Goal: Task Accomplishment & Management: Use online tool/utility

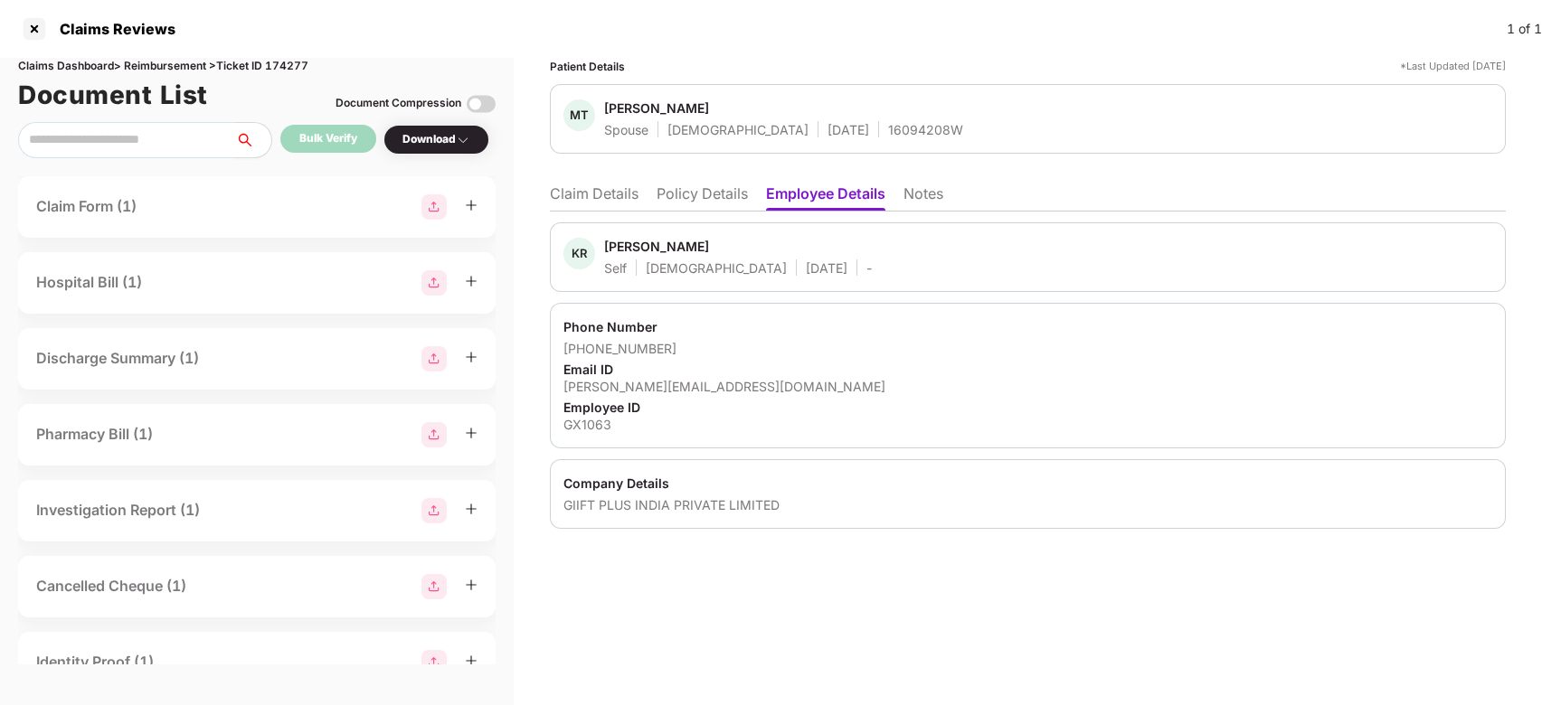
scroll to position [0, 1]
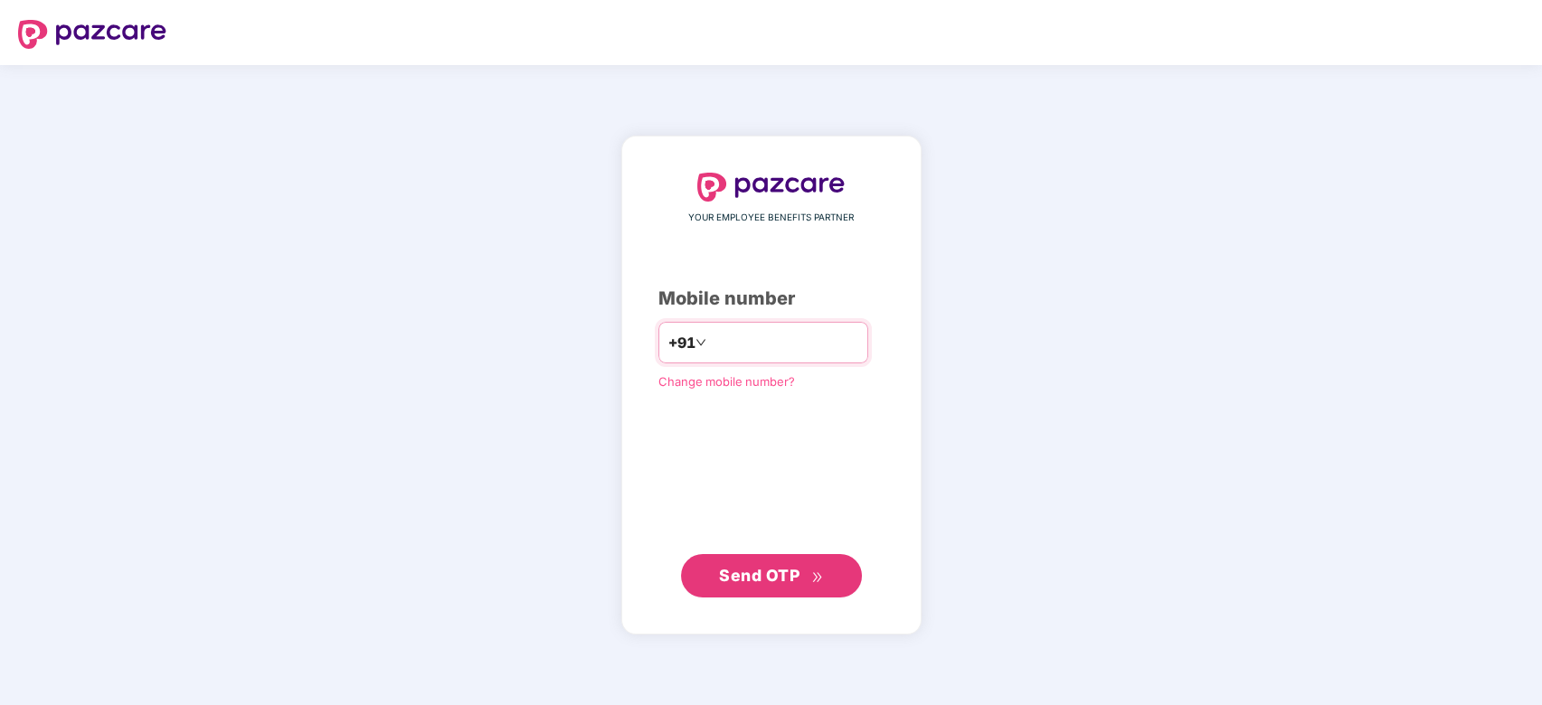
type input "**********"
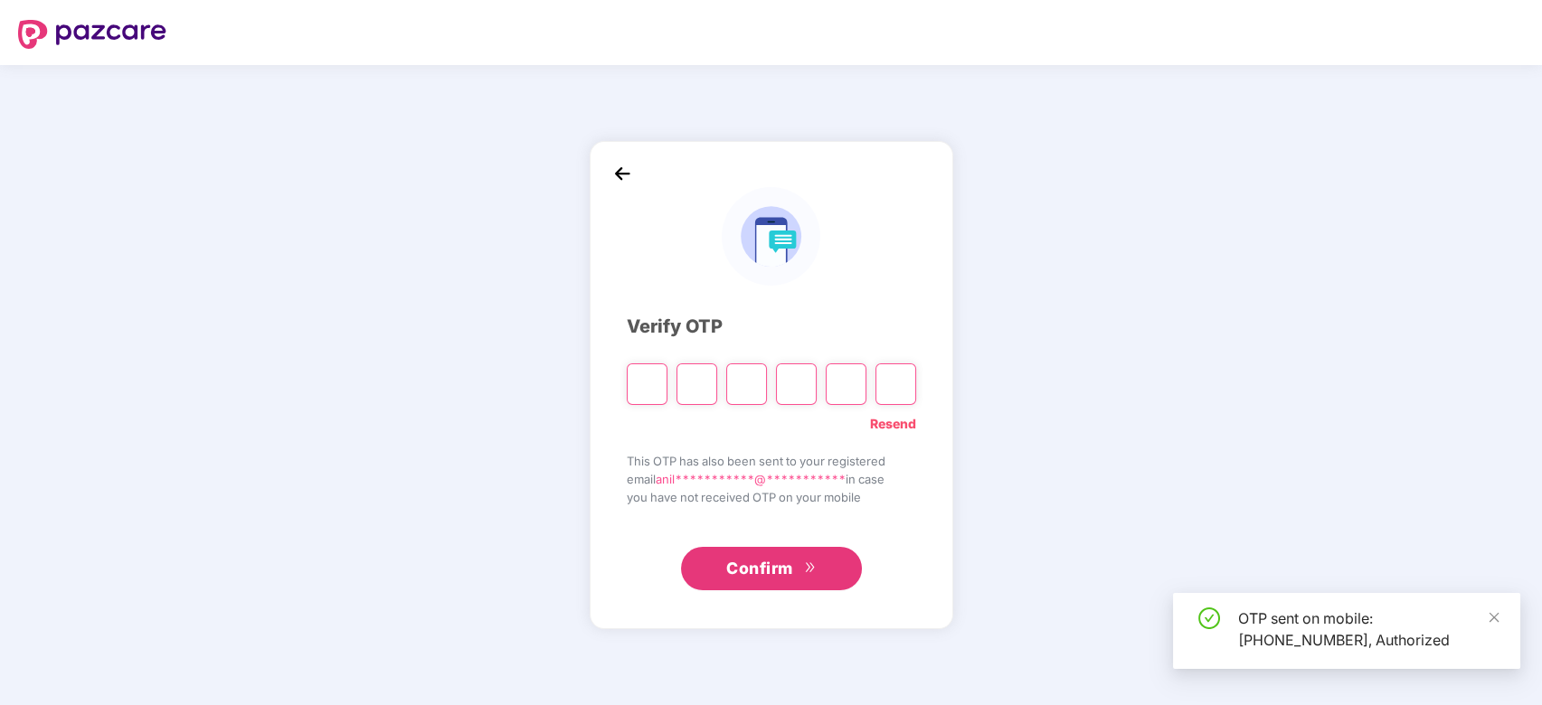
type input "*"
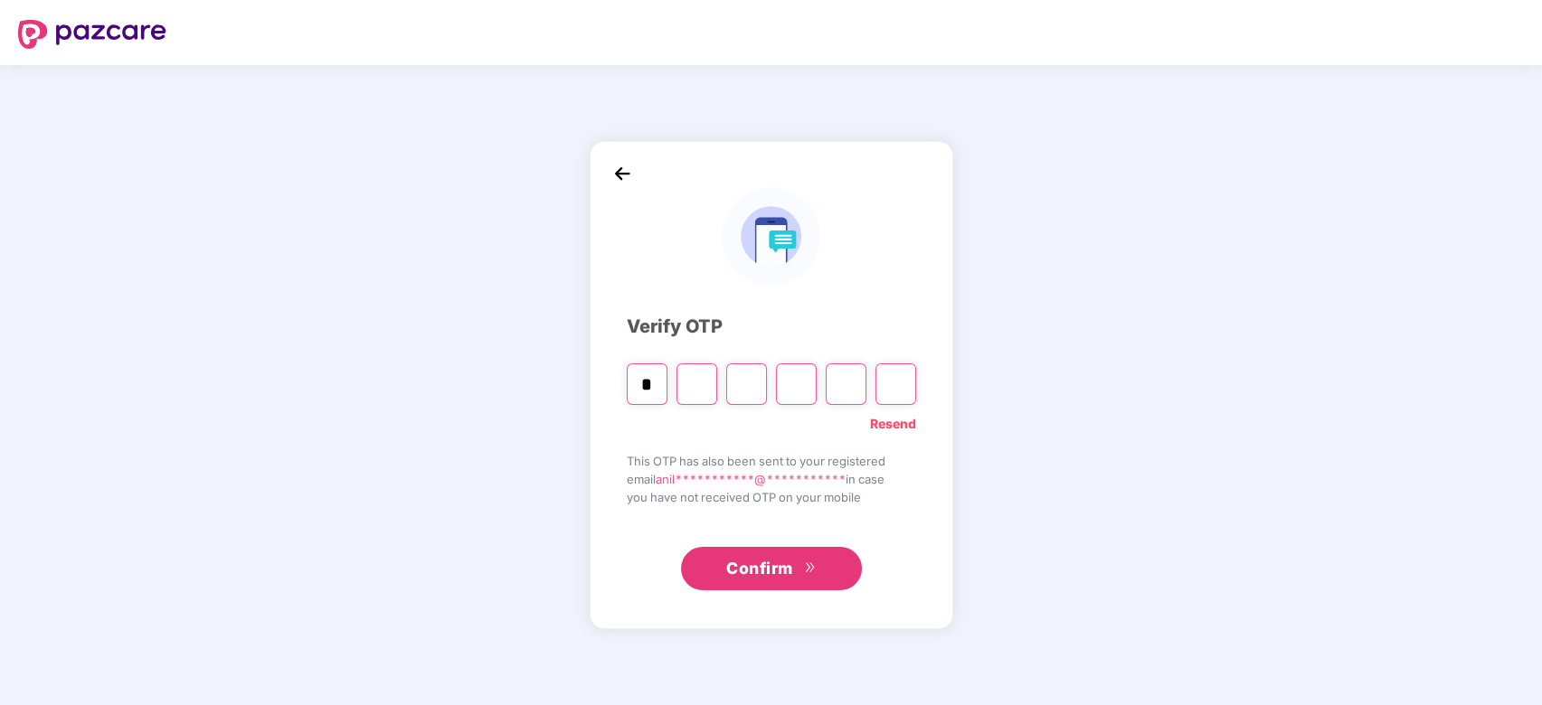
type input "*"
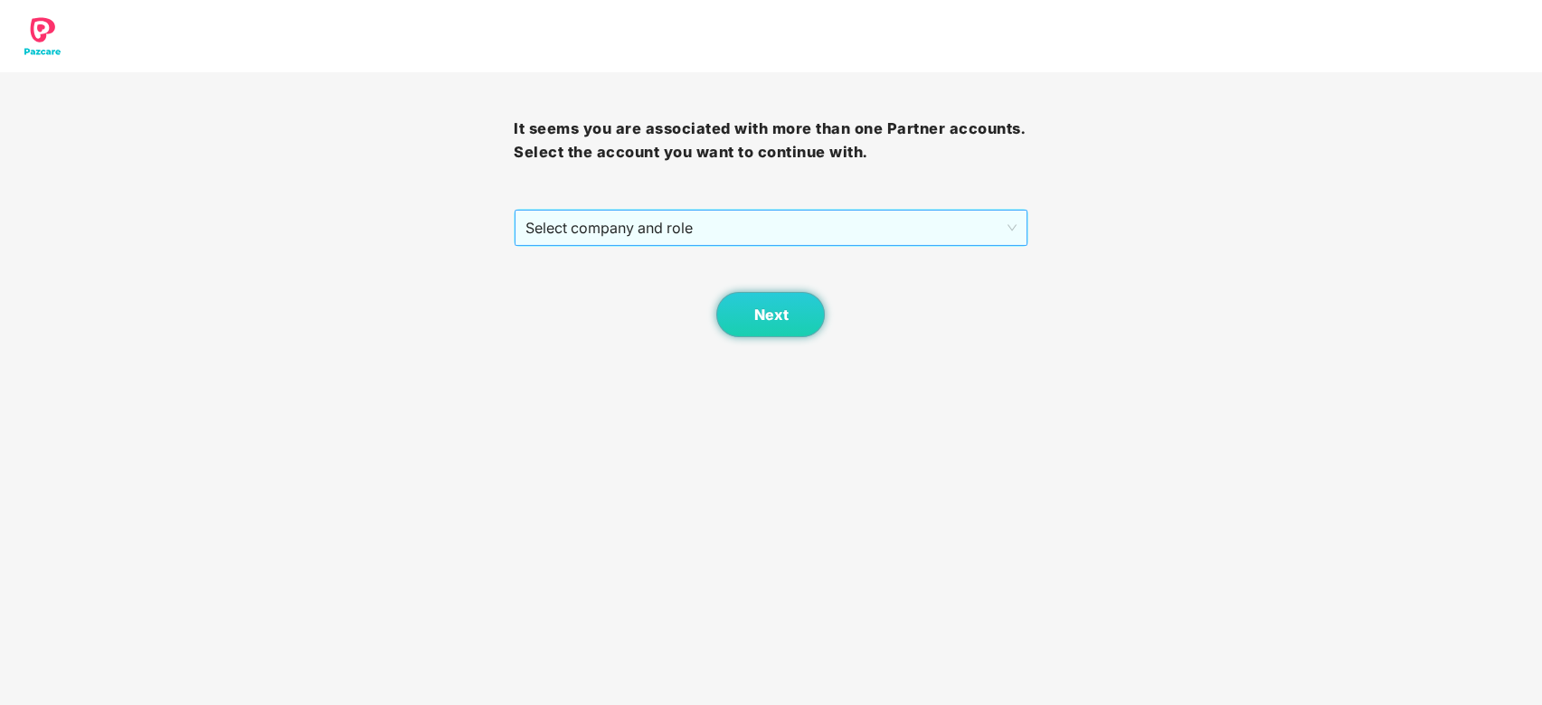
drag, startPoint x: 639, startPoint y: 254, endPoint x: 662, endPoint y: 232, distance: 32.0
click at [662, 232] on div "It seems you are associated with more than one Partner accounts. Select the acc…" at bounding box center [771, 204] width 514 height 265
click at [662, 232] on span "Select company and role" at bounding box center [771, 228] width 490 height 34
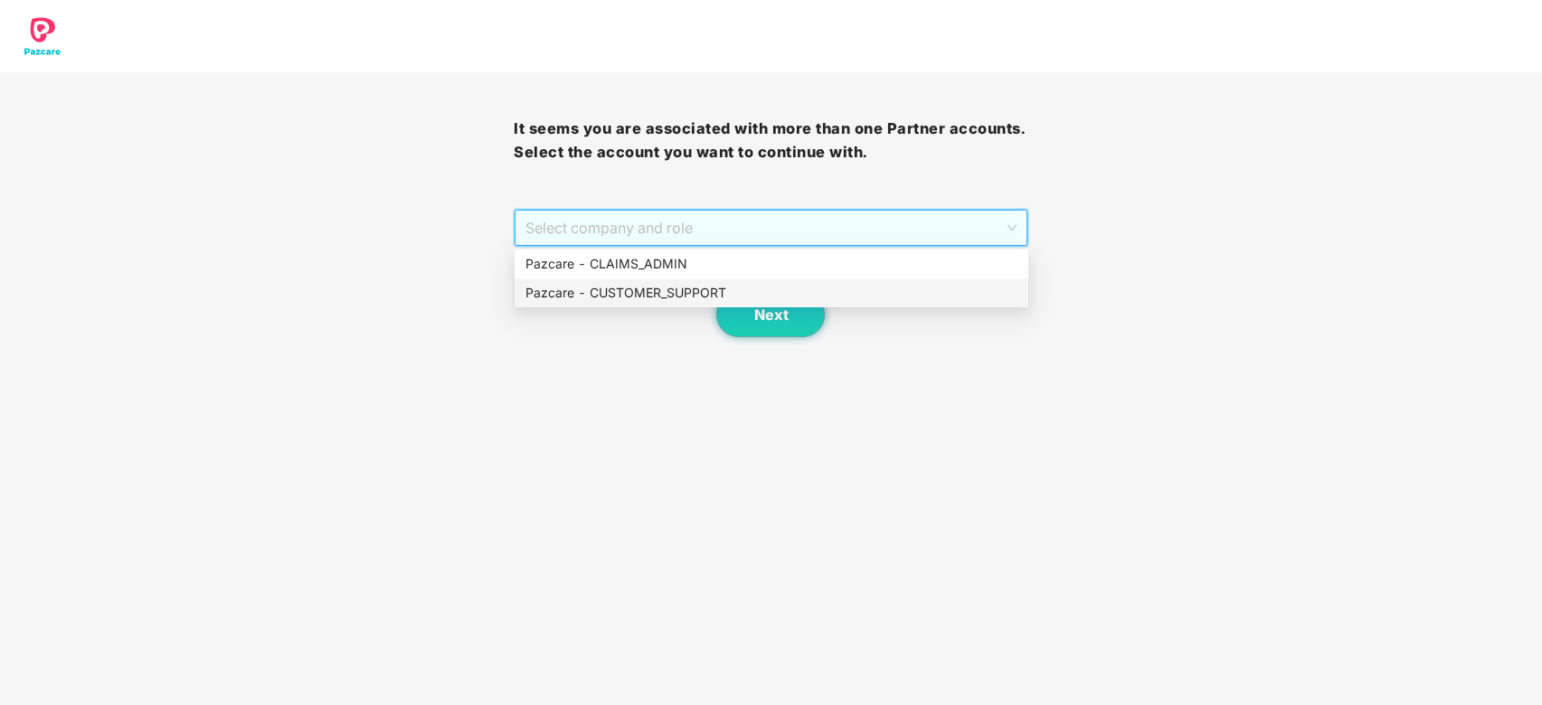
click at [668, 295] on div "Pazcare - CUSTOMER_SUPPORT" at bounding box center [772, 293] width 492 height 20
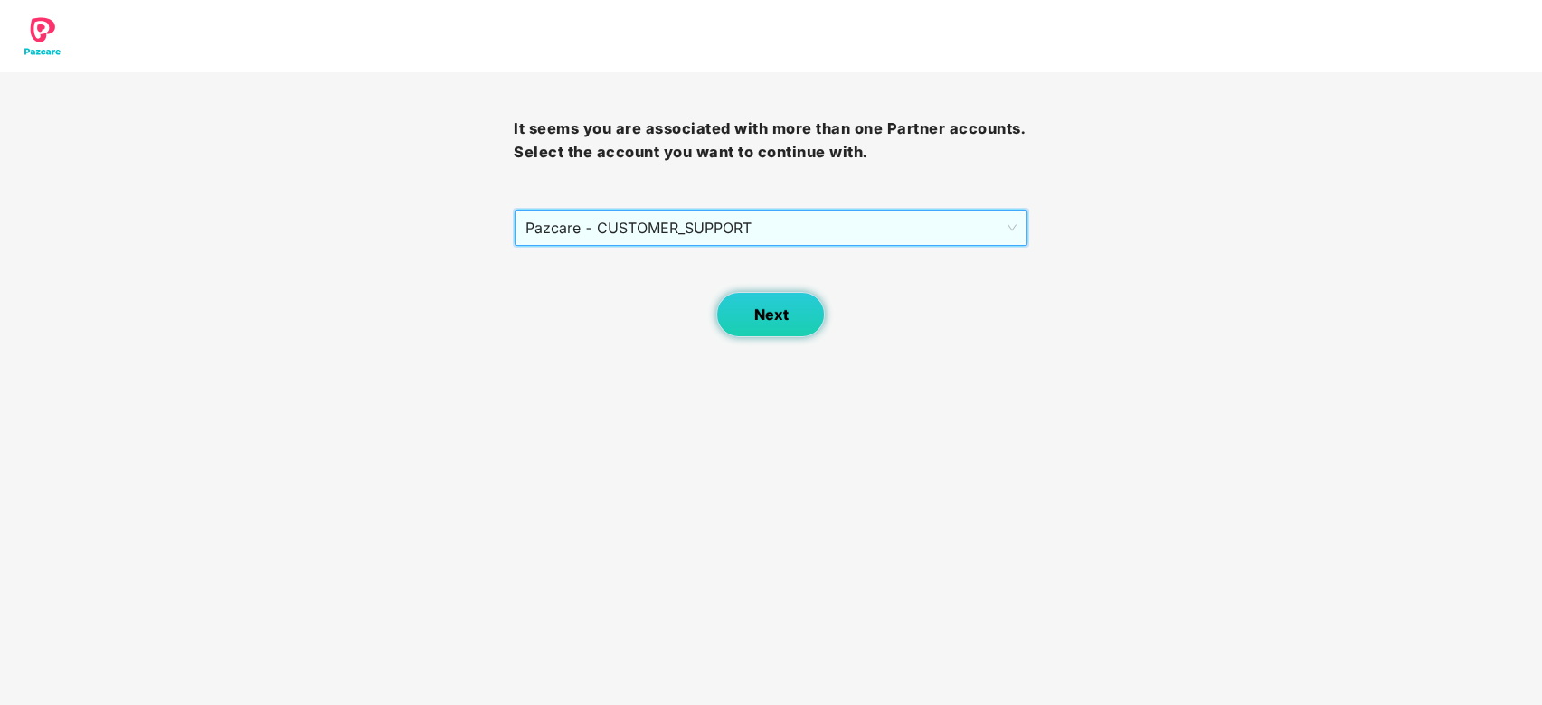
click at [760, 307] on span "Next" at bounding box center [770, 315] width 34 height 17
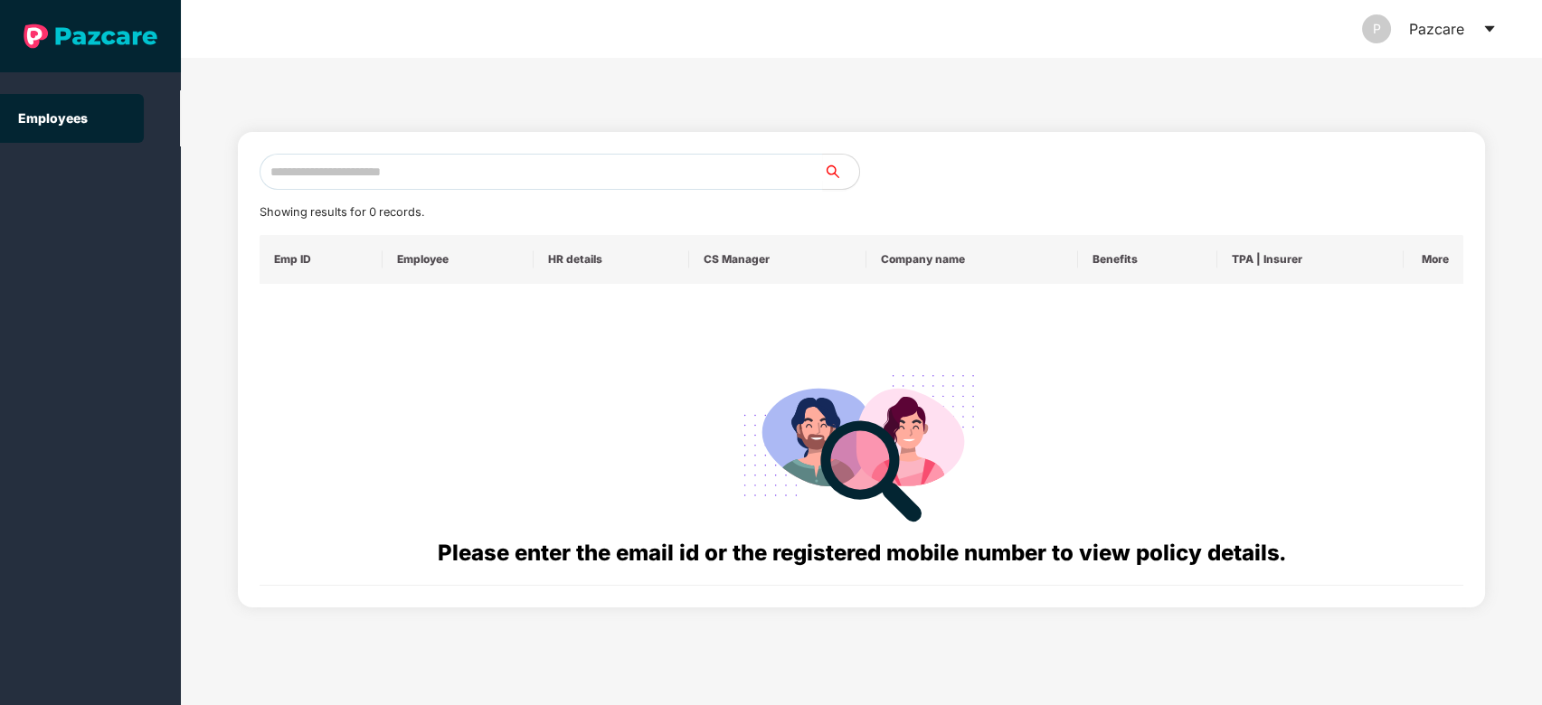
click at [1488, 27] on icon "caret-down" at bounding box center [1489, 29] width 10 height 6
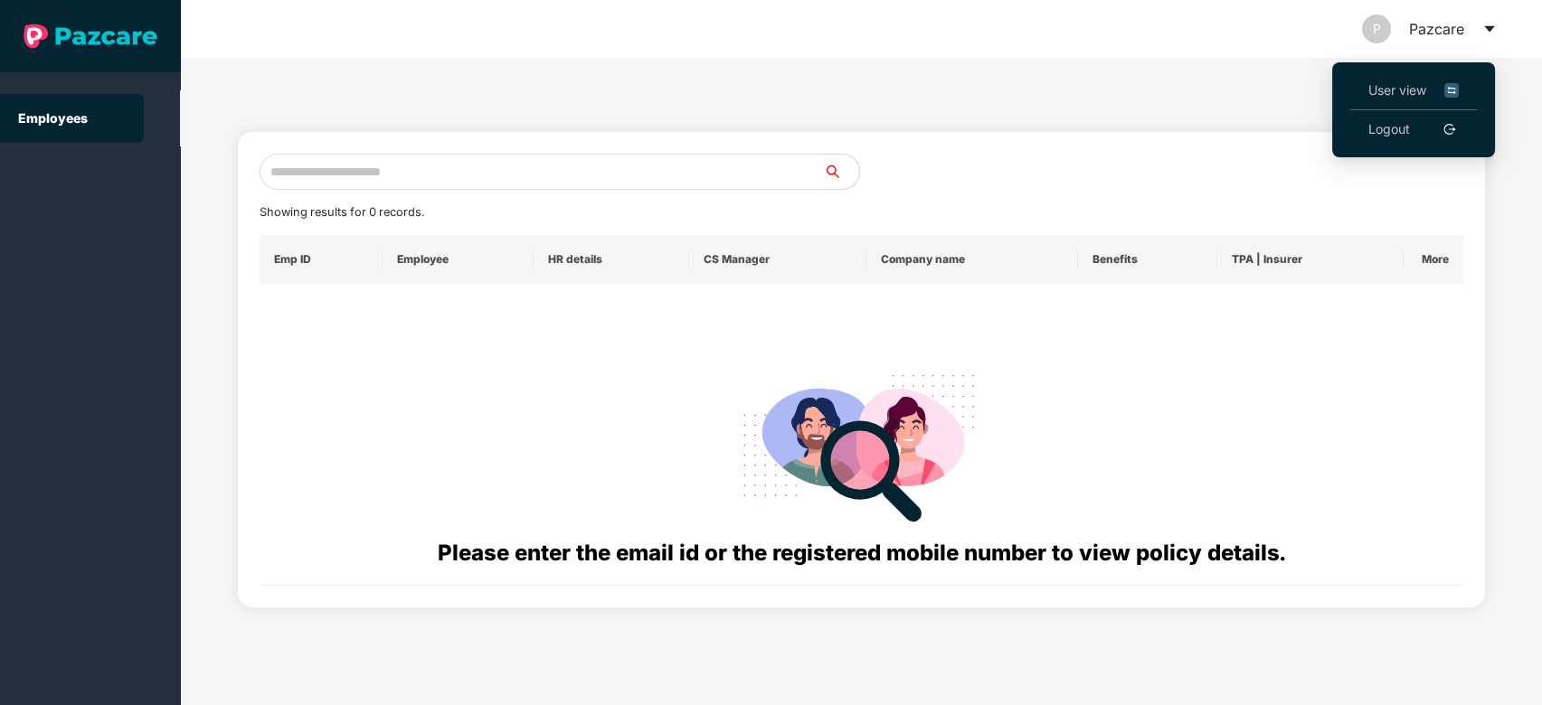
click at [1389, 93] on span "User view" at bounding box center [1413, 90] width 90 height 20
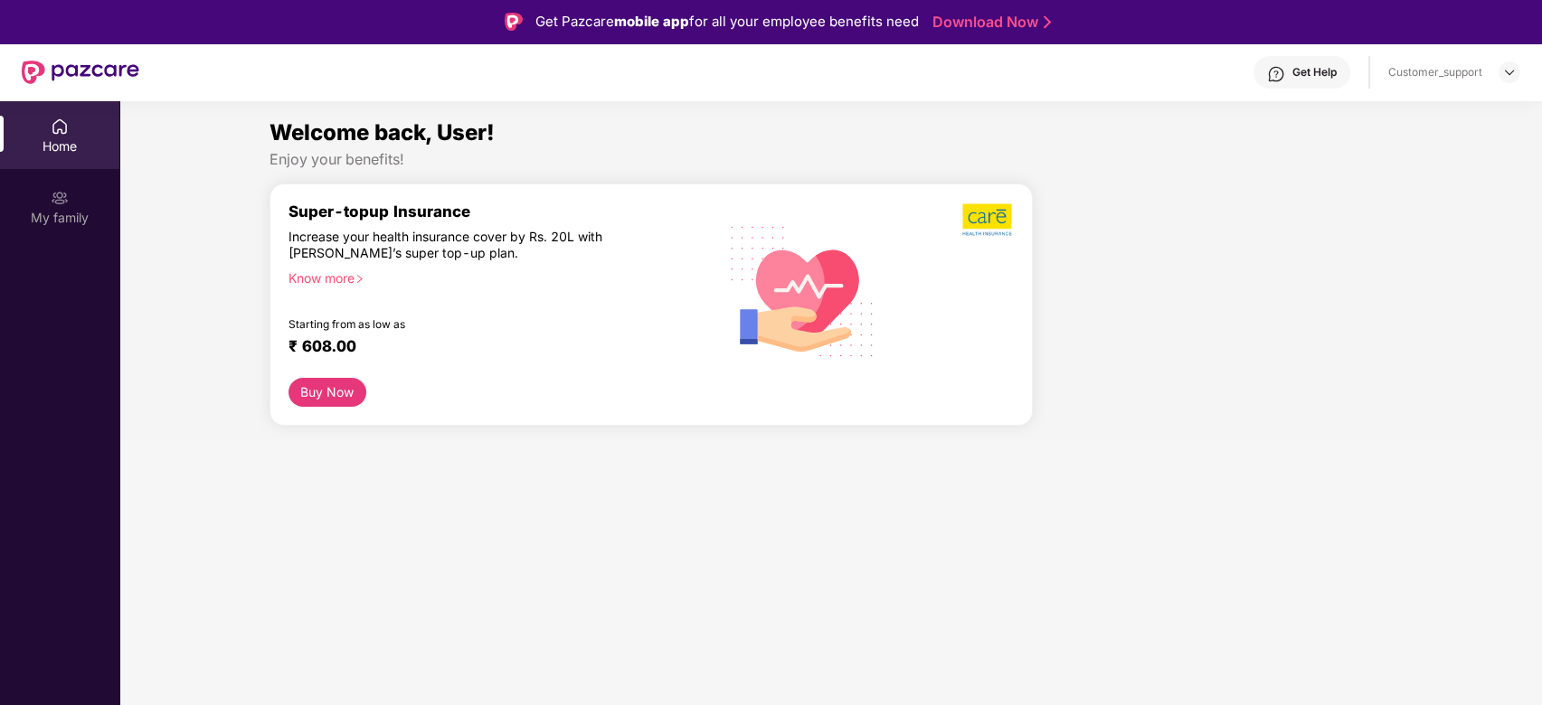
click at [1501, 83] on div "Get Help Customer_support" at bounding box center [829, 72] width 1381 height 58
click at [1506, 71] on img at bounding box center [1509, 72] width 14 height 14
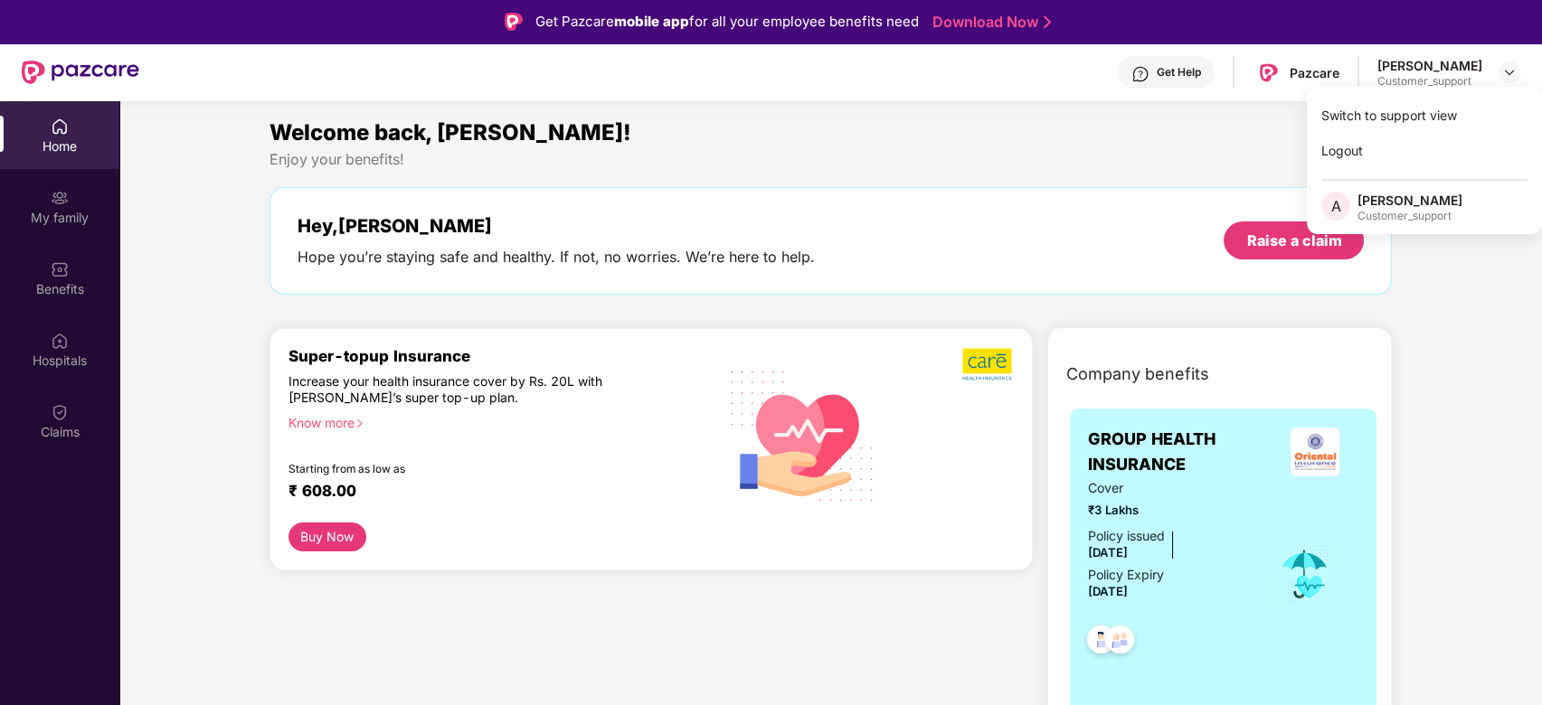
click at [1437, 120] on div "Switch to support view" at bounding box center [1424, 115] width 235 height 35
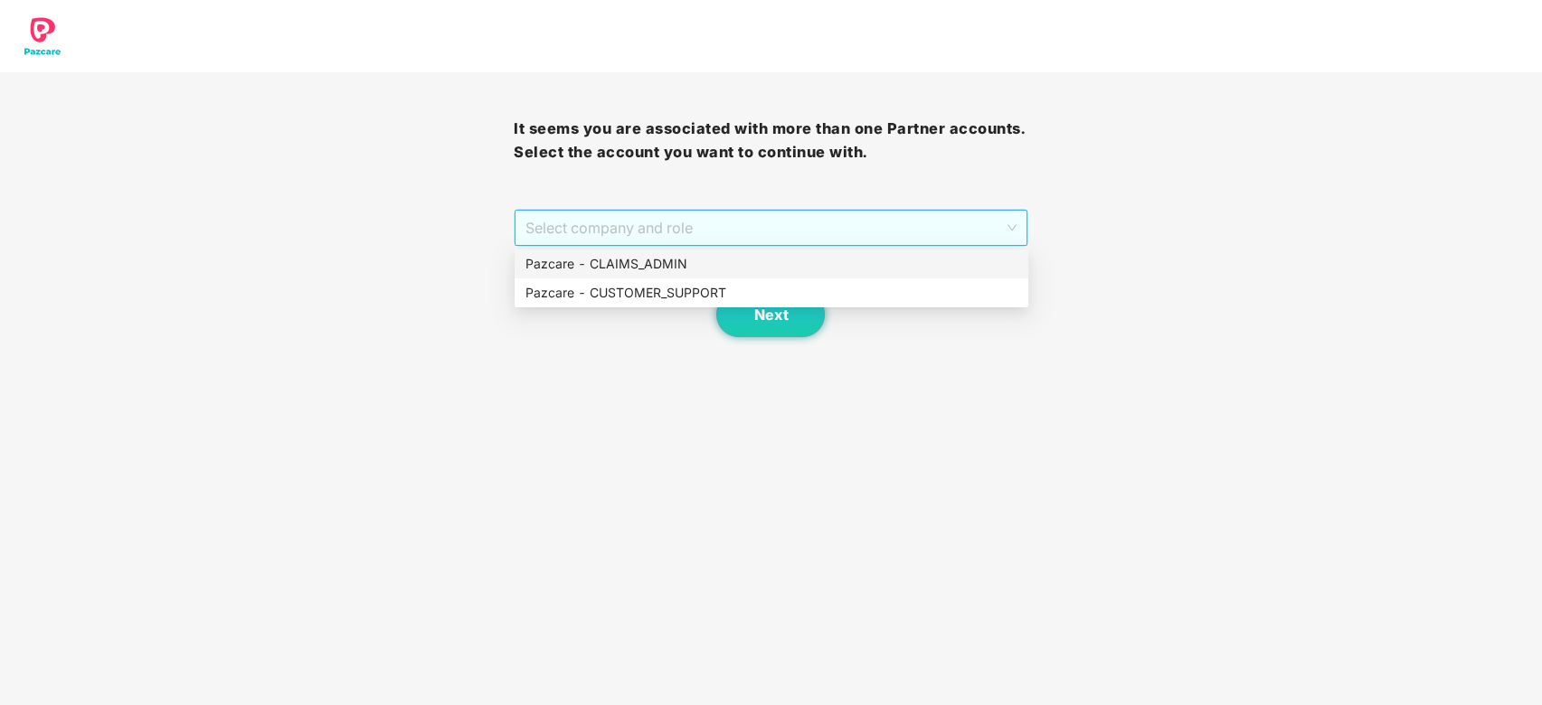
click at [761, 226] on span "Select company and role" at bounding box center [771, 228] width 490 height 34
click at [702, 259] on div "Pazcare - CLAIMS_ADMIN" at bounding box center [772, 264] width 492 height 20
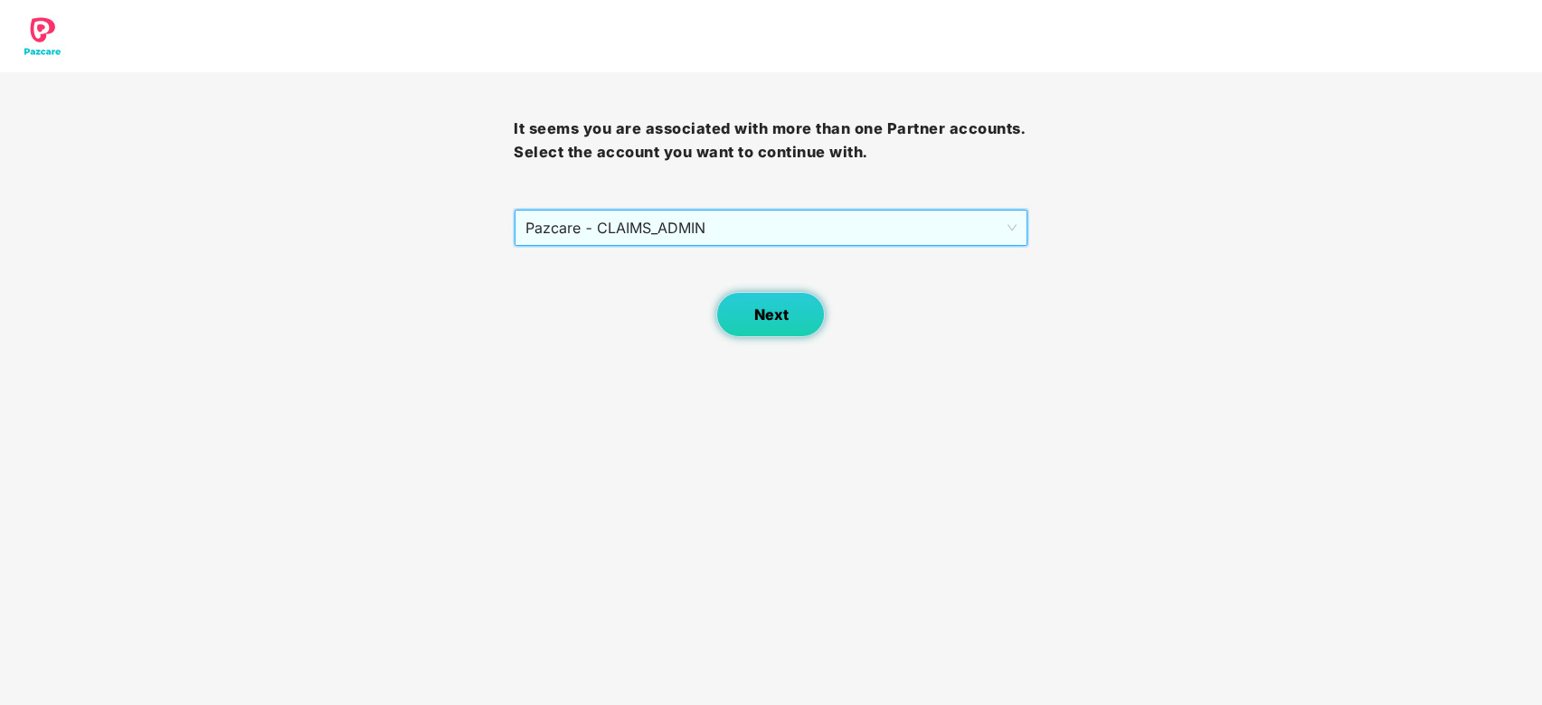
click at [769, 327] on button "Next" at bounding box center [770, 314] width 109 height 45
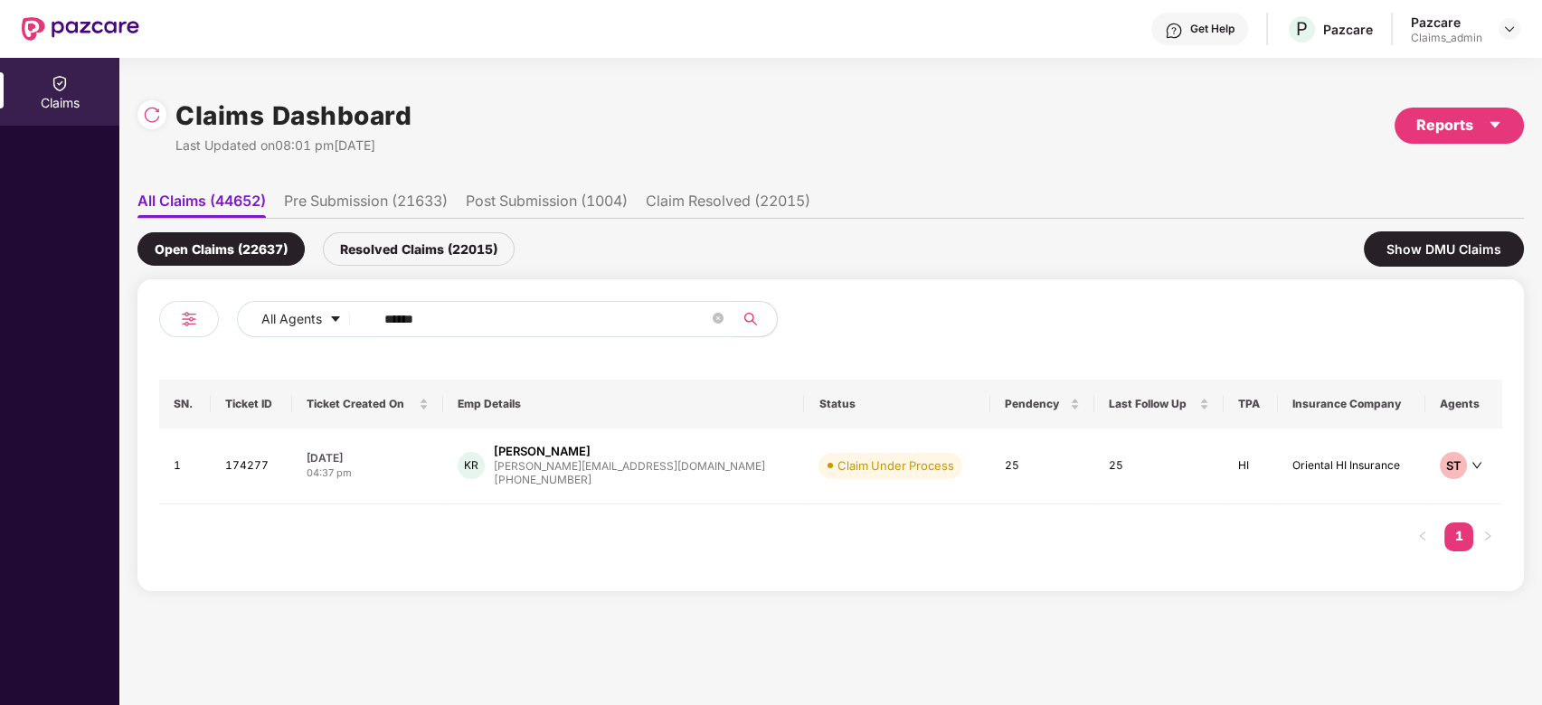
click at [592, 302] on span "******" at bounding box center [548, 319] width 371 height 36
paste input "******"
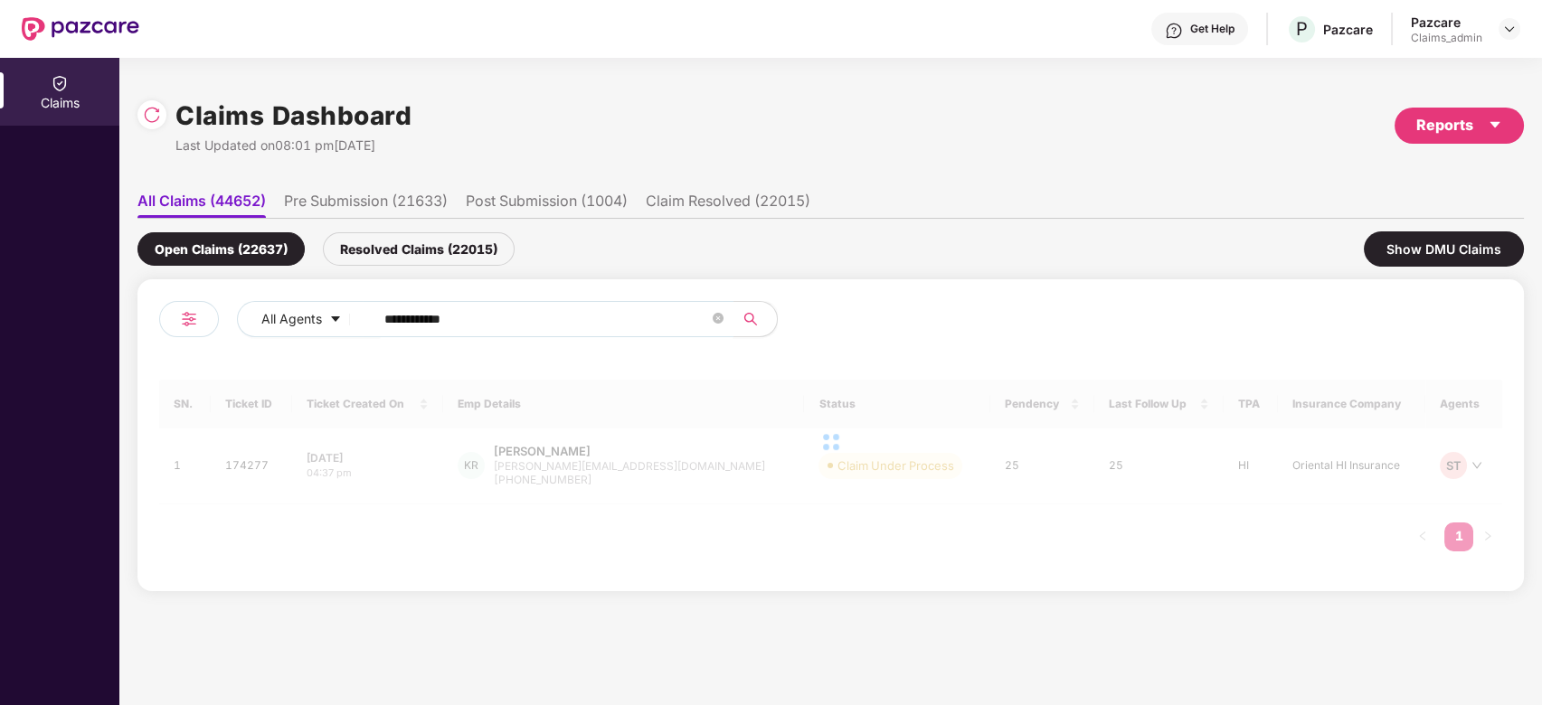
paste input "text"
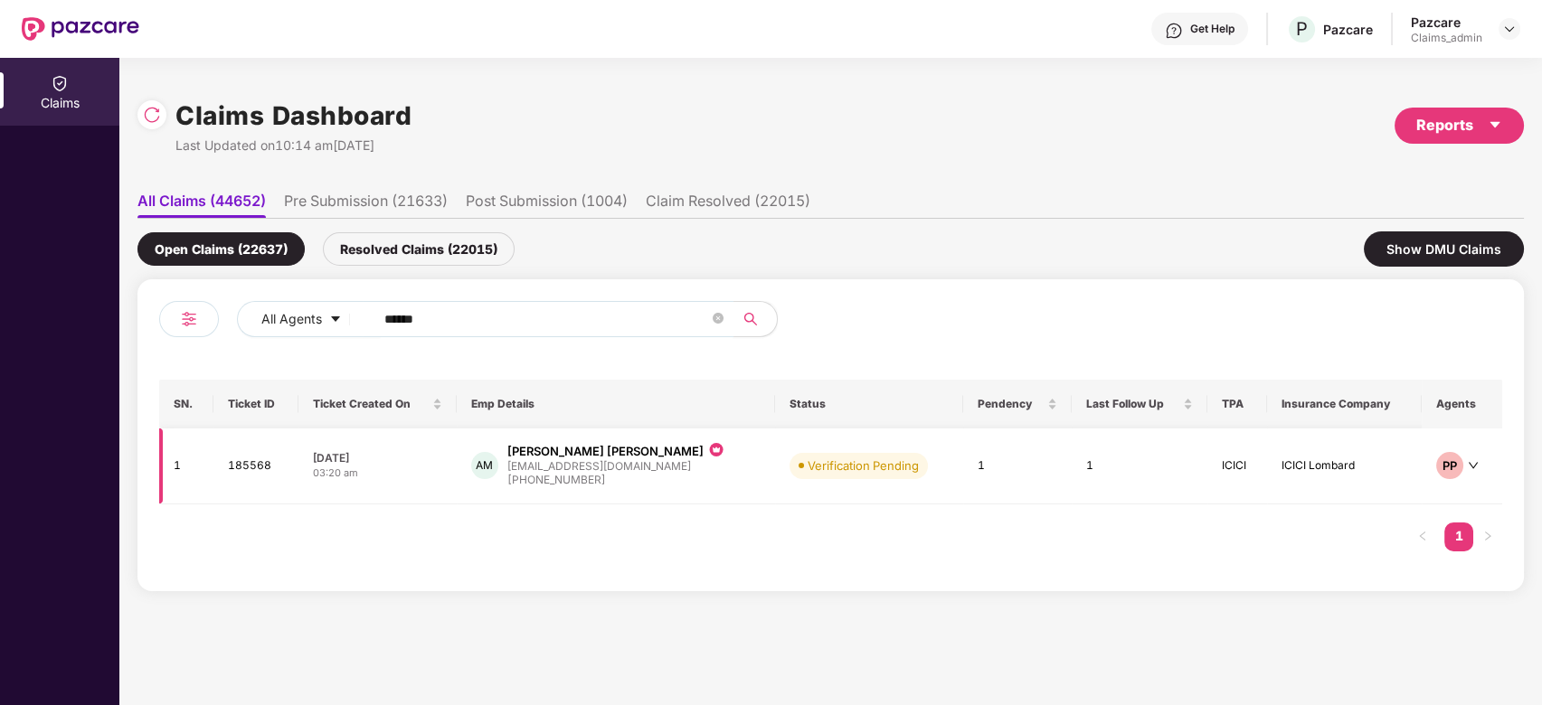
type input "******"
click at [611, 456] on div "[PERSON_NAME] [PERSON_NAME]" at bounding box center [605, 451] width 196 height 17
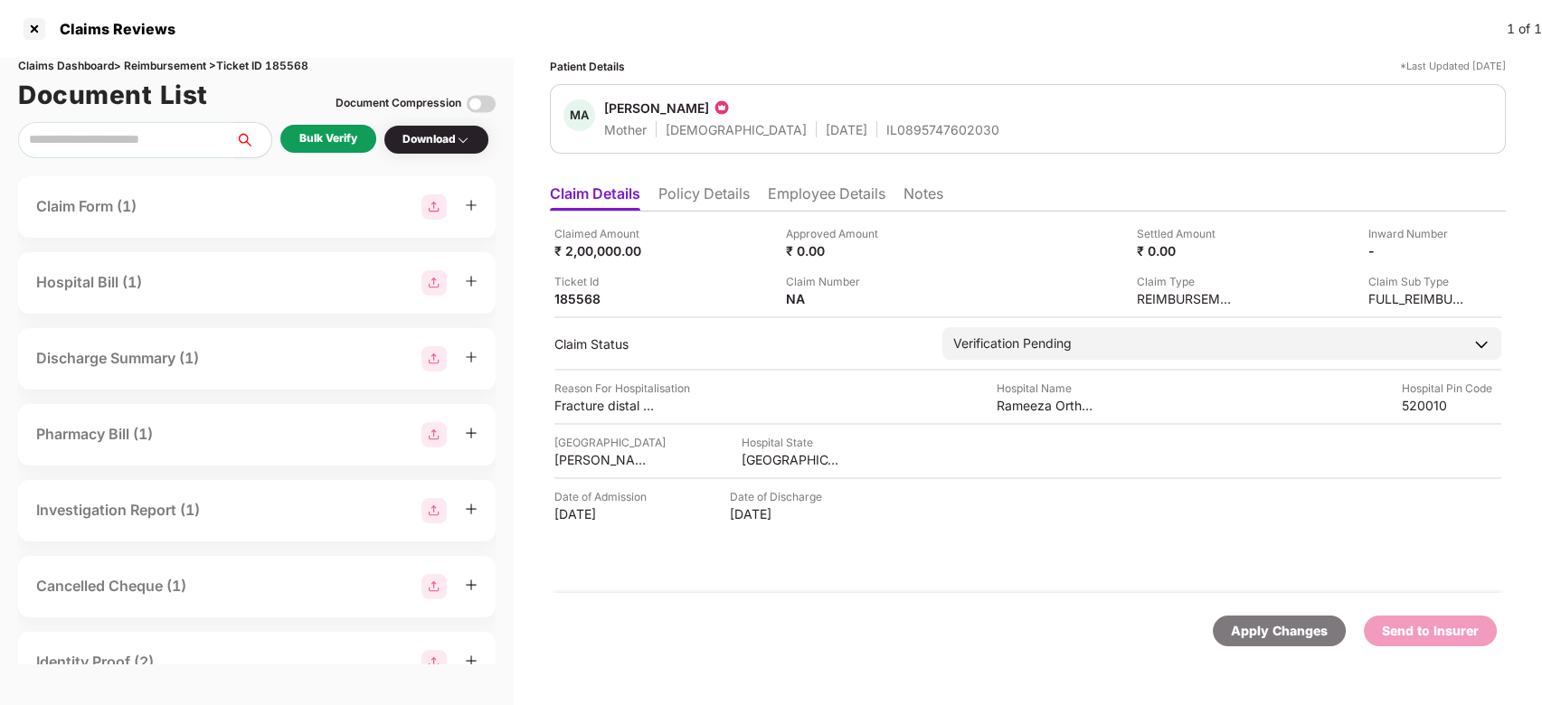
click at [698, 194] on li "Policy Details" at bounding box center [703, 198] width 91 height 26
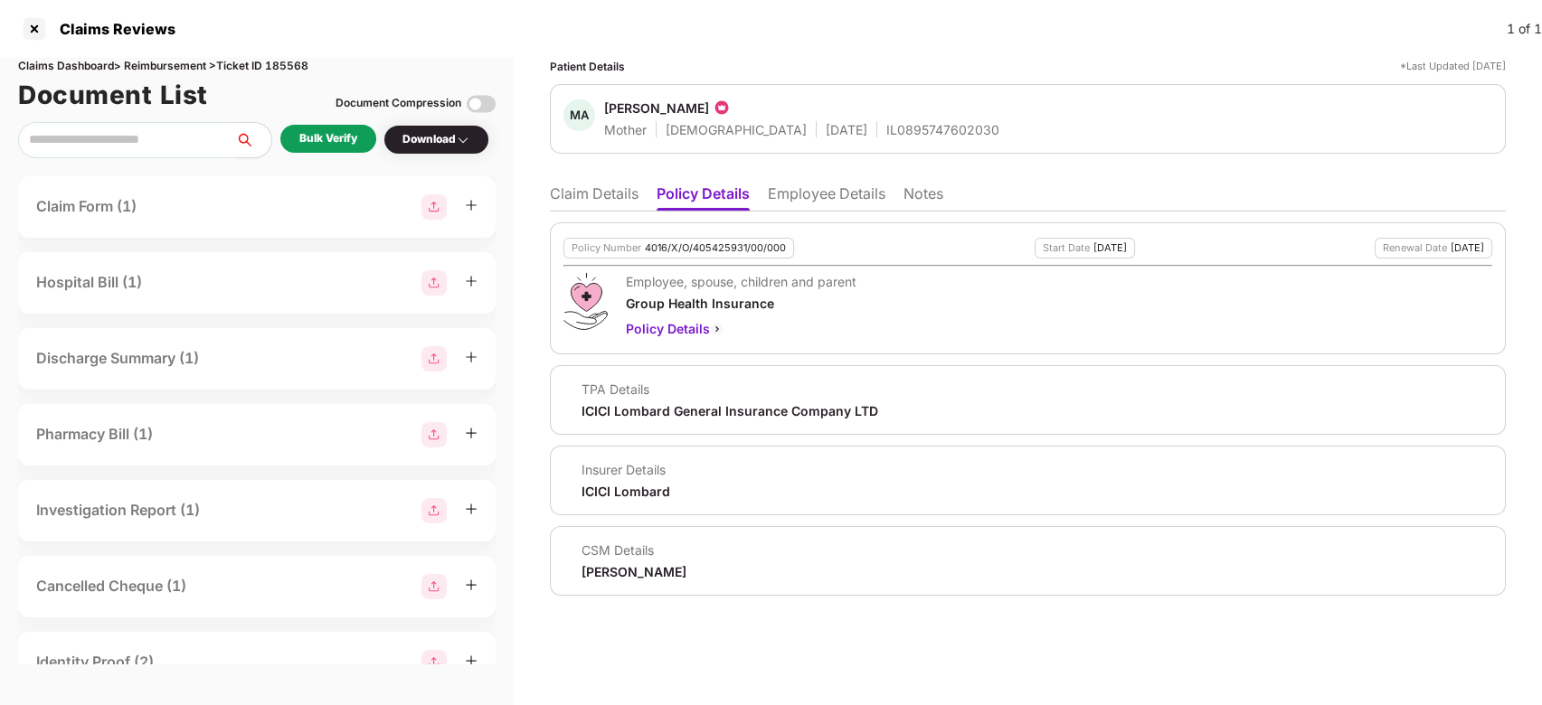
click at [555, 187] on li "Claim Details" at bounding box center [594, 198] width 89 height 26
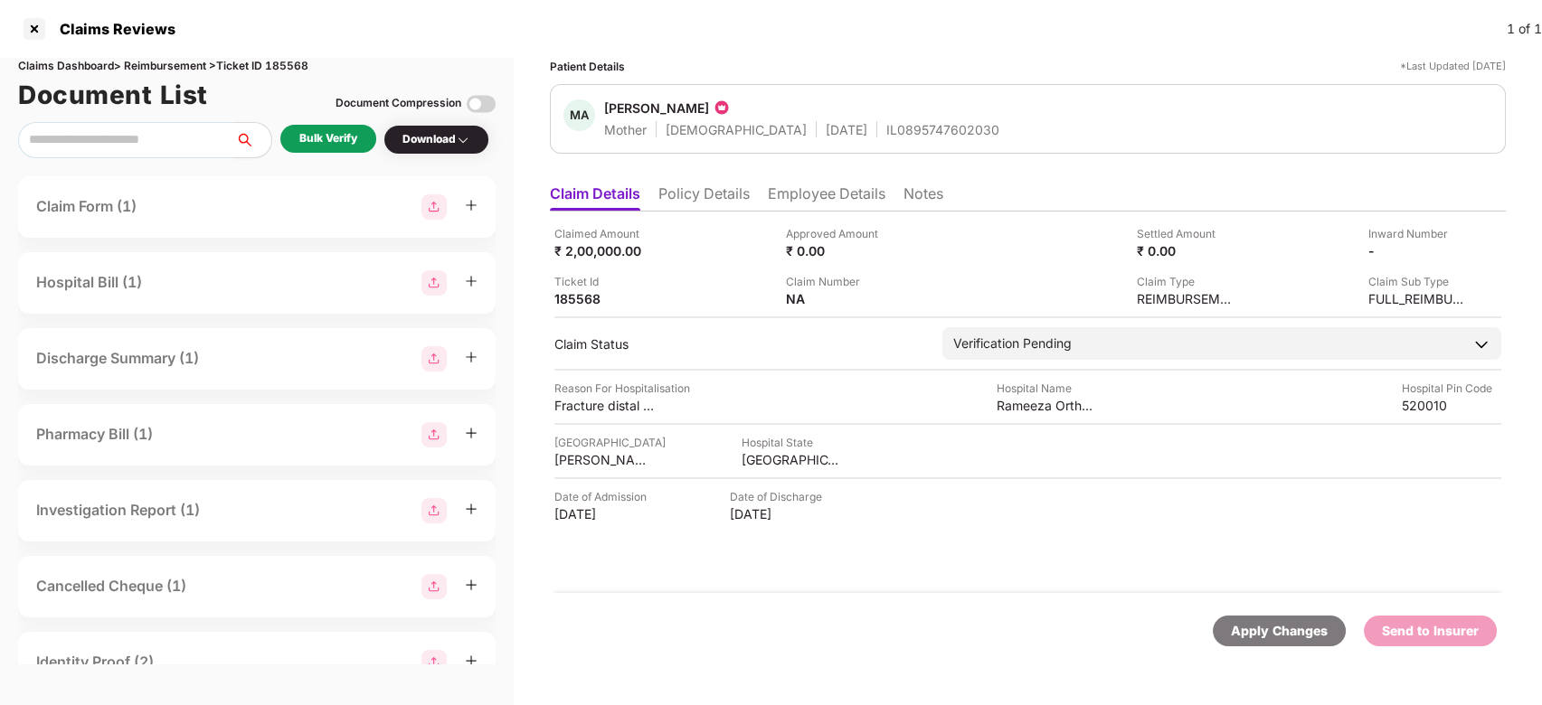
click at [315, 134] on div "Bulk Verify" at bounding box center [328, 138] width 58 height 17
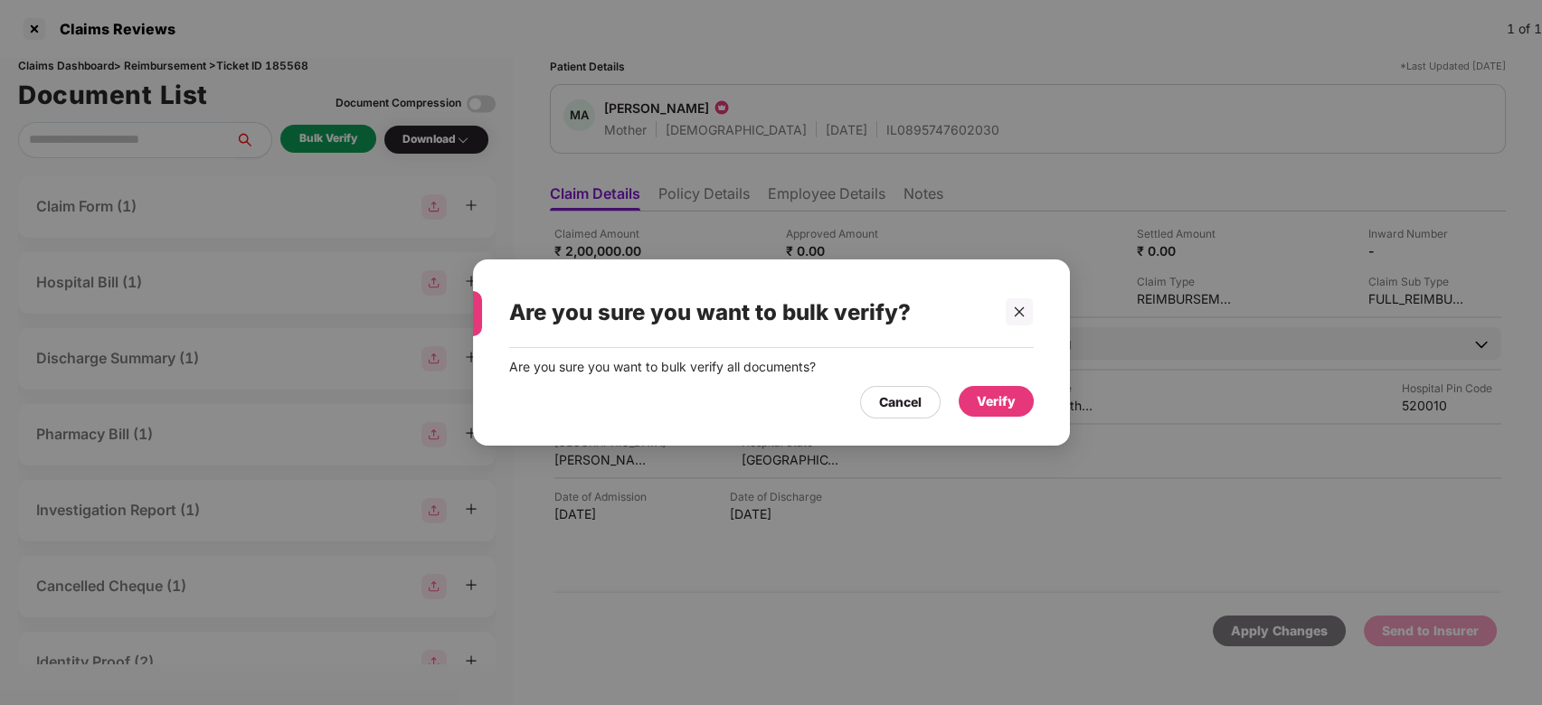
click at [984, 398] on div "Verify" at bounding box center [996, 402] width 39 height 20
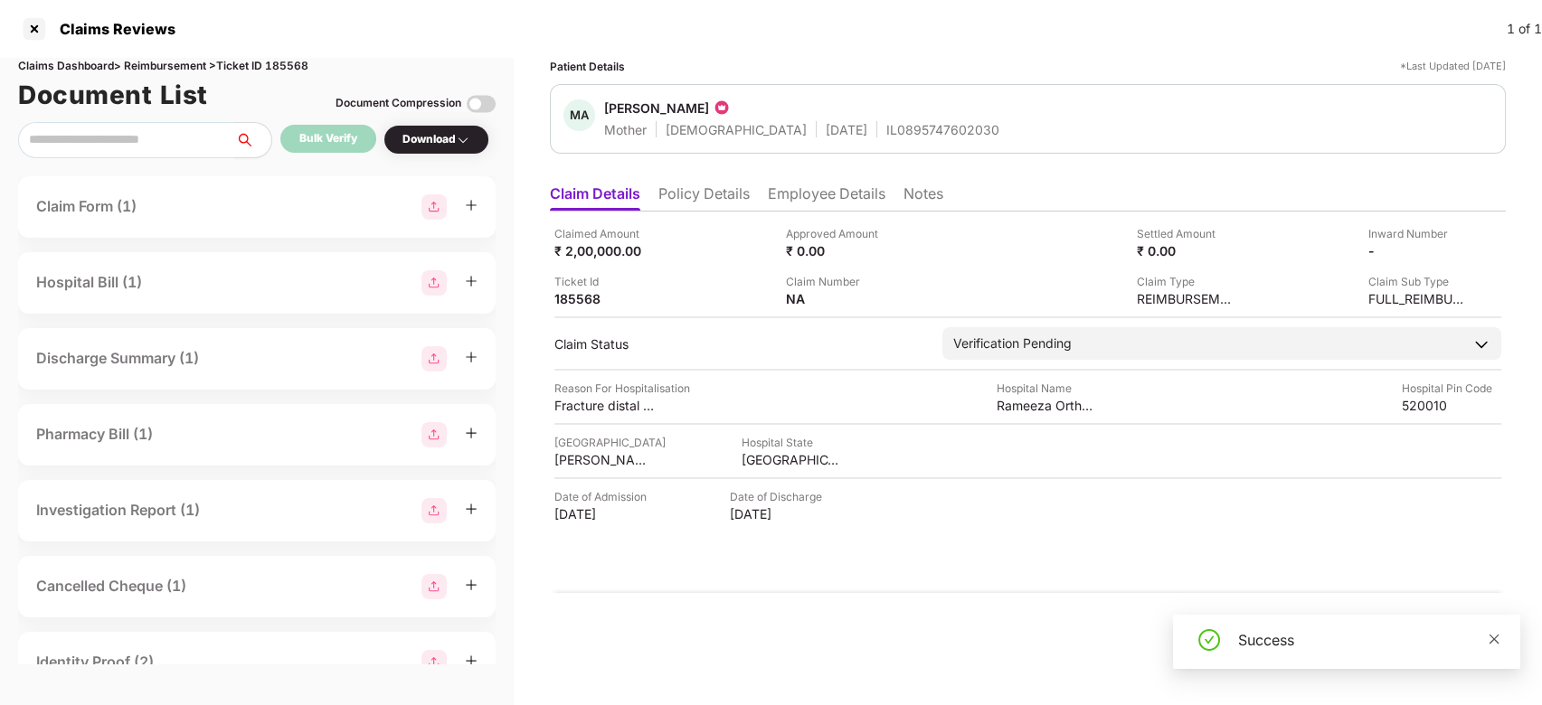
click at [1498, 644] on icon "close" at bounding box center [1494, 639] width 13 height 13
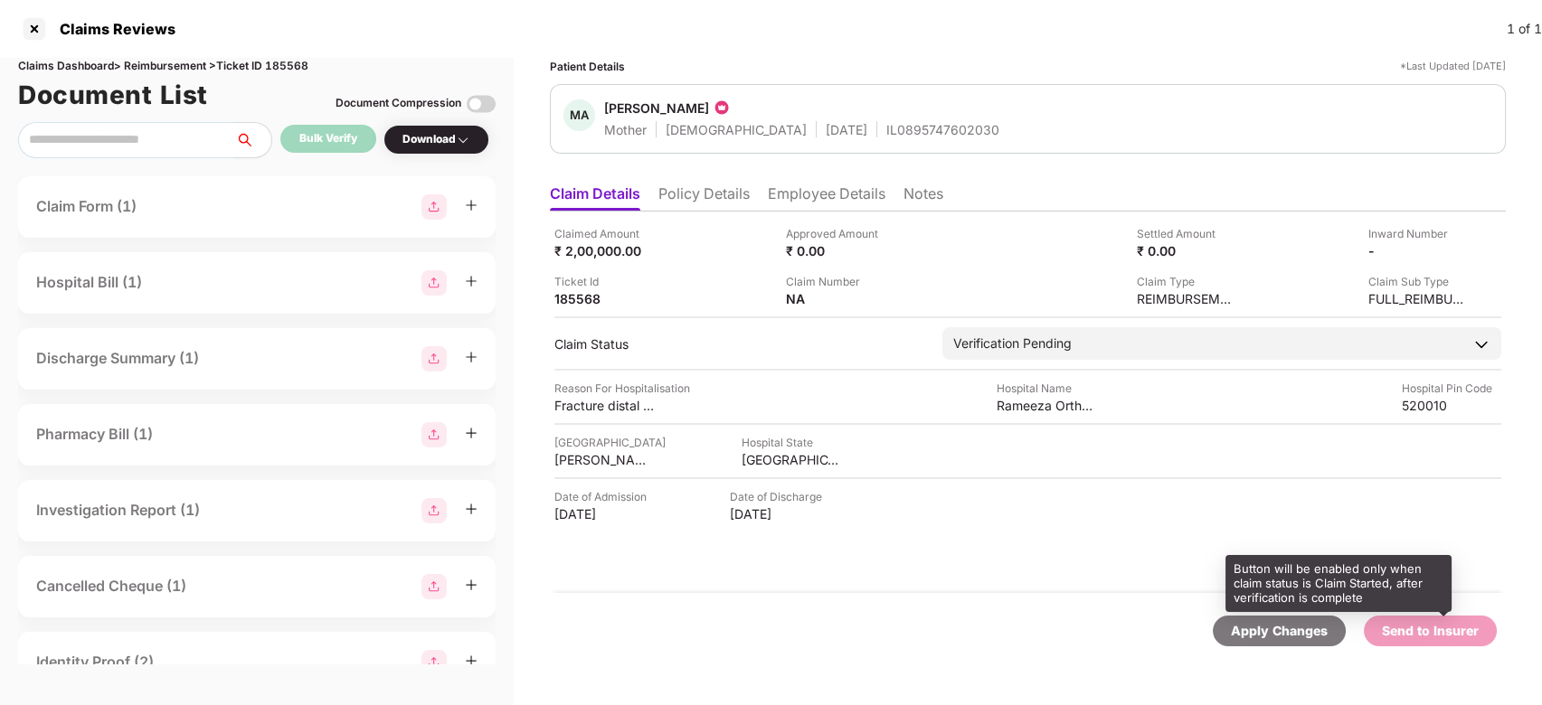
click at [1461, 633] on div "Send to Insurer" at bounding box center [1430, 631] width 97 height 20
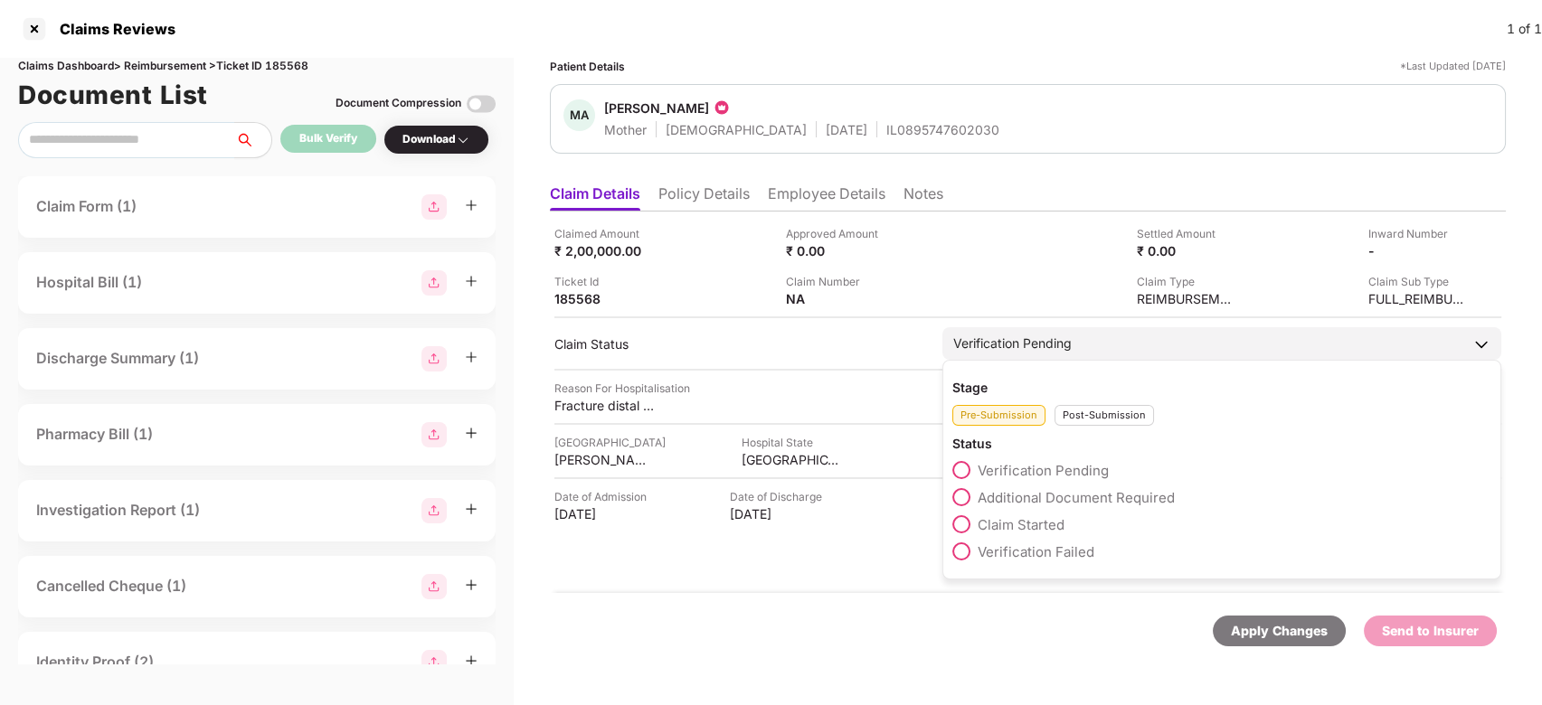
click at [1035, 527] on span "Claim Started" at bounding box center [1021, 524] width 87 height 17
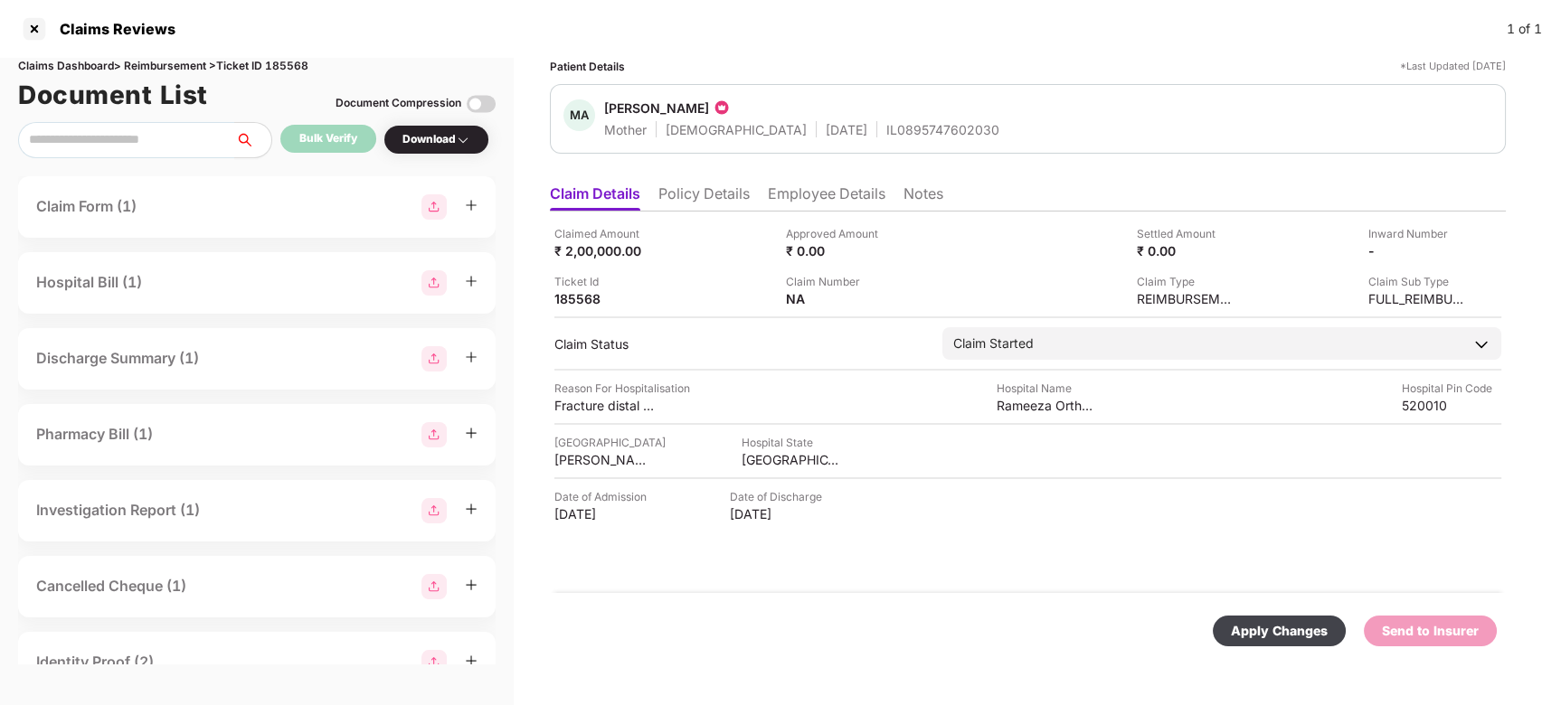
click at [1298, 622] on div "Apply Changes" at bounding box center [1279, 631] width 97 height 20
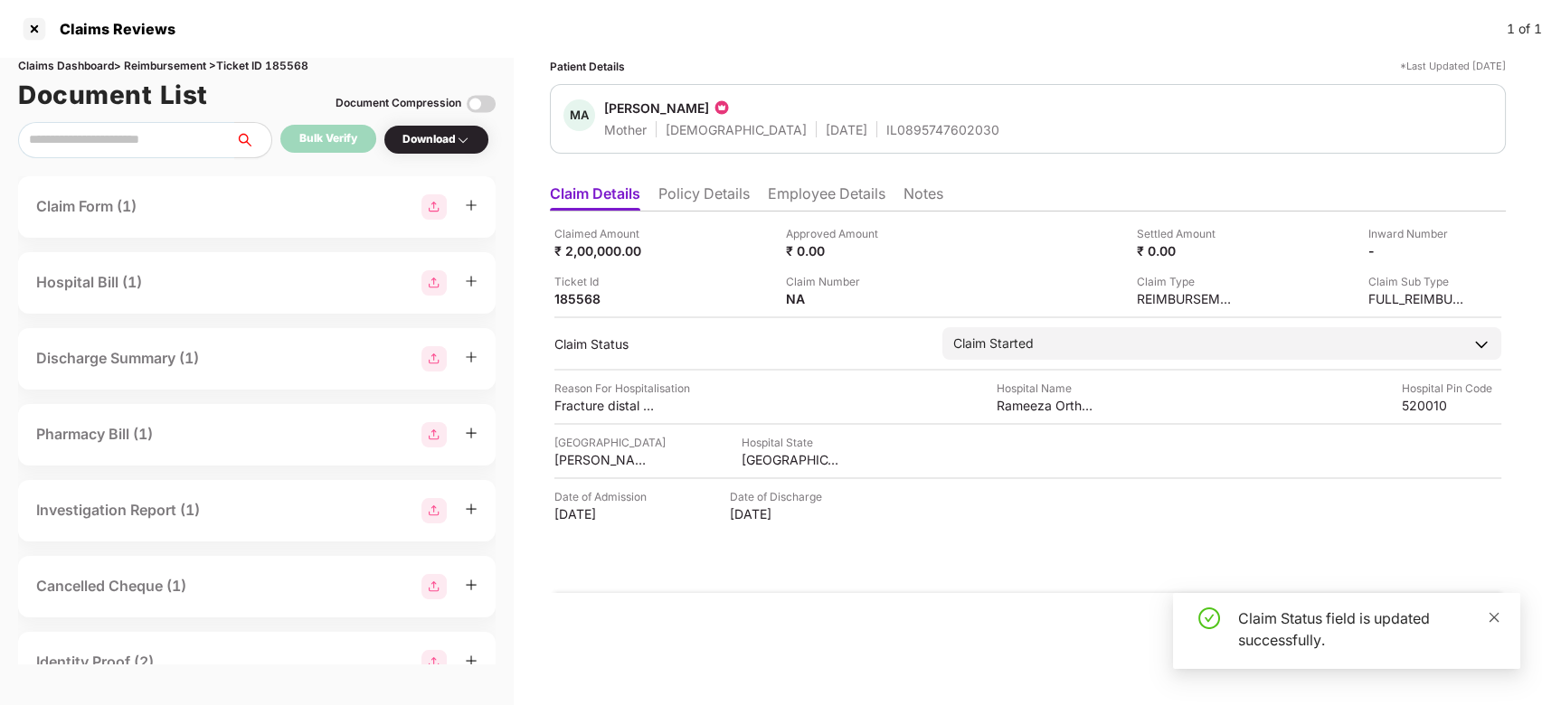
click at [1495, 625] on span at bounding box center [1494, 617] width 13 height 15
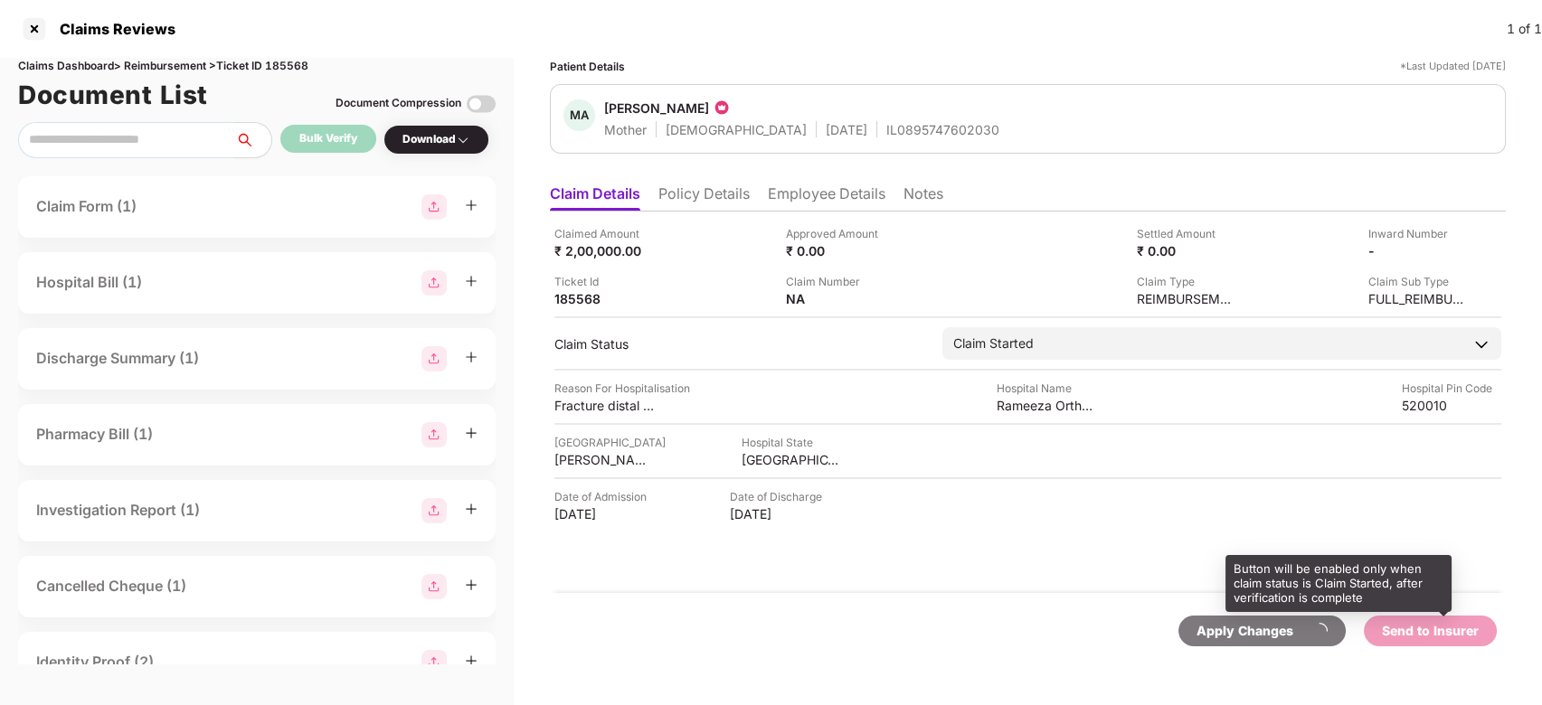
click at [1458, 634] on div "Send to Insurer" at bounding box center [1430, 631] width 97 height 20
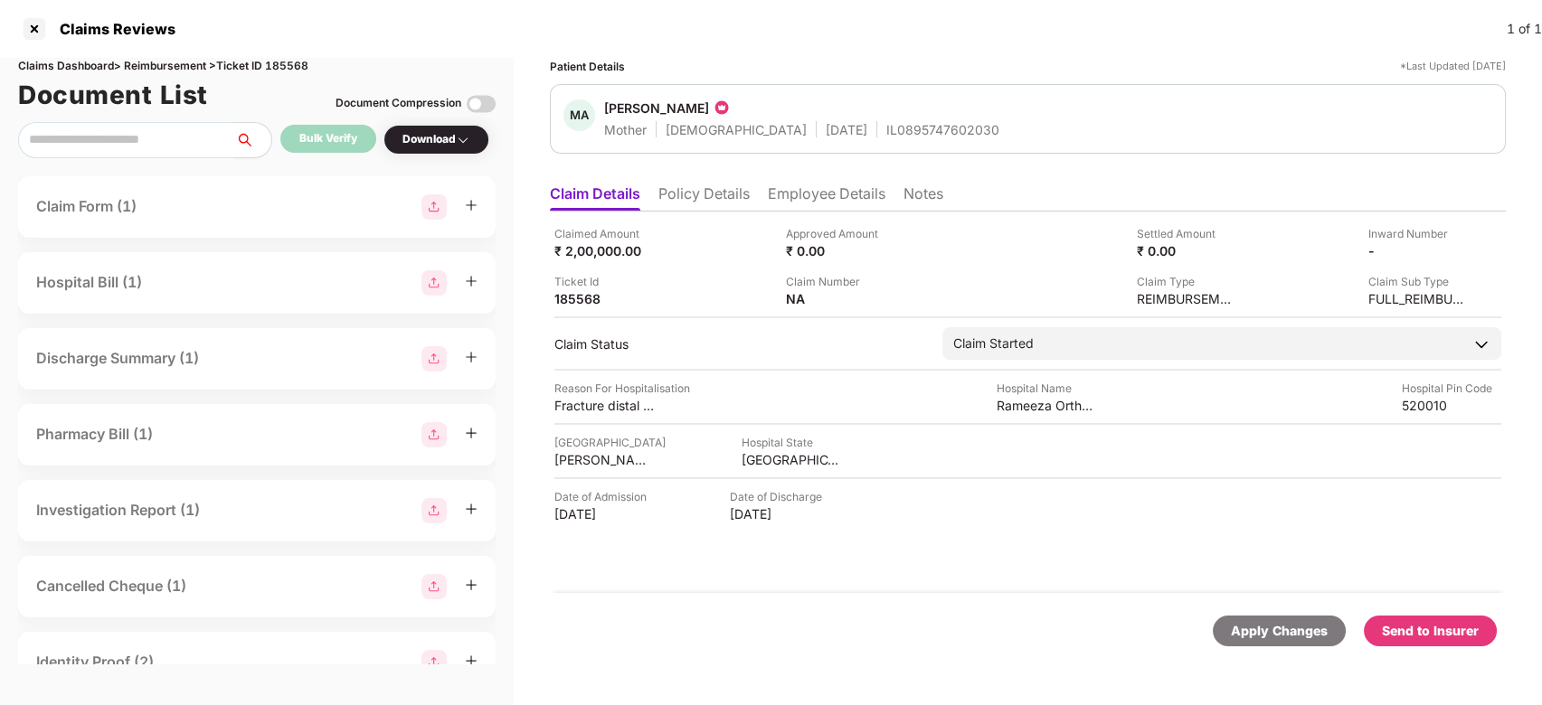
click at [1458, 634] on div "Send to Insurer" at bounding box center [1430, 631] width 97 height 20
click at [816, 201] on li "Employee Details" at bounding box center [827, 198] width 118 height 26
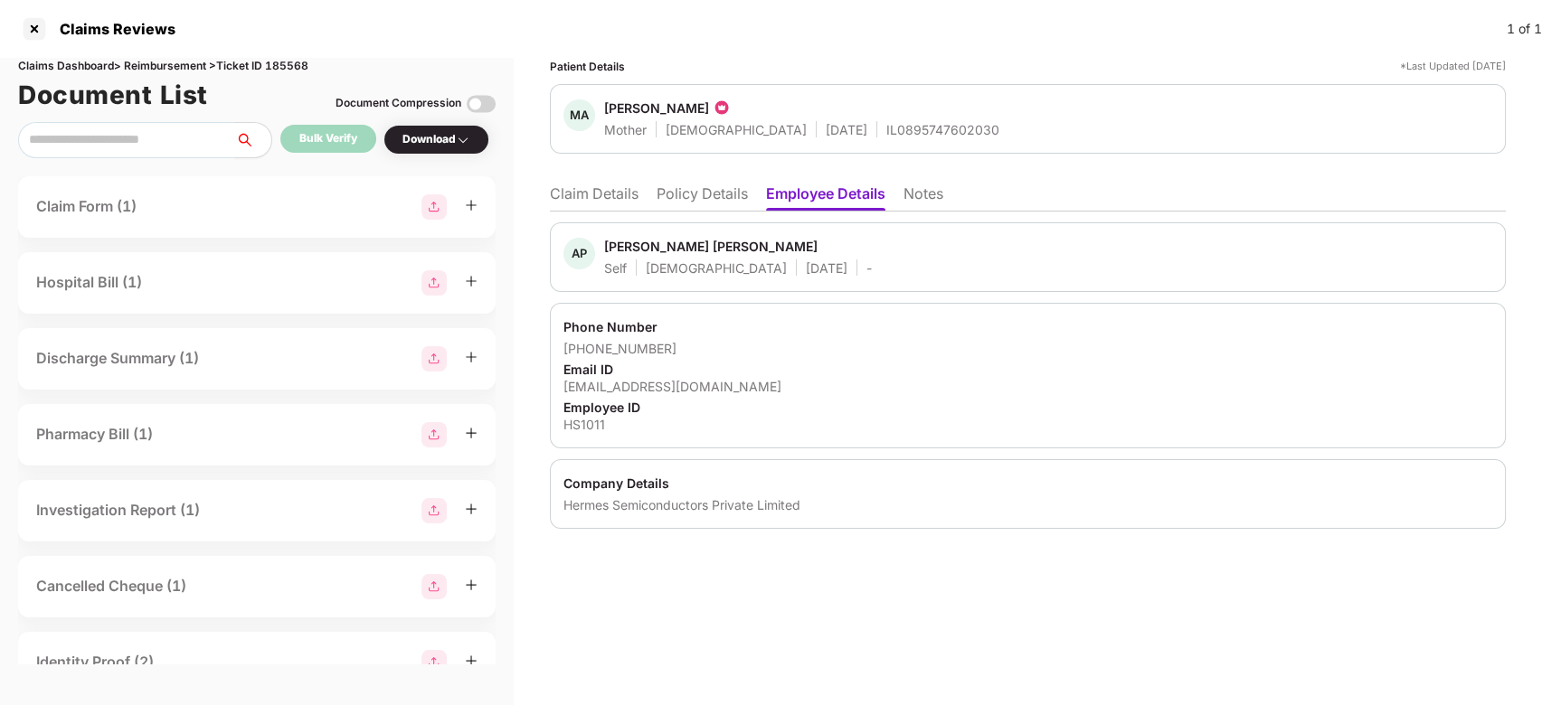
click at [626, 256] on span "[PERSON_NAME] [PERSON_NAME]" at bounding box center [738, 249] width 268 height 22
copy div "Arshad"
click at [577, 202] on li "Claim Details" at bounding box center [594, 198] width 89 height 26
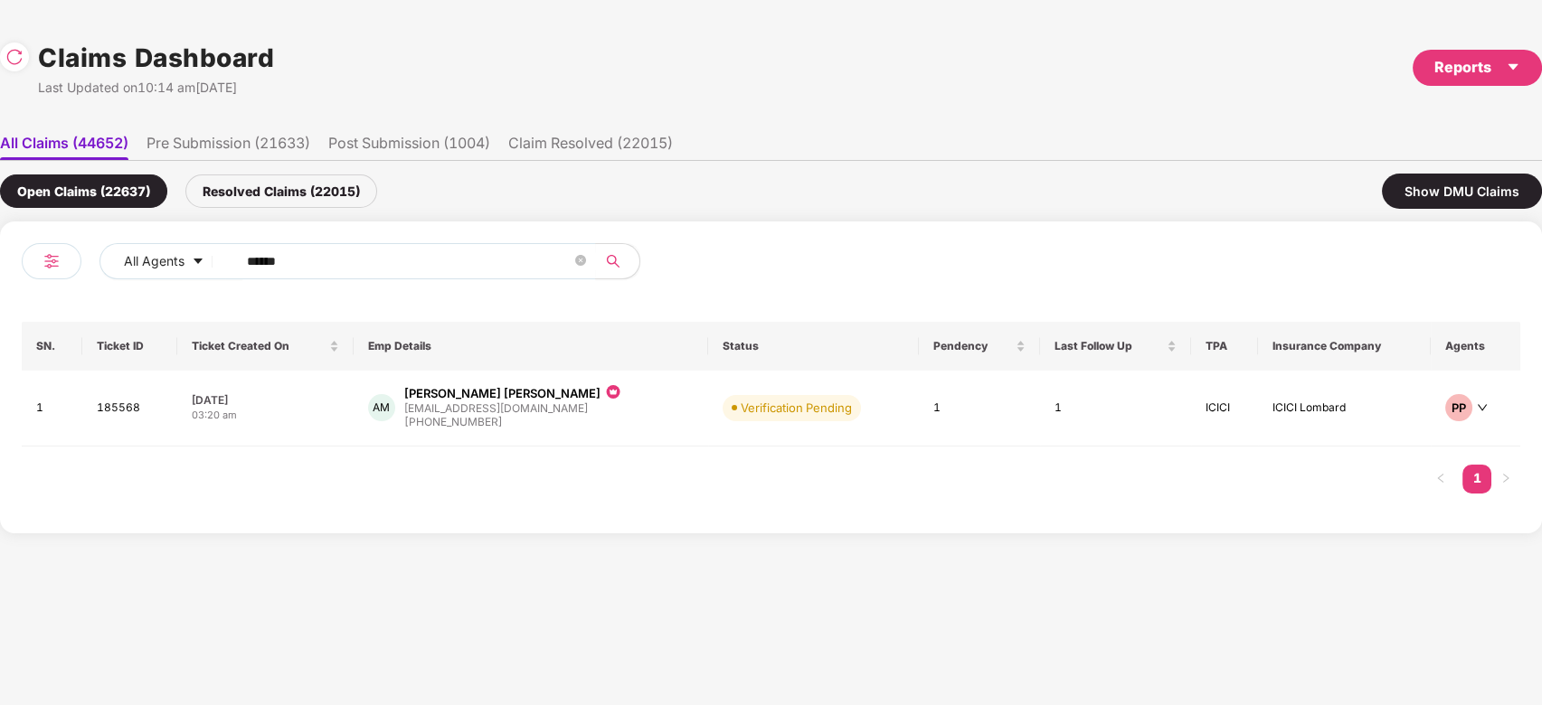
click at [470, 231] on div "All Agents ****** SN. Ticket ID Ticket Created On Emp Details Status Pendency L…" at bounding box center [771, 378] width 1542 height 312
click at [430, 256] on input "******" at bounding box center [409, 261] width 325 height 27
paste input "text"
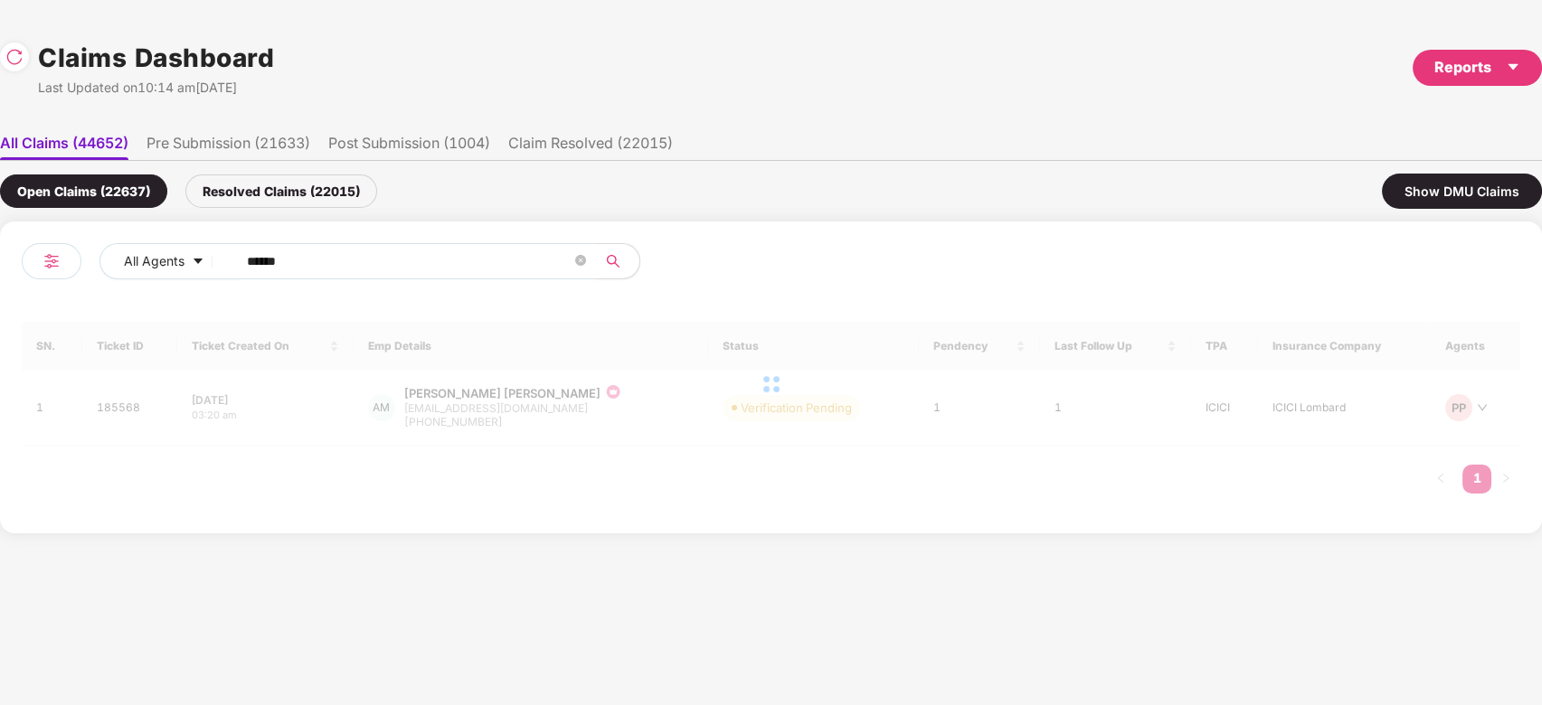
type input "******"
click at [564, 393] on div at bounding box center [771, 384] width 1499 height 125
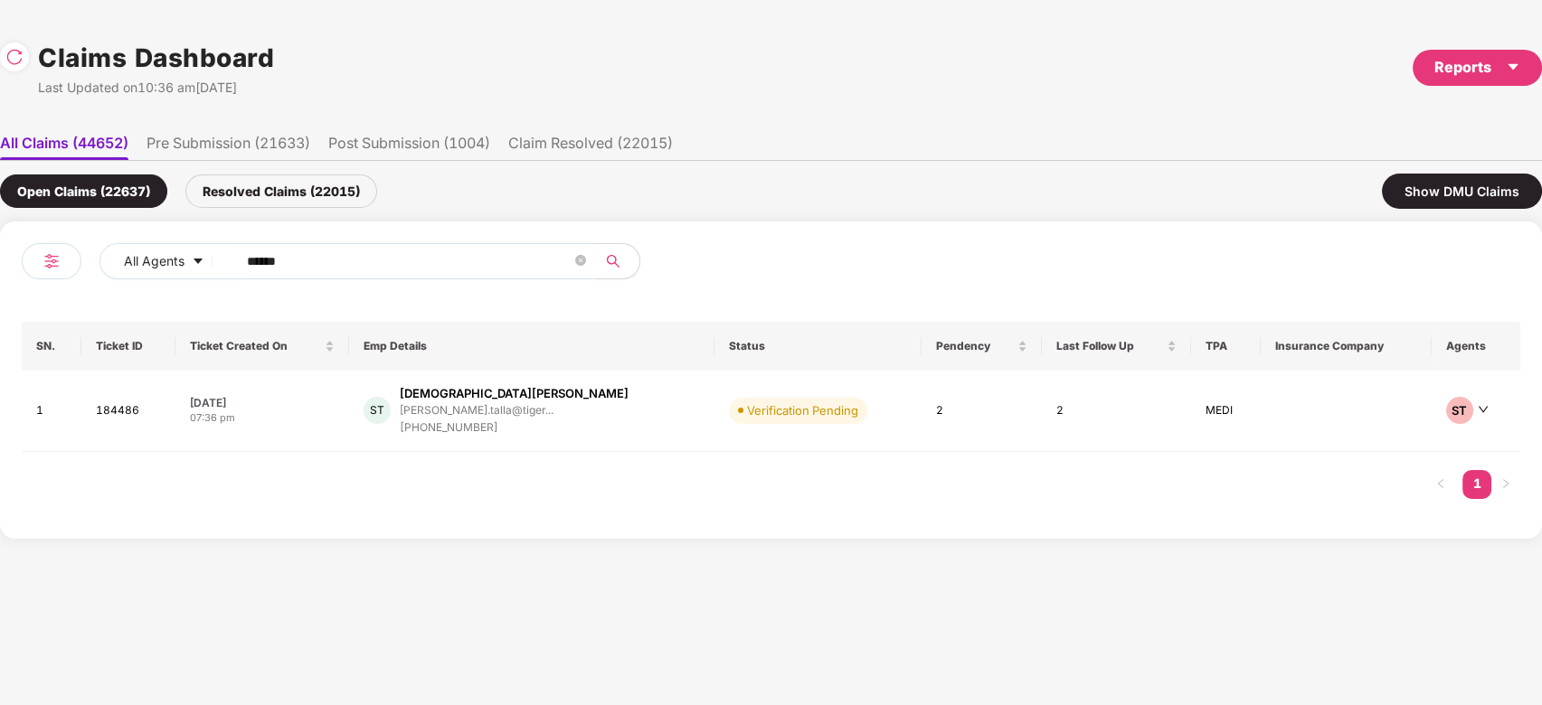
click at [564, 393] on div "ST [PERSON_NAME] [PERSON_NAME].talla@tiger... [PHONE_NUMBER]" at bounding box center [532, 411] width 336 height 52
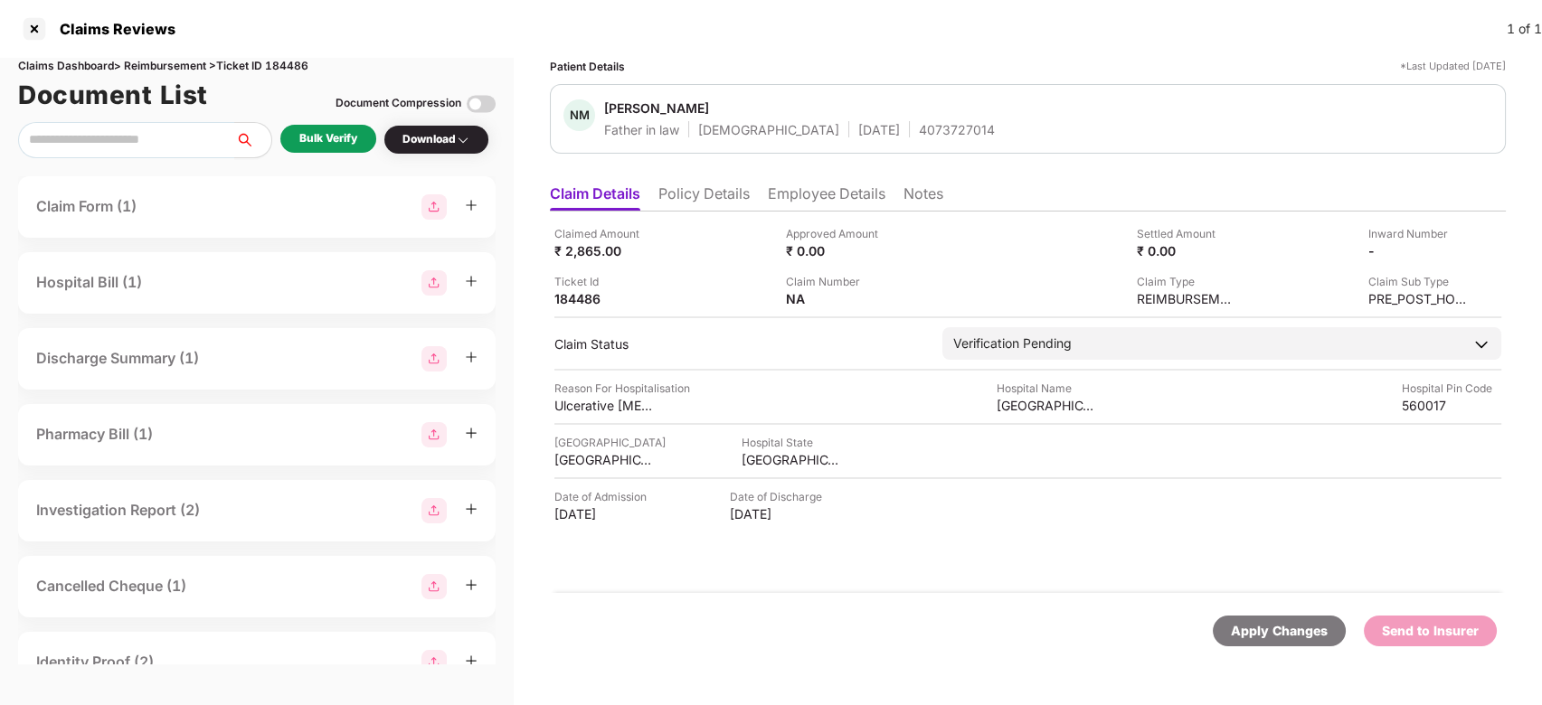
click at [723, 174] on div "Patient Details *Last Updated [DATE] NM [GEOGRAPHIC_DATA][PERSON_NAME] Father i…" at bounding box center [1028, 363] width 956 height 611
click at [718, 185] on li "Policy Details" at bounding box center [703, 198] width 91 height 26
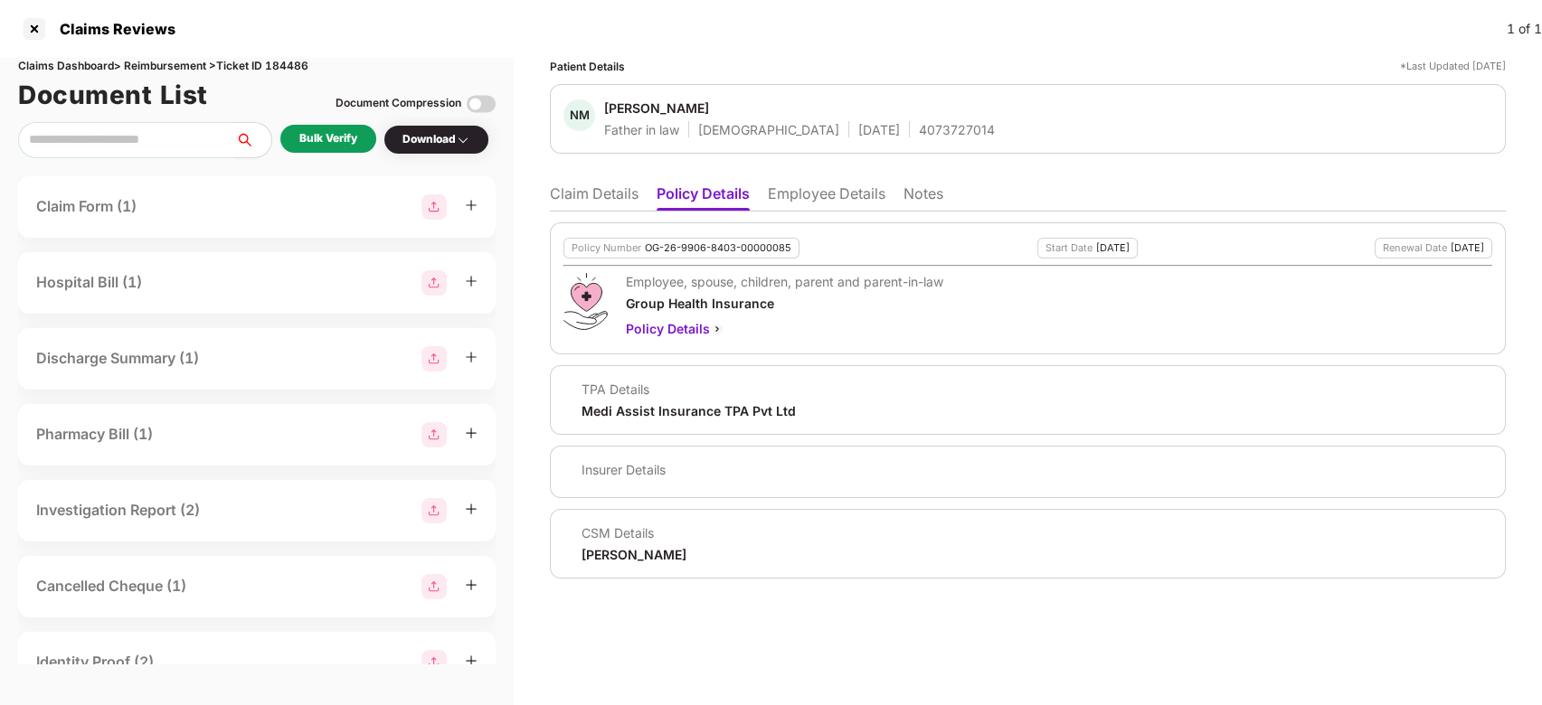
click at [600, 198] on li "Claim Details" at bounding box center [594, 198] width 89 height 26
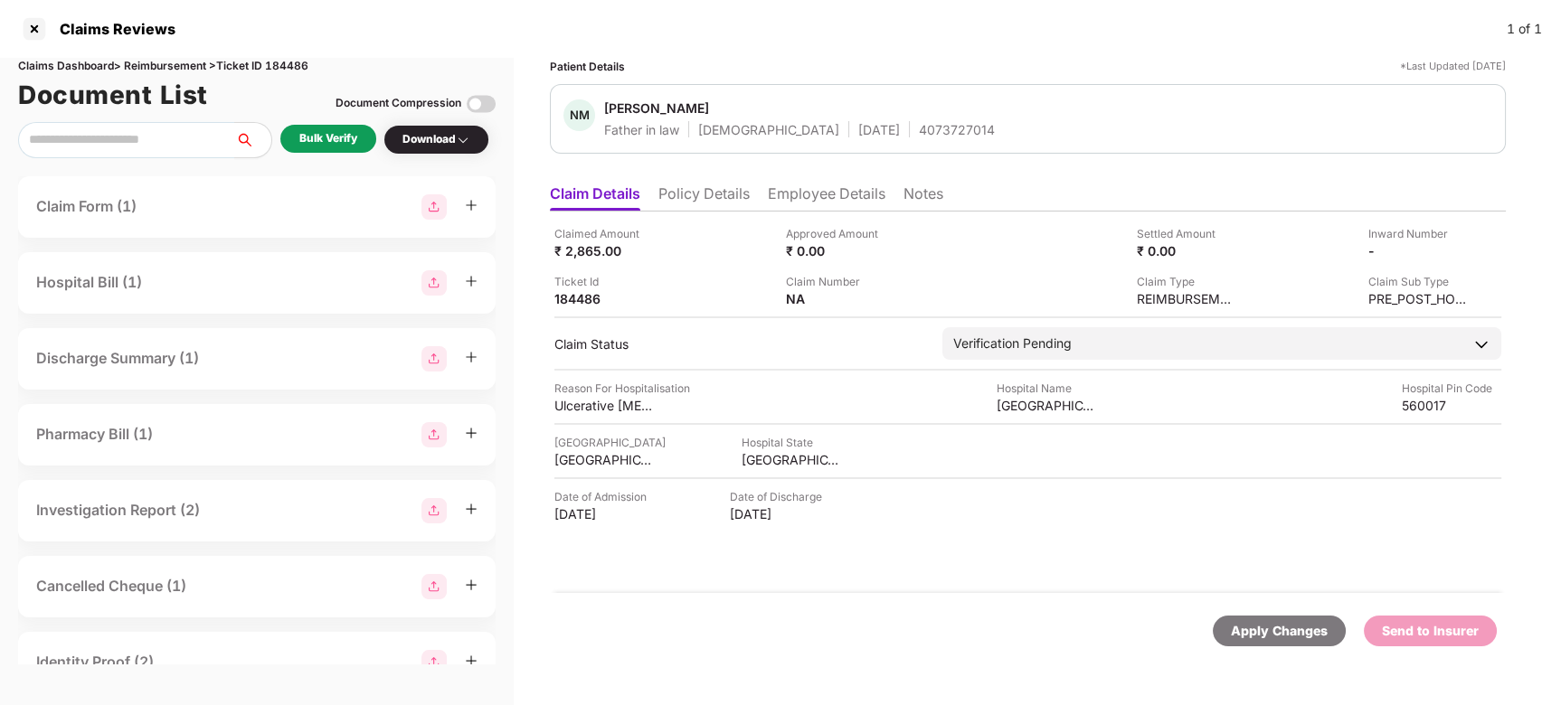
click at [345, 134] on div "Bulk Verify" at bounding box center [328, 138] width 58 height 17
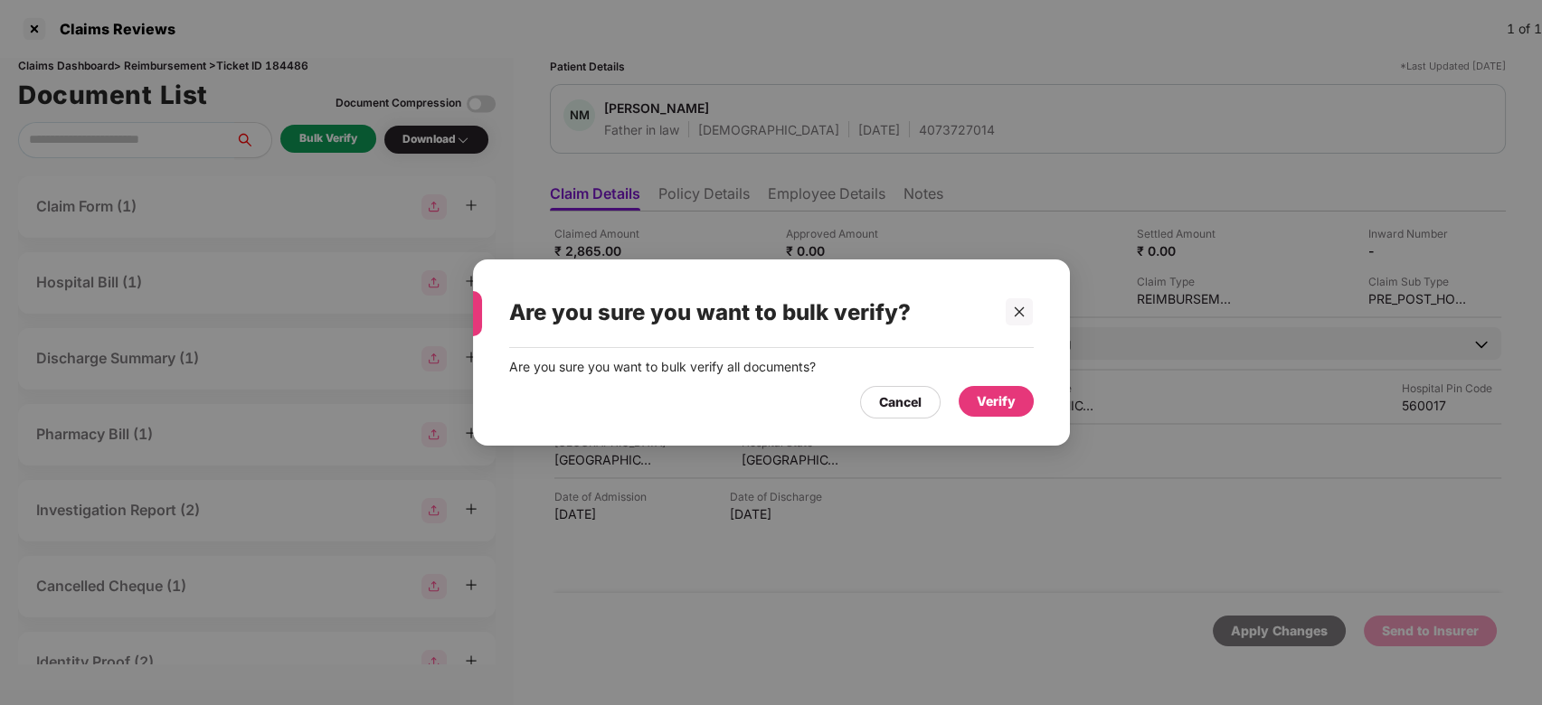
click at [971, 400] on div "Verify" at bounding box center [996, 401] width 75 height 31
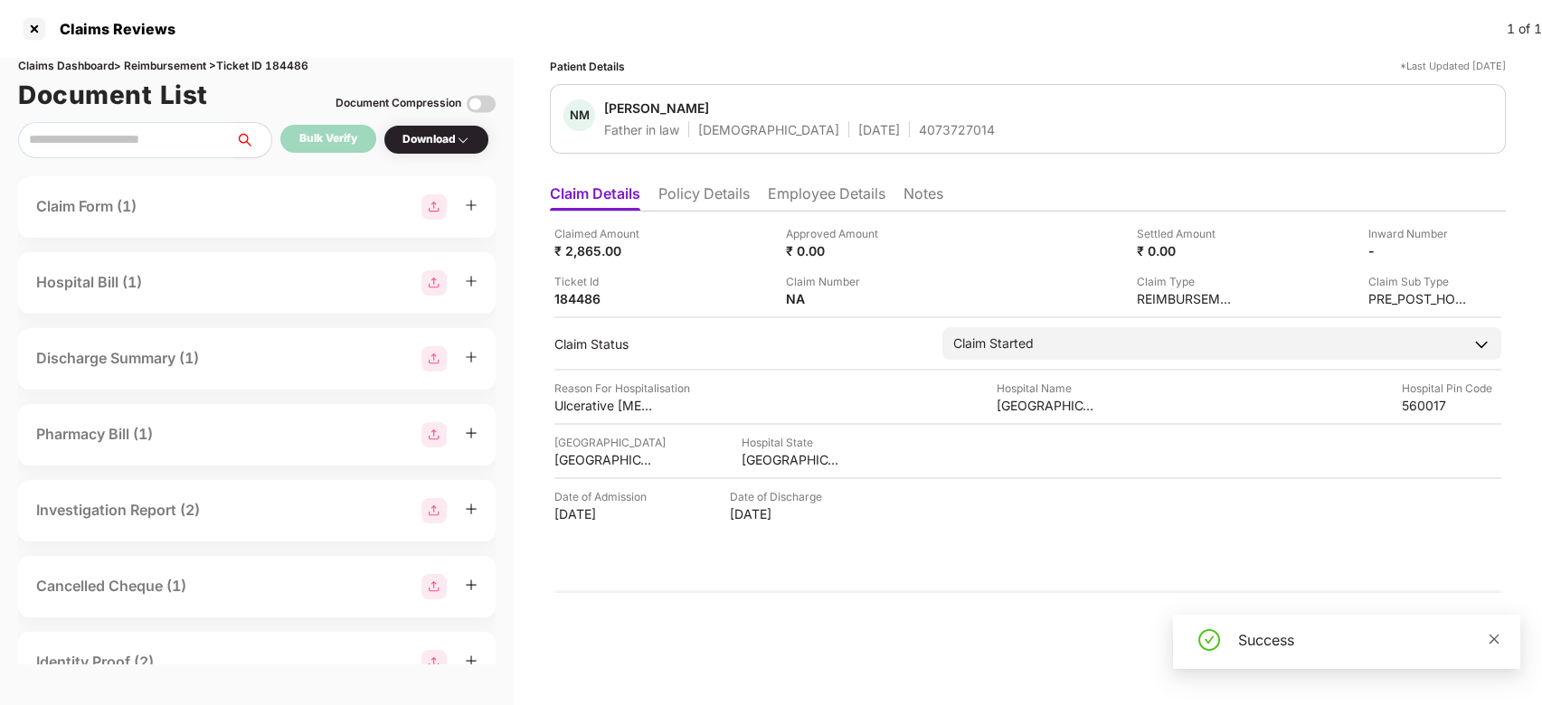
click at [1497, 642] on icon "close" at bounding box center [1494, 639] width 13 height 13
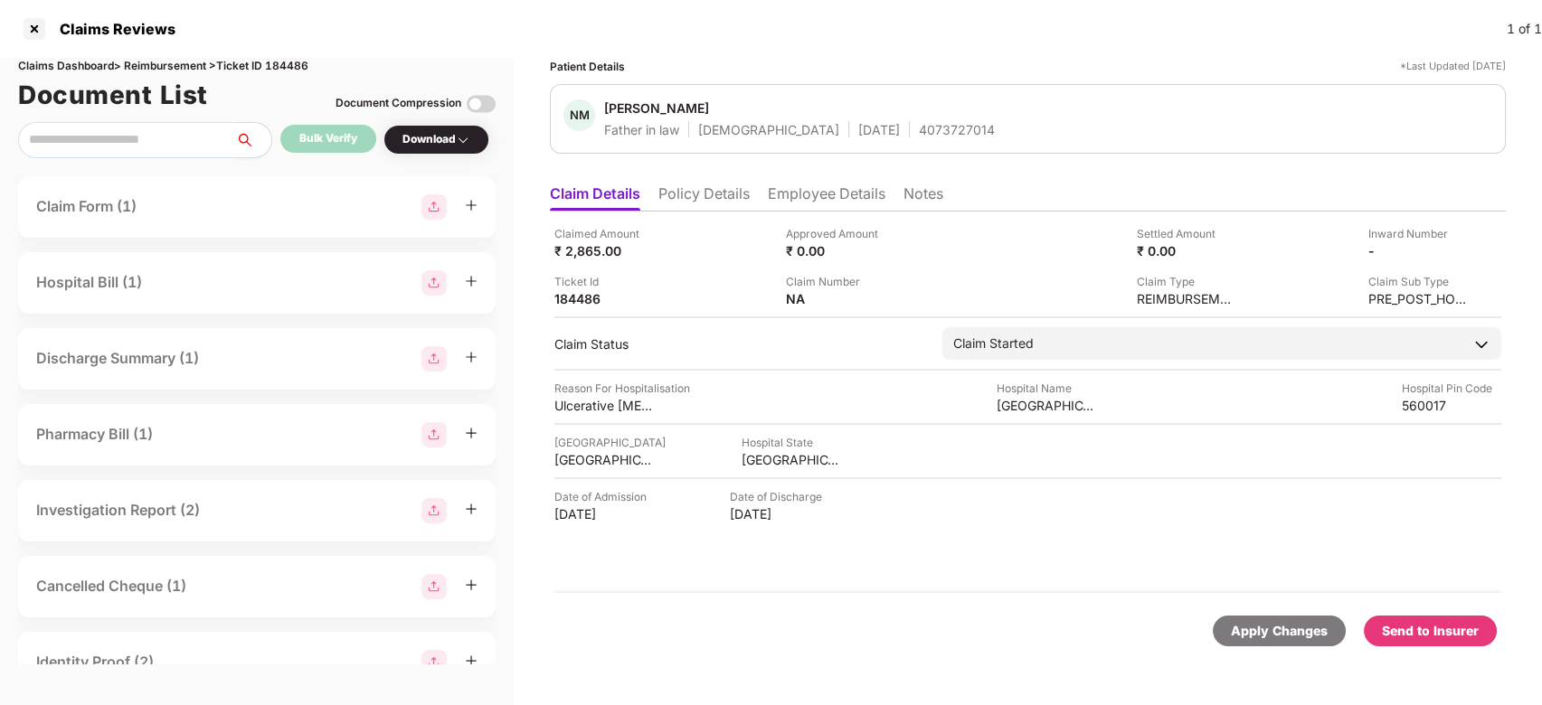
click at [1478, 633] on div "Send to Insurer" at bounding box center [1430, 631] width 97 height 20
click at [800, 194] on li "Employee Details" at bounding box center [827, 198] width 118 height 26
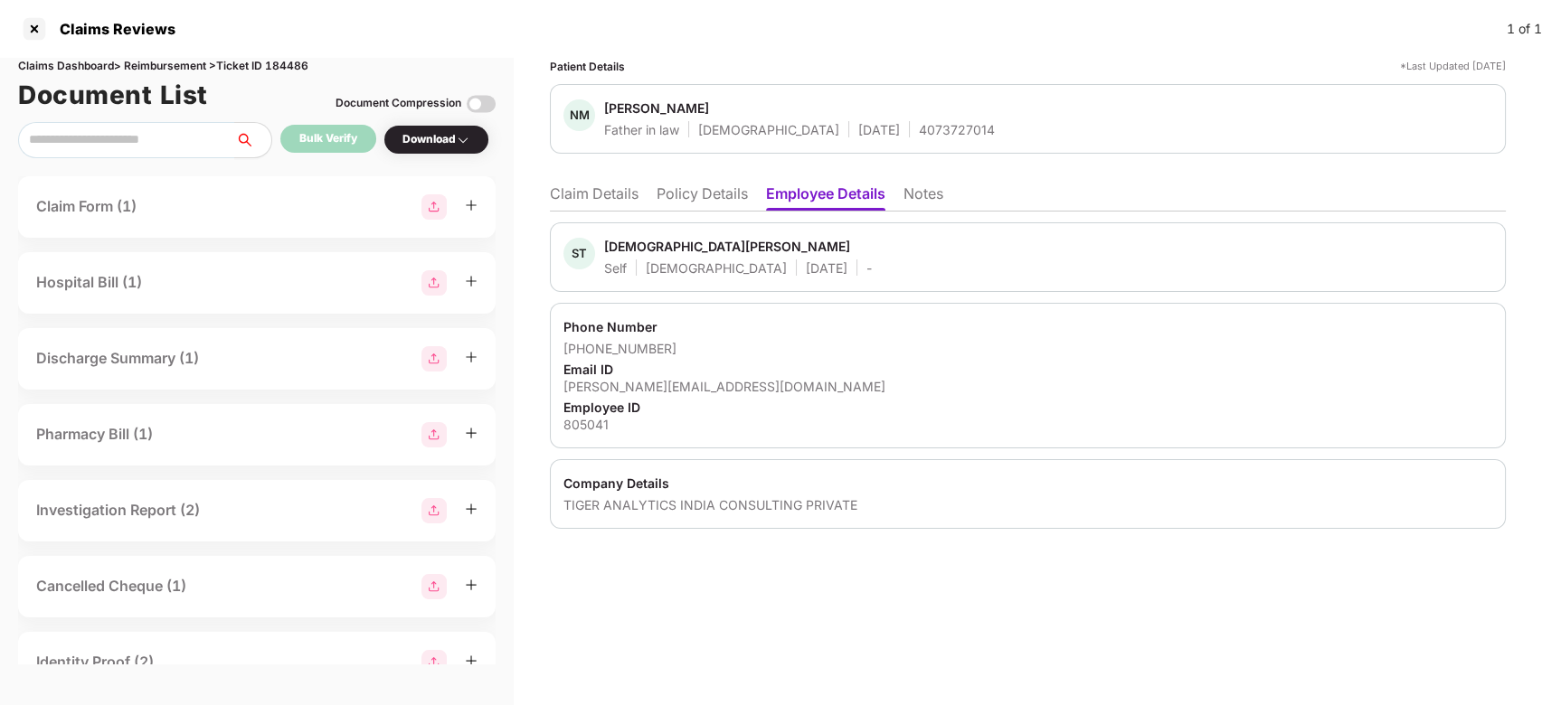
click at [624, 254] on div "[DEMOGRAPHIC_DATA][PERSON_NAME]" at bounding box center [727, 246] width 246 height 17
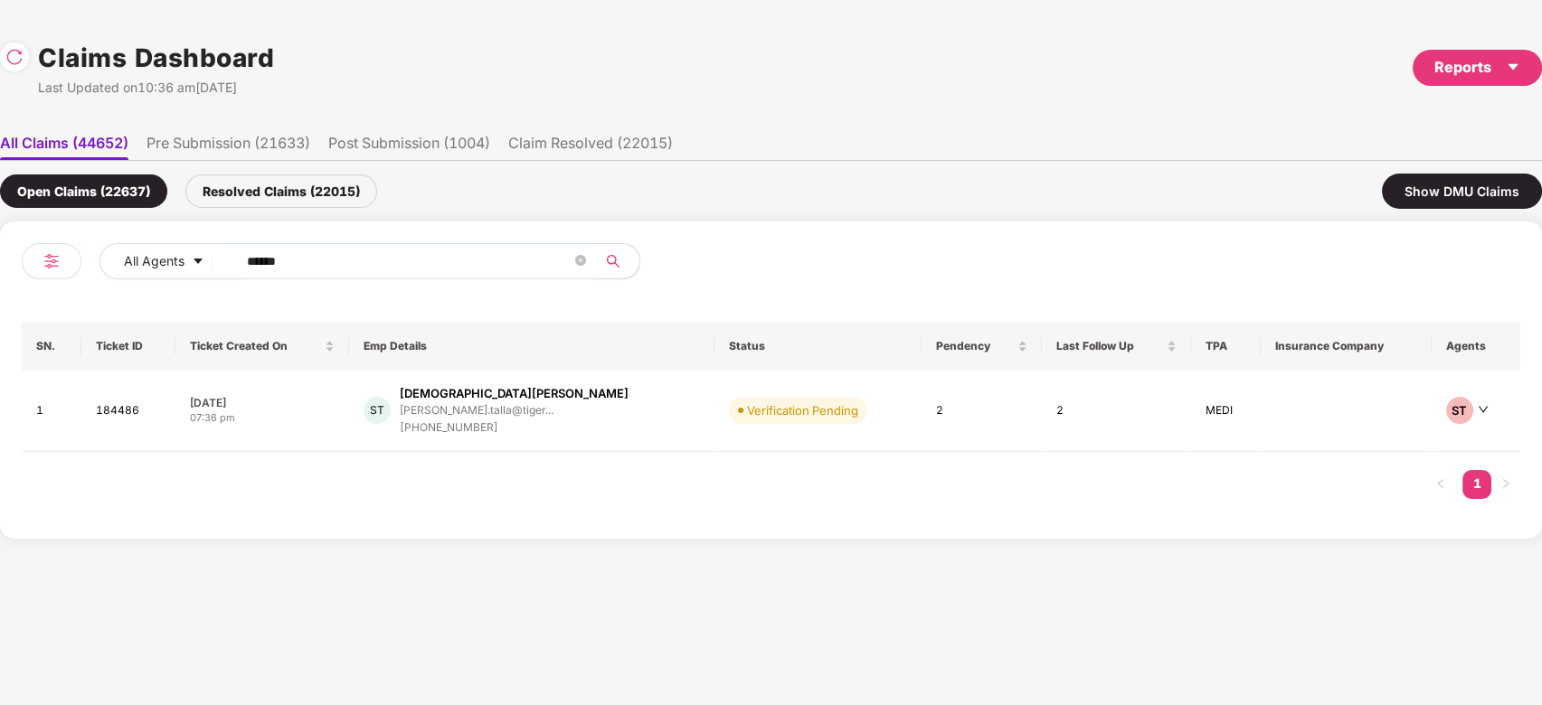
click at [389, 250] on input "******" at bounding box center [409, 261] width 325 height 27
paste input "text"
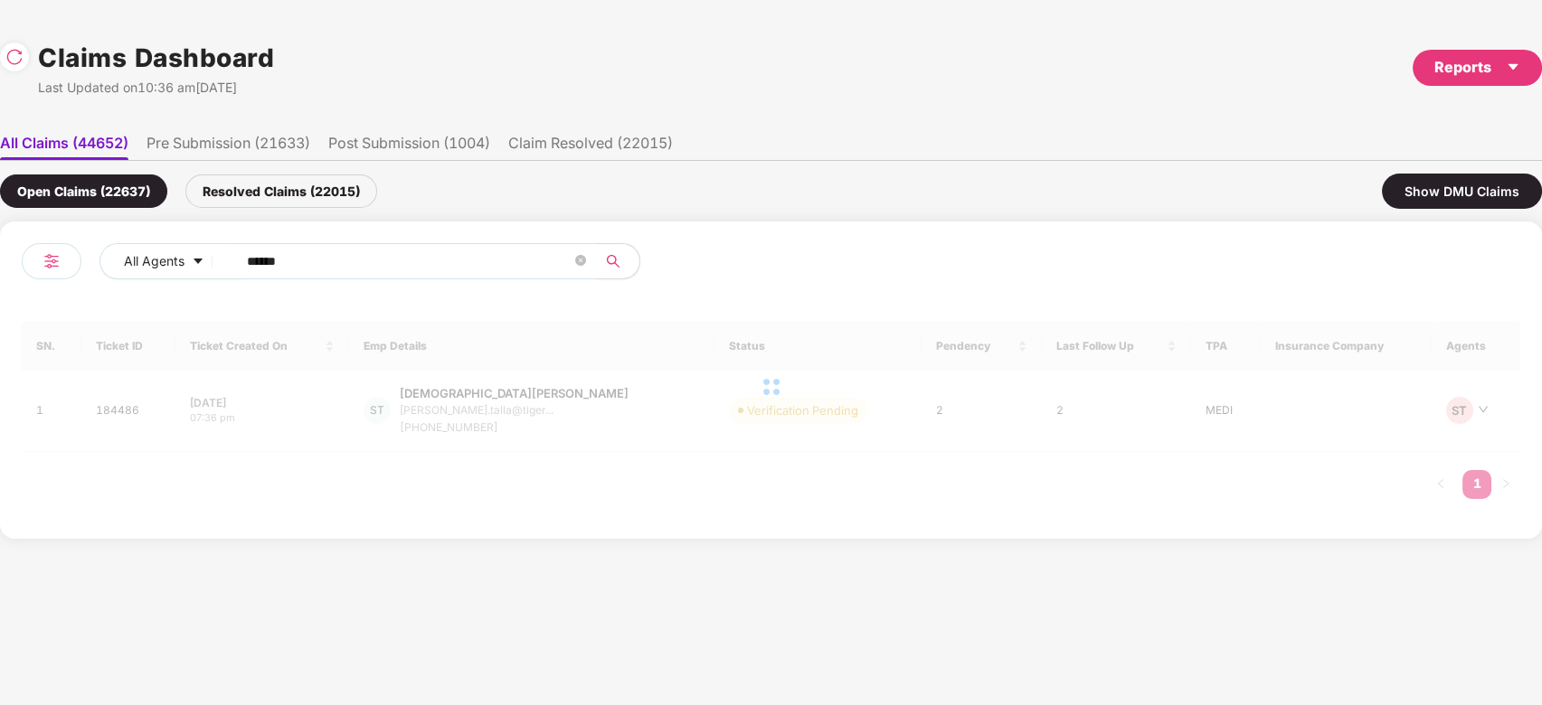
type input "******"
click at [631, 411] on div at bounding box center [771, 387] width 1499 height 130
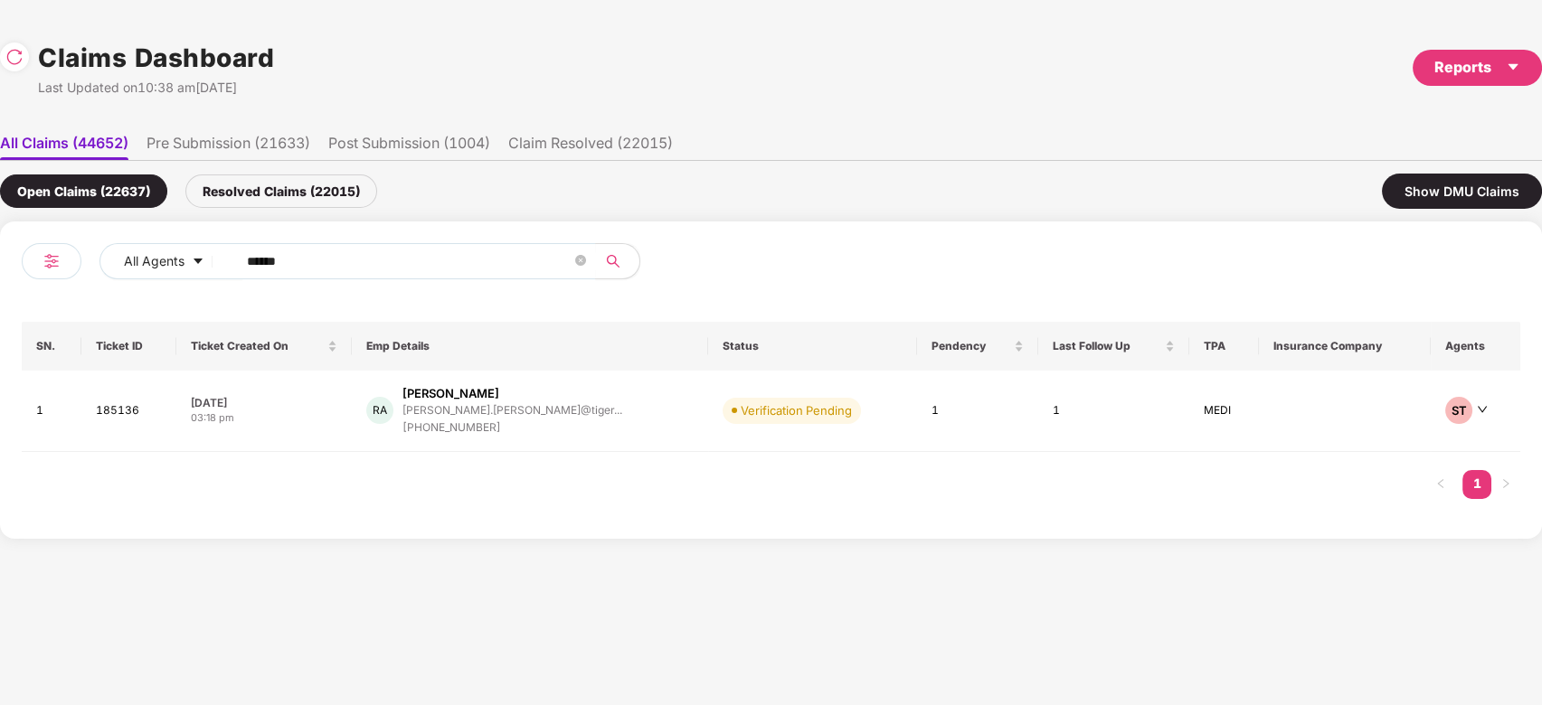
click at [631, 411] on td "[PERSON_NAME] [PERSON_NAME].[PERSON_NAME]@tiger... [PHONE_NUMBER]" at bounding box center [530, 411] width 356 height 81
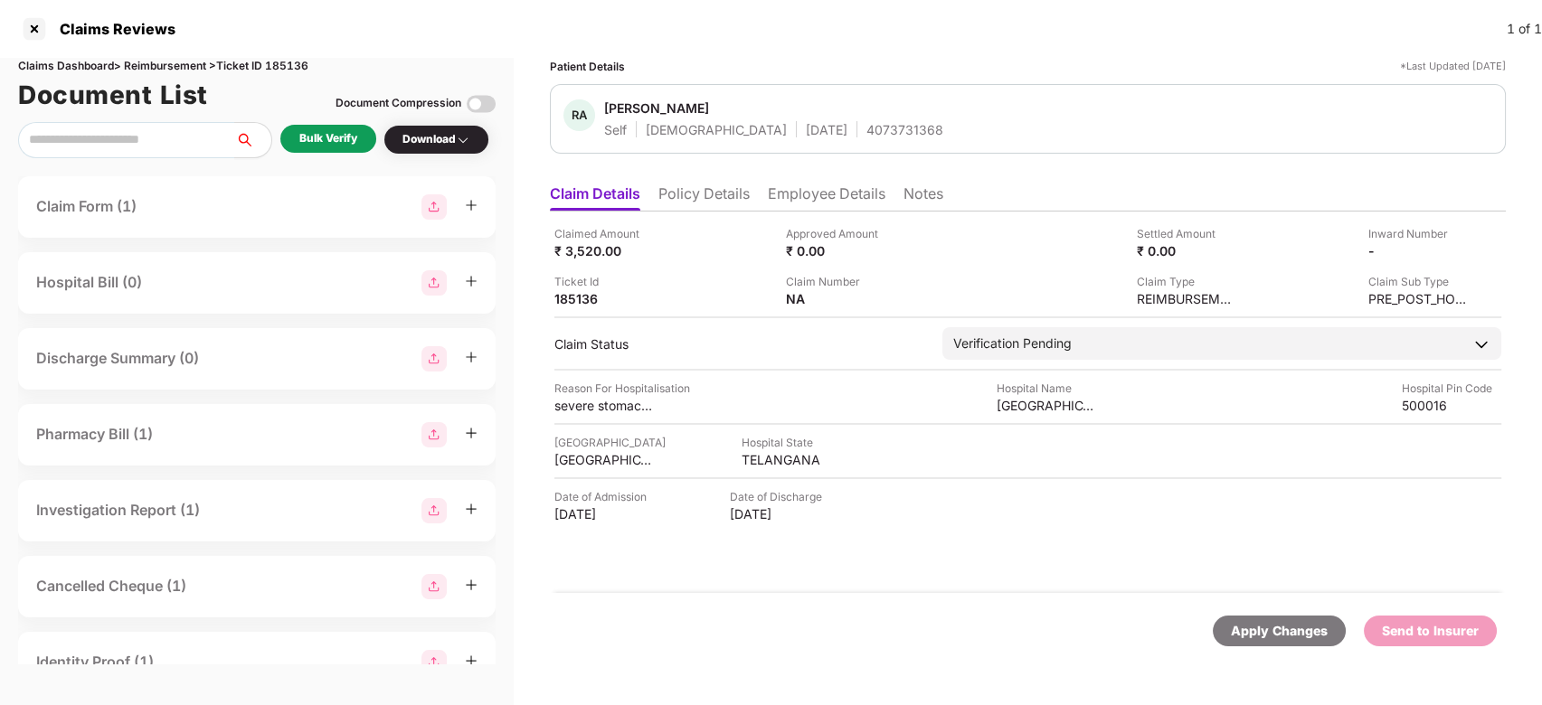
click at [352, 148] on div "Bulk Verify" at bounding box center [328, 139] width 96 height 28
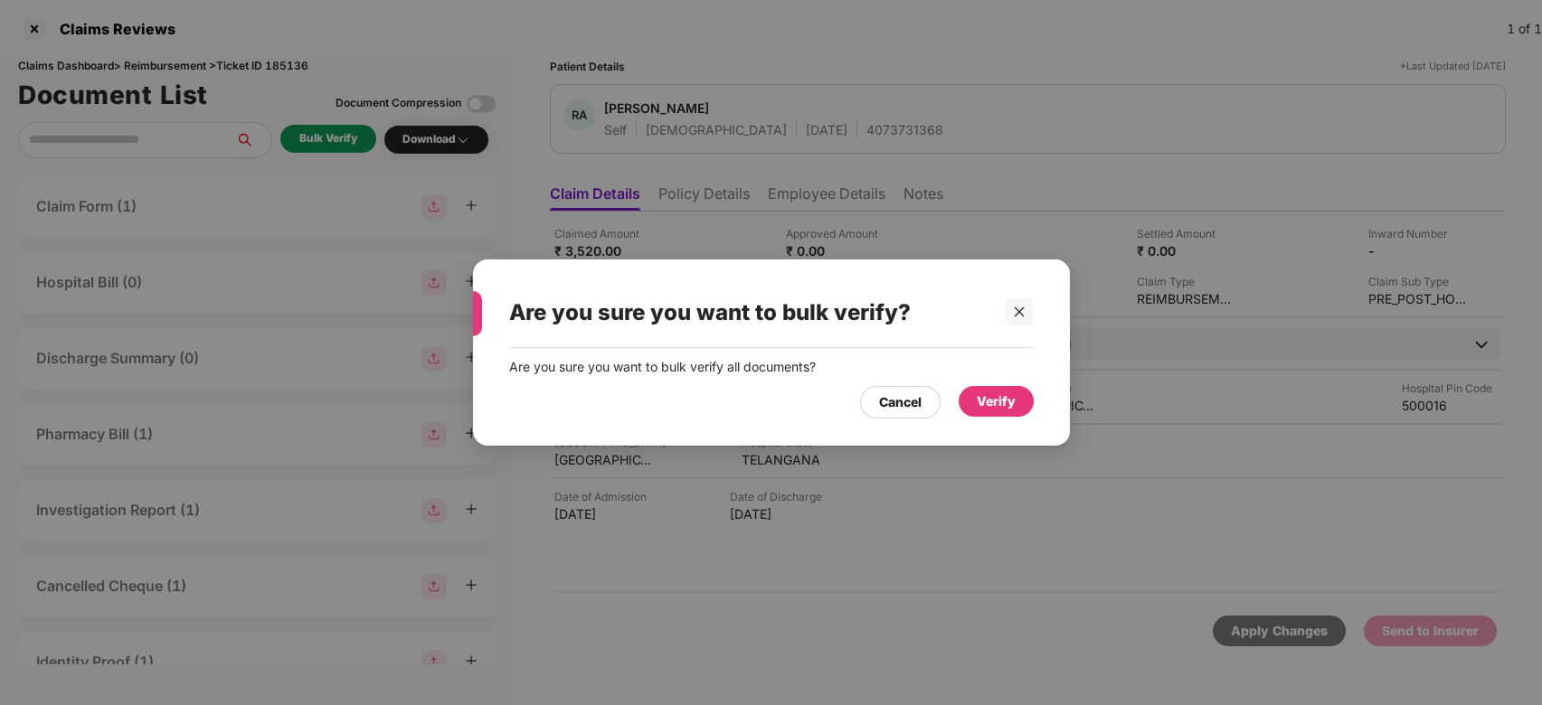
click at [1002, 391] on div "Verify" at bounding box center [996, 401] width 75 height 31
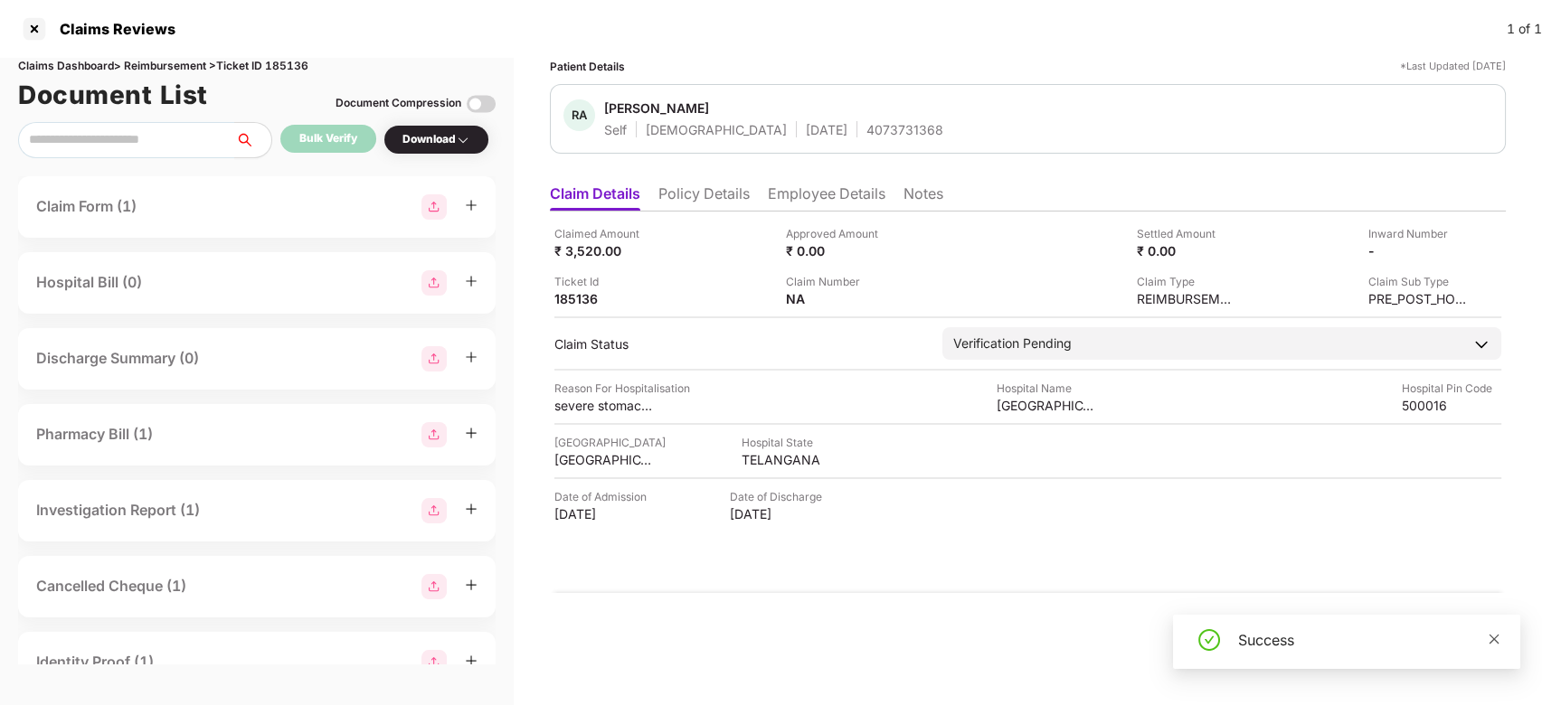
click at [1491, 634] on icon "close" at bounding box center [1495, 639] width 10 height 10
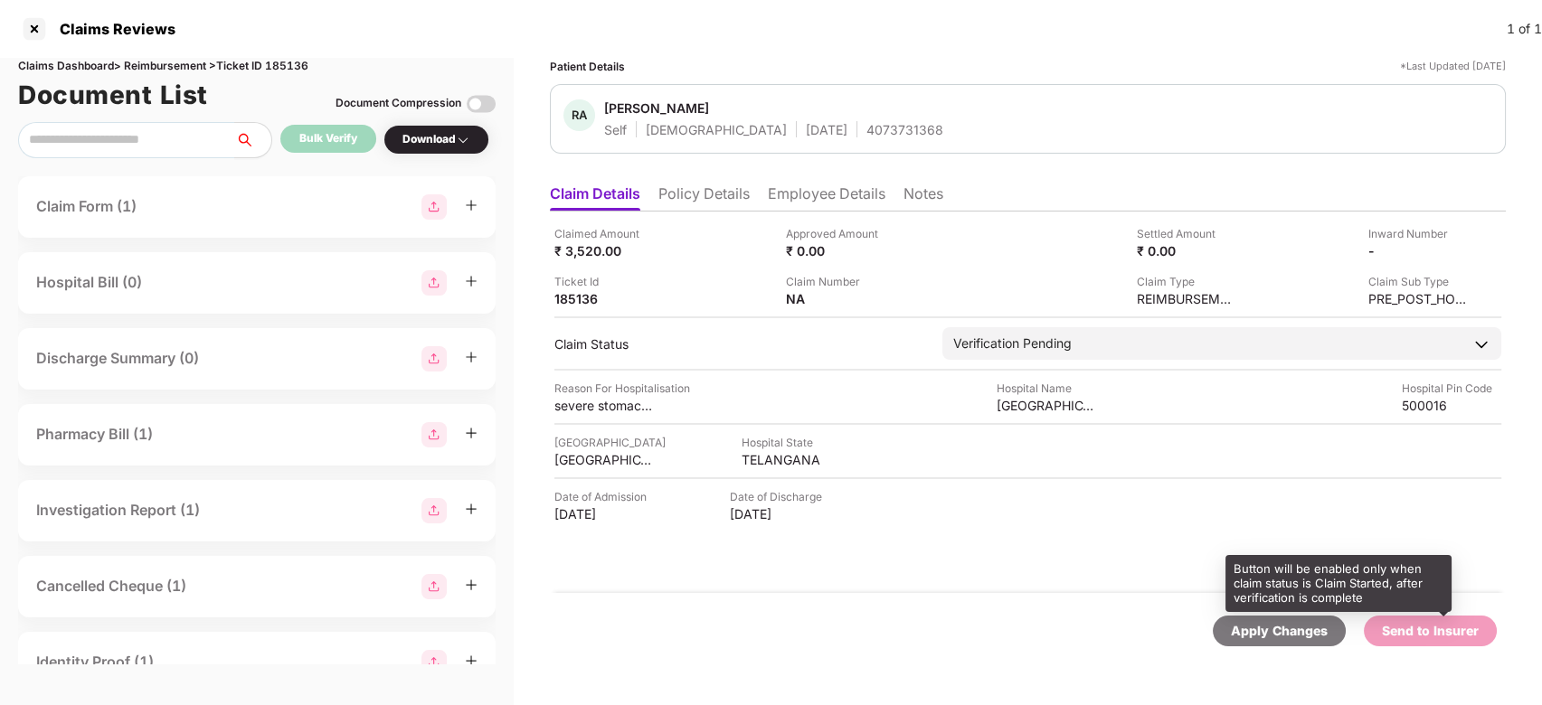
click at [1456, 634] on div "Send to Insurer" at bounding box center [1430, 631] width 97 height 20
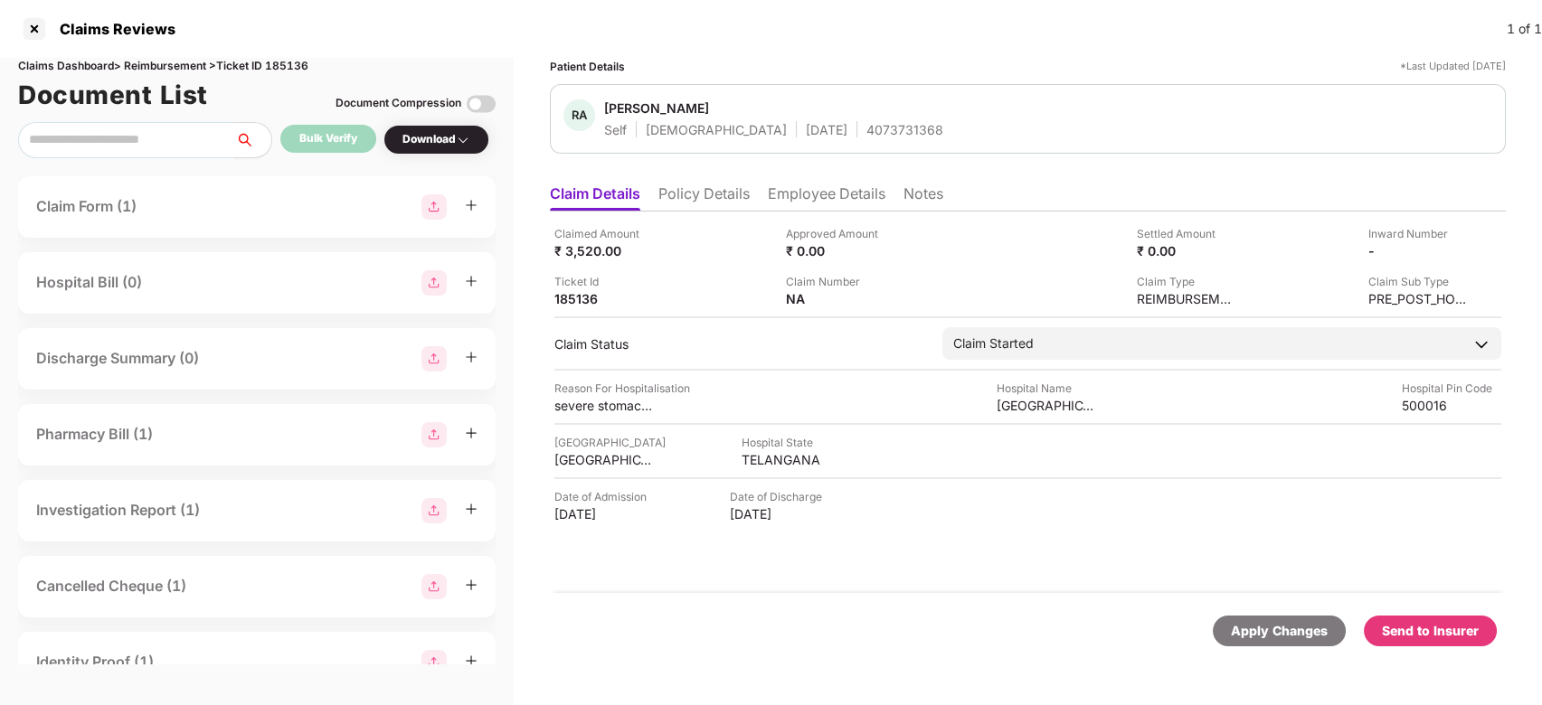
click at [1438, 634] on div "Send to Insurer" at bounding box center [1430, 631] width 97 height 20
click at [839, 185] on li "Employee Details" at bounding box center [827, 198] width 118 height 26
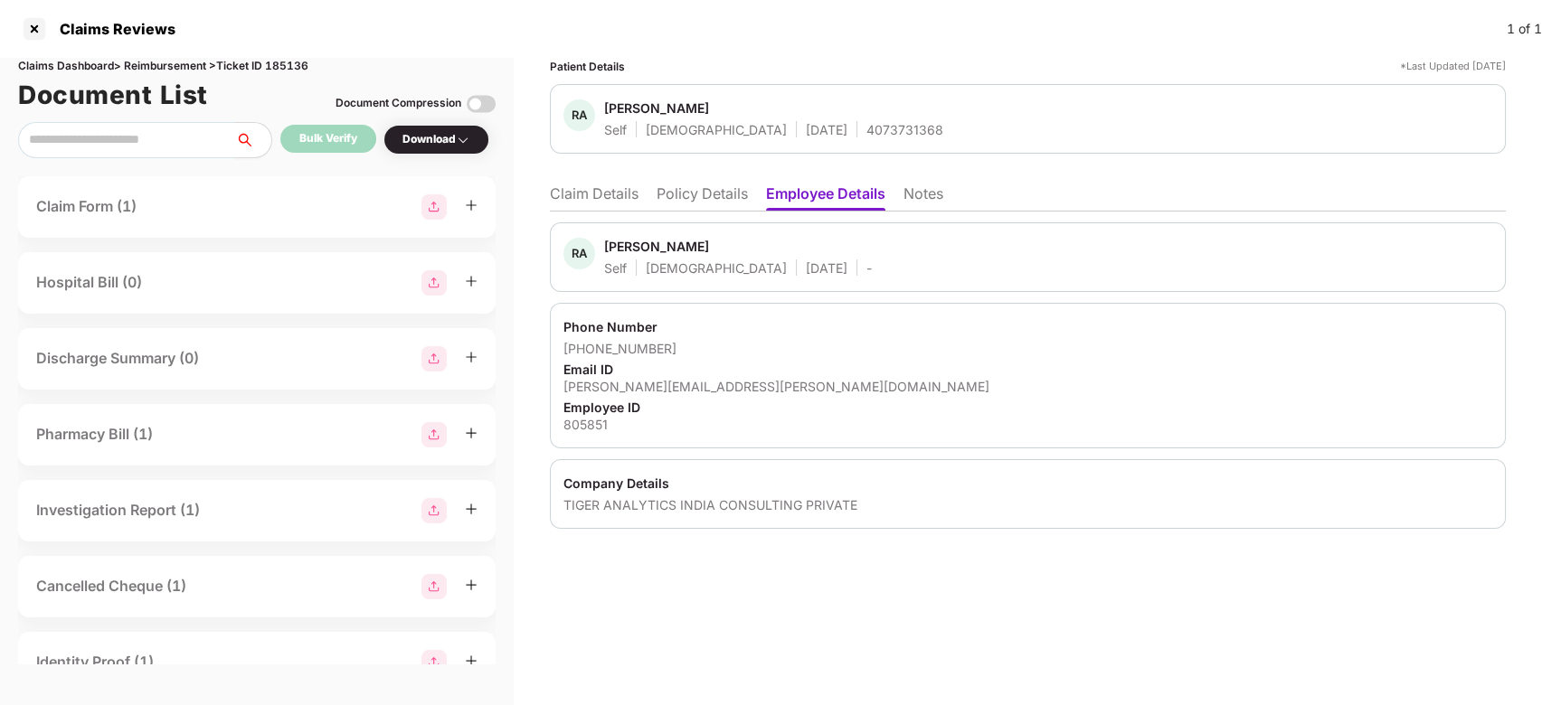
click at [630, 254] on div "[PERSON_NAME]" at bounding box center [656, 246] width 105 height 17
click at [630, 242] on div "[PERSON_NAME]" at bounding box center [656, 246] width 105 height 17
copy div "[PERSON_NAME]"
click at [610, 199] on li "Claim Details" at bounding box center [594, 198] width 89 height 26
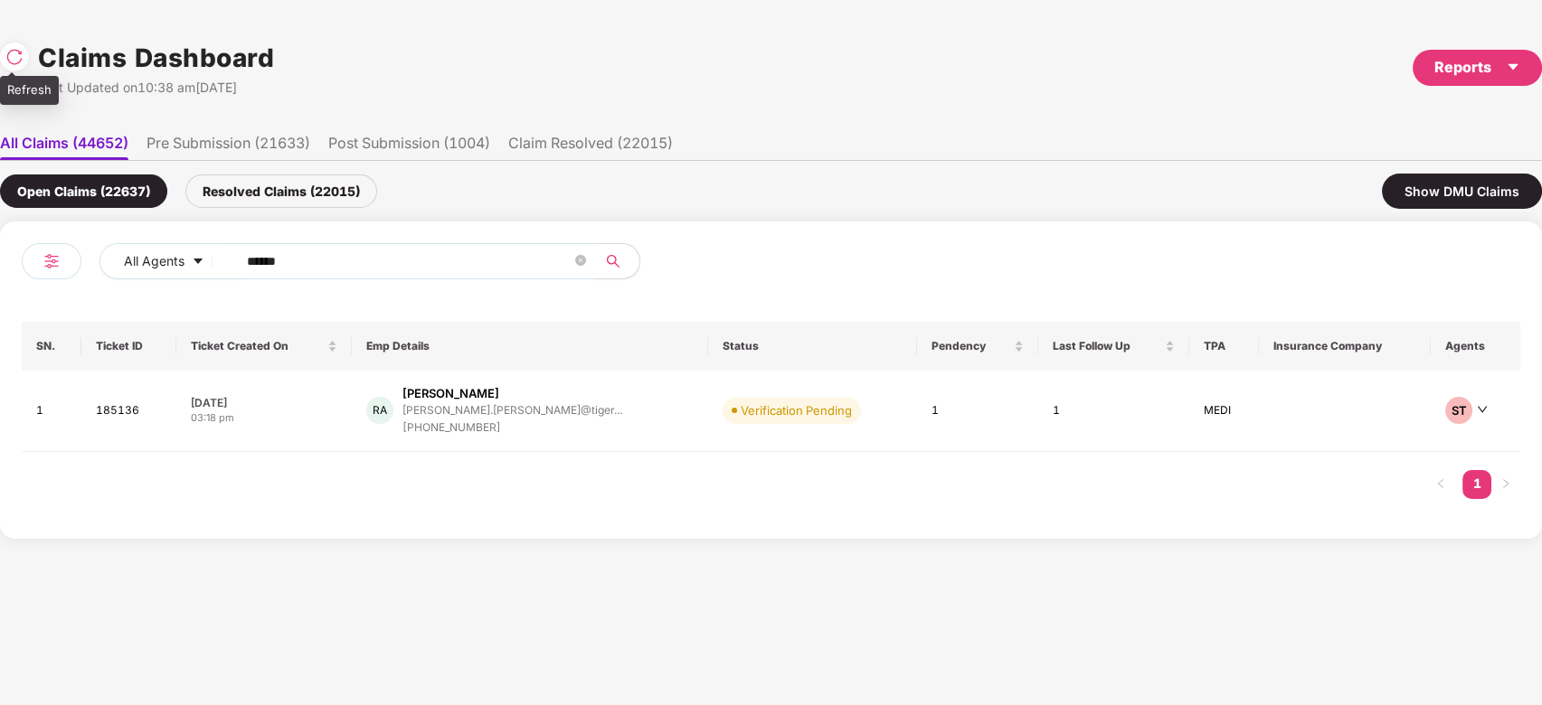
click at [14, 52] on img at bounding box center [14, 57] width 18 height 18
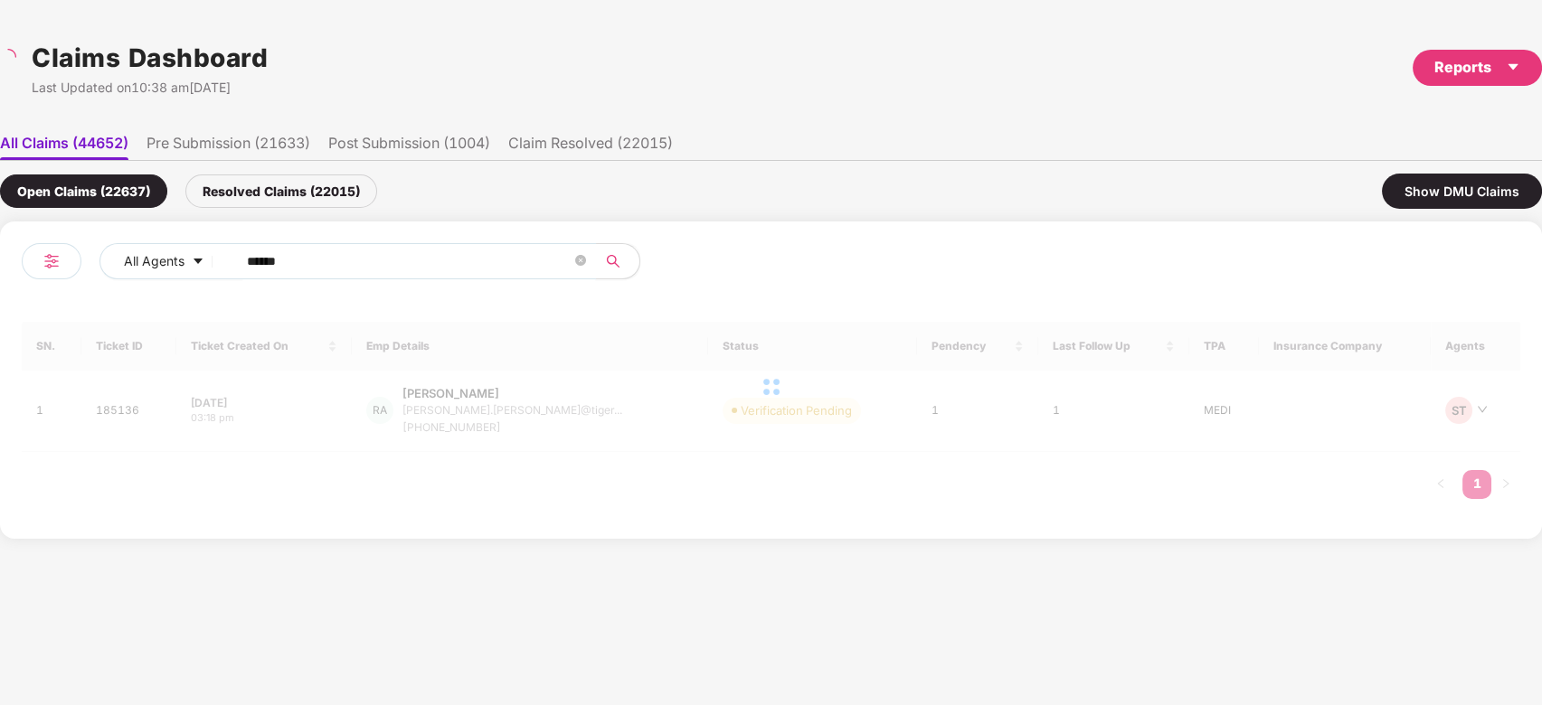
click at [380, 255] on input "******" at bounding box center [409, 261] width 325 height 27
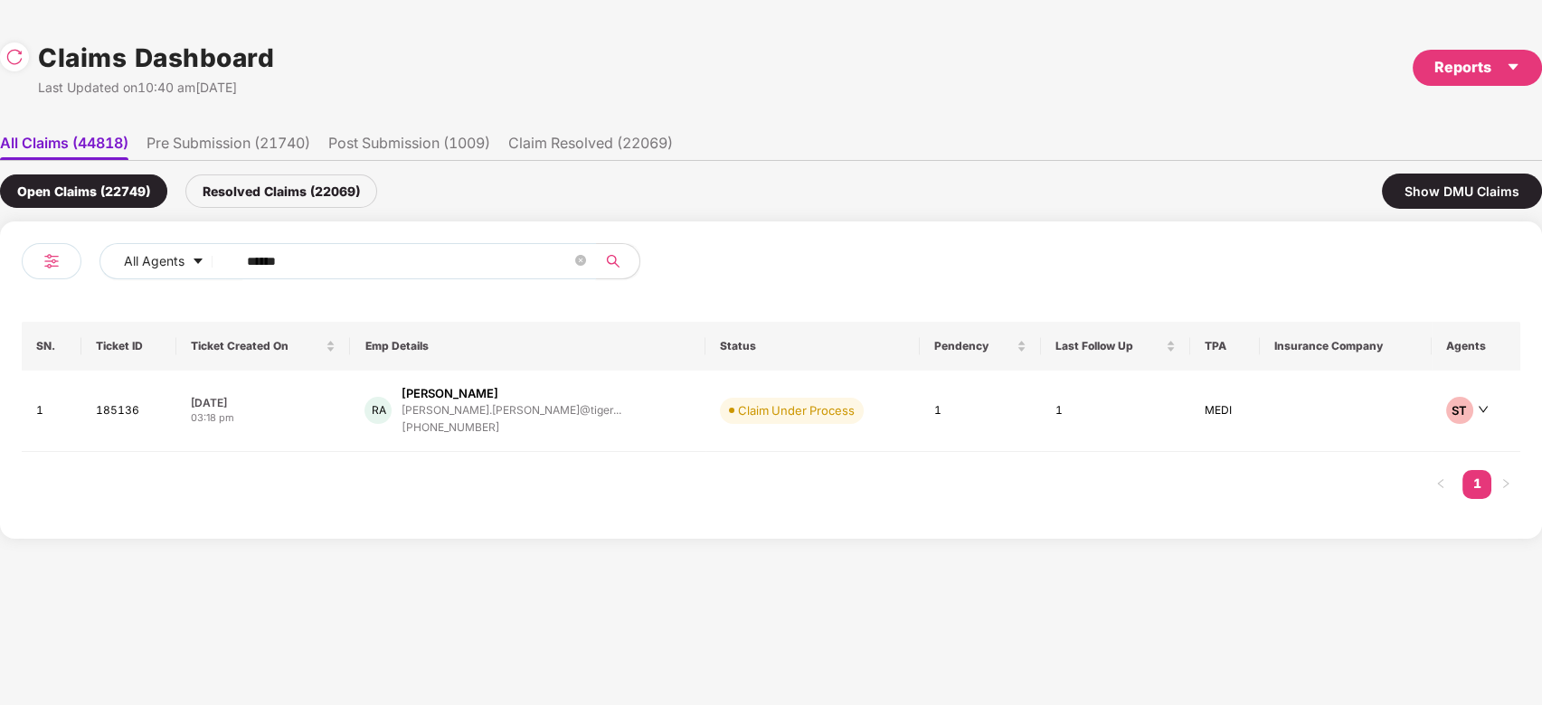
paste input "text"
type input "******"
click at [666, 452] on div "SN. Ticket ID Ticket Created On Emp Details Status Pendency Last Follow Up TPA …" at bounding box center [771, 419] width 1499 height 195
click at [635, 431] on div "KY [PERSON_NAME] [PERSON_NAME].. [PERSON_NAME].yadav@tigera... [PHONE_NUMBER]" at bounding box center [527, 411] width 312 height 52
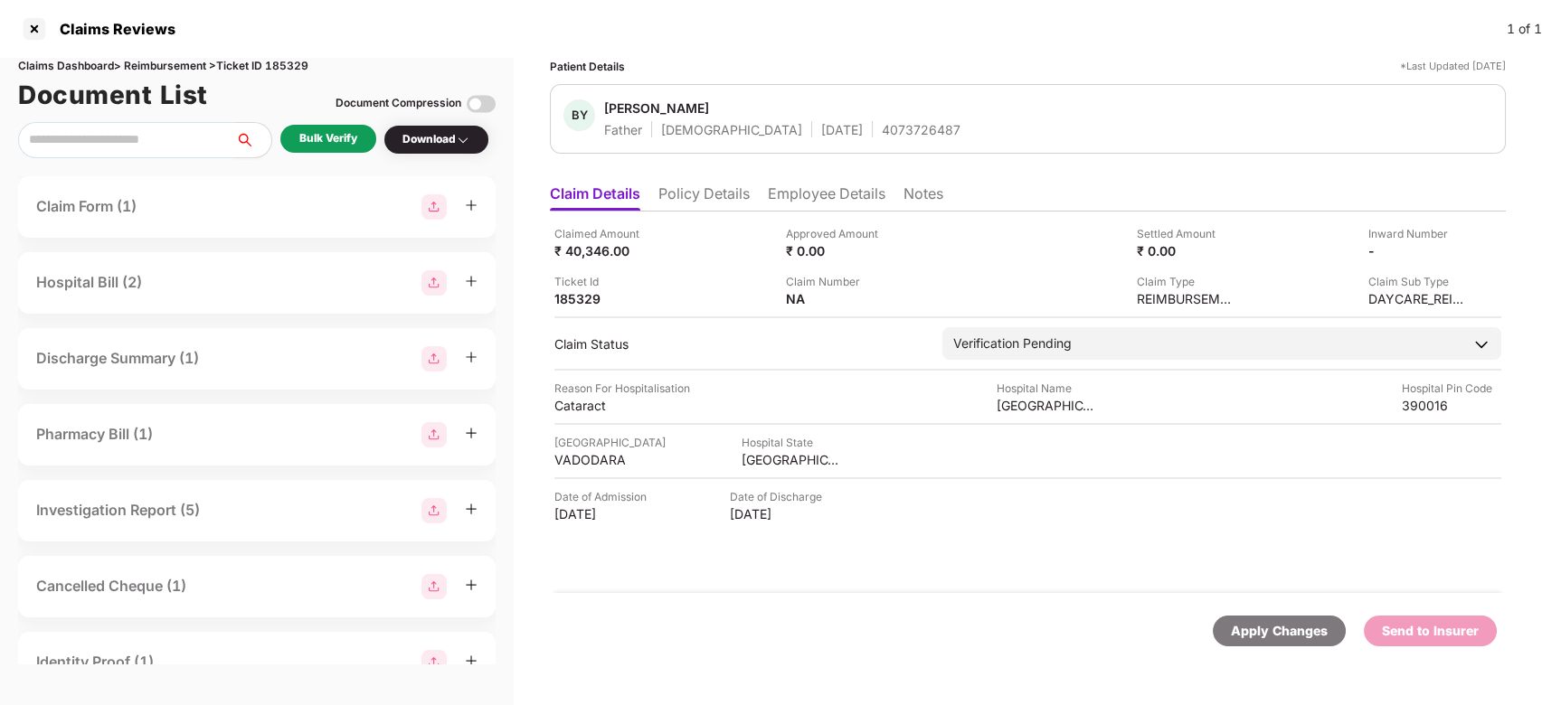
click at [327, 145] on div "Bulk Verify" at bounding box center [328, 138] width 58 height 17
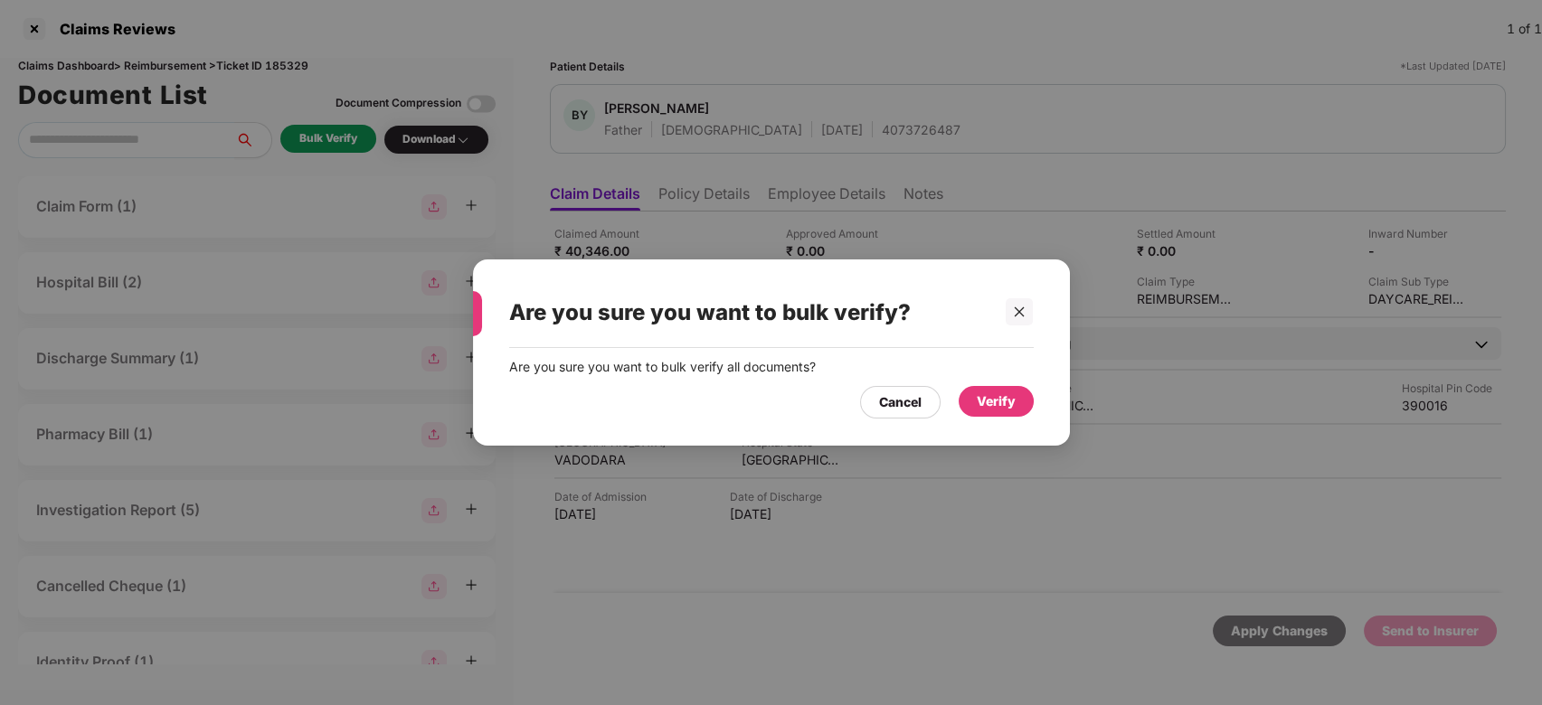
click at [1003, 404] on div "Verify" at bounding box center [996, 402] width 39 height 20
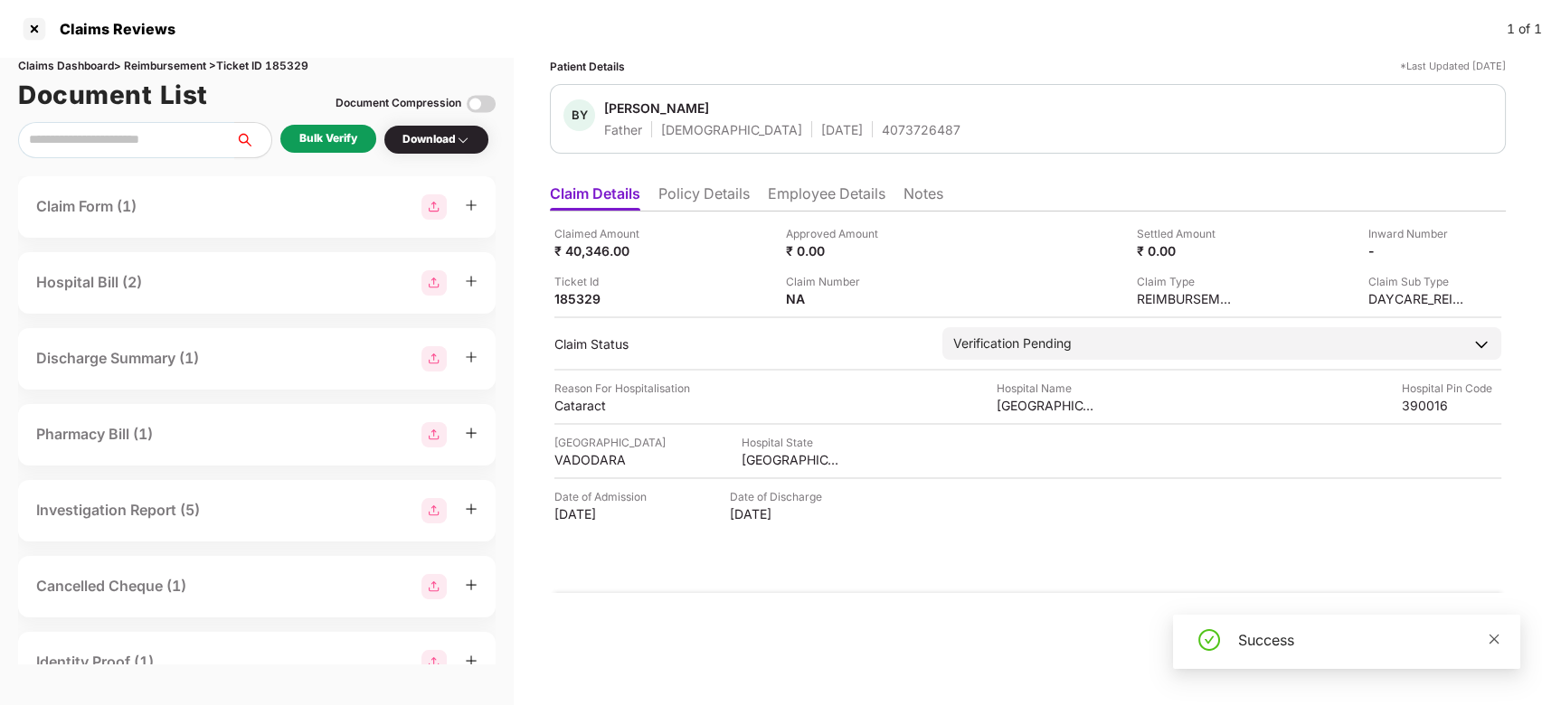
click at [1493, 641] on icon "close" at bounding box center [1494, 639] width 13 height 13
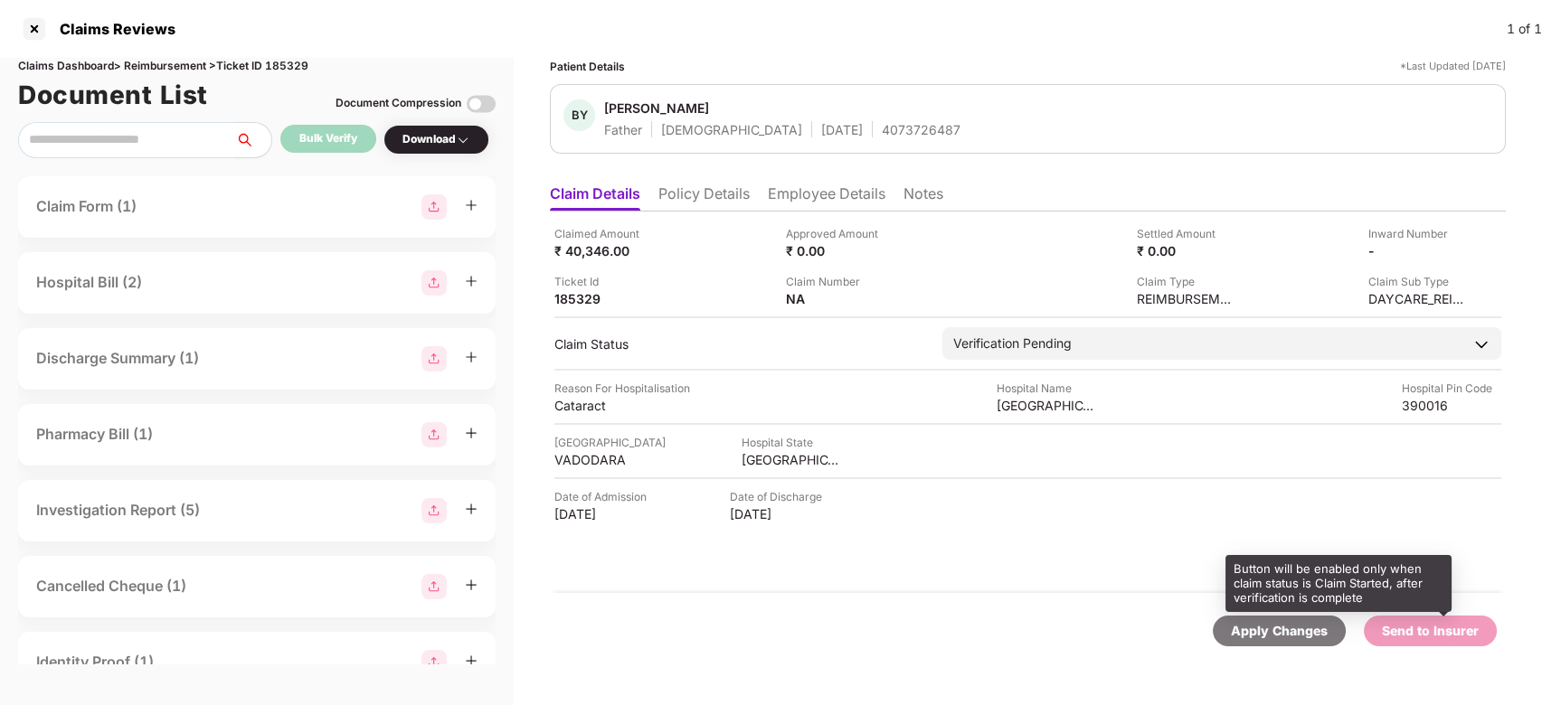
click at [1418, 617] on div "Send to Insurer" at bounding box center [1430, 631] width 133 height 31
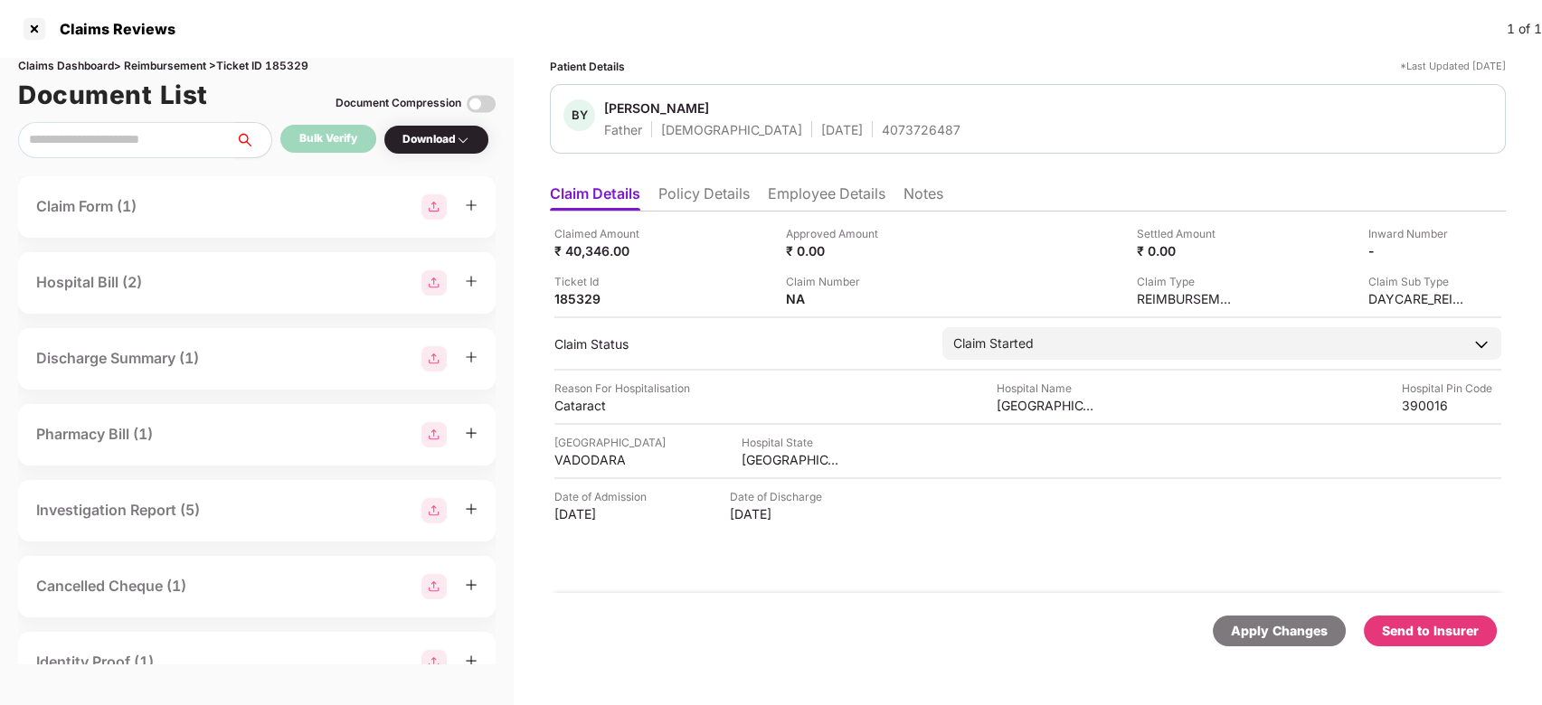
click at [1463, 640] on div "Send to Insurer" at bounding box center [1430, 631] width 97 height 20
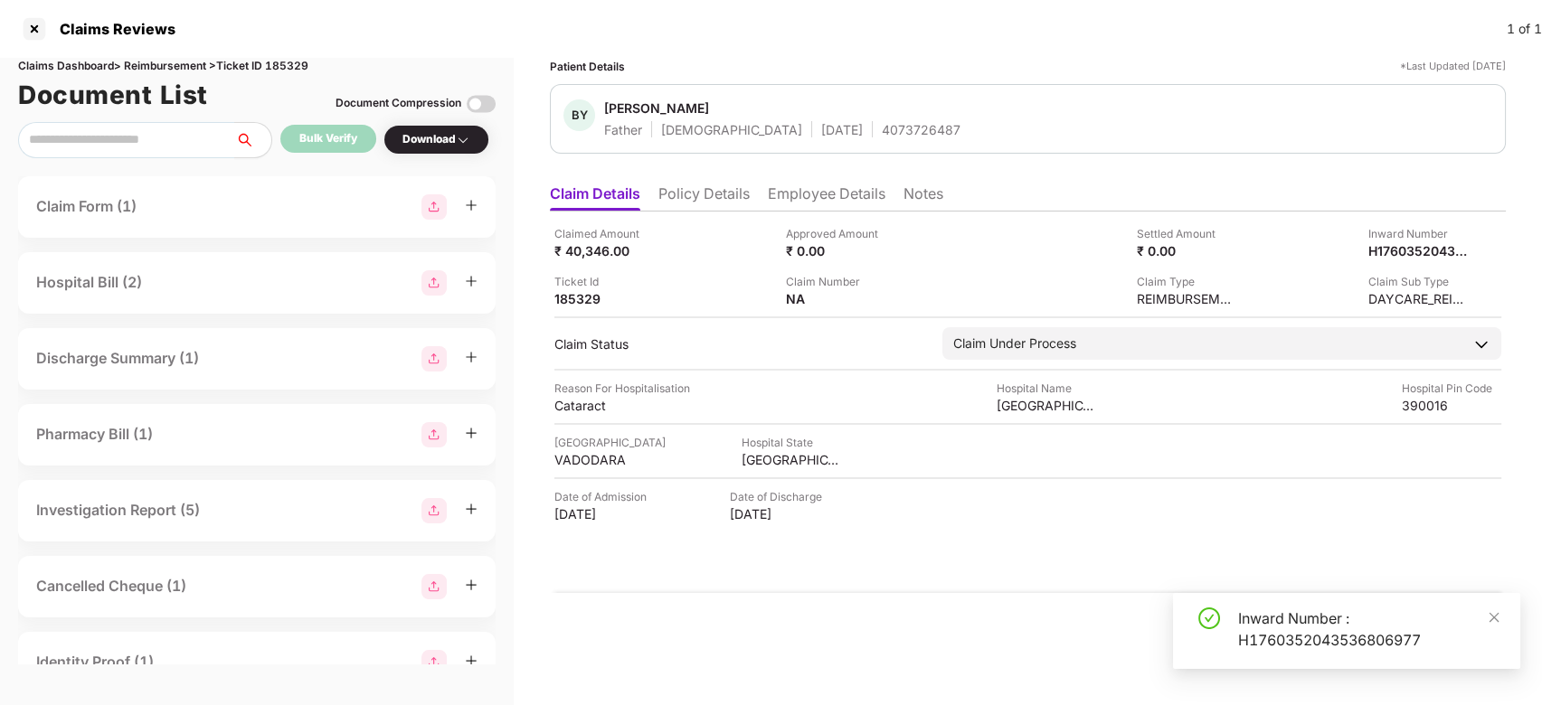
click at [830, 212] on div "Claimed Amount ₹ 40,346.00 Approved Amount ₹ 0.00 Settled Amount ₹ 0.00 Inward …" at bounding box center [1028, 403] width 956 height 382
click at [828, 199] on li "Employee Details" at bounding box center [827, 198] width 118 height 26
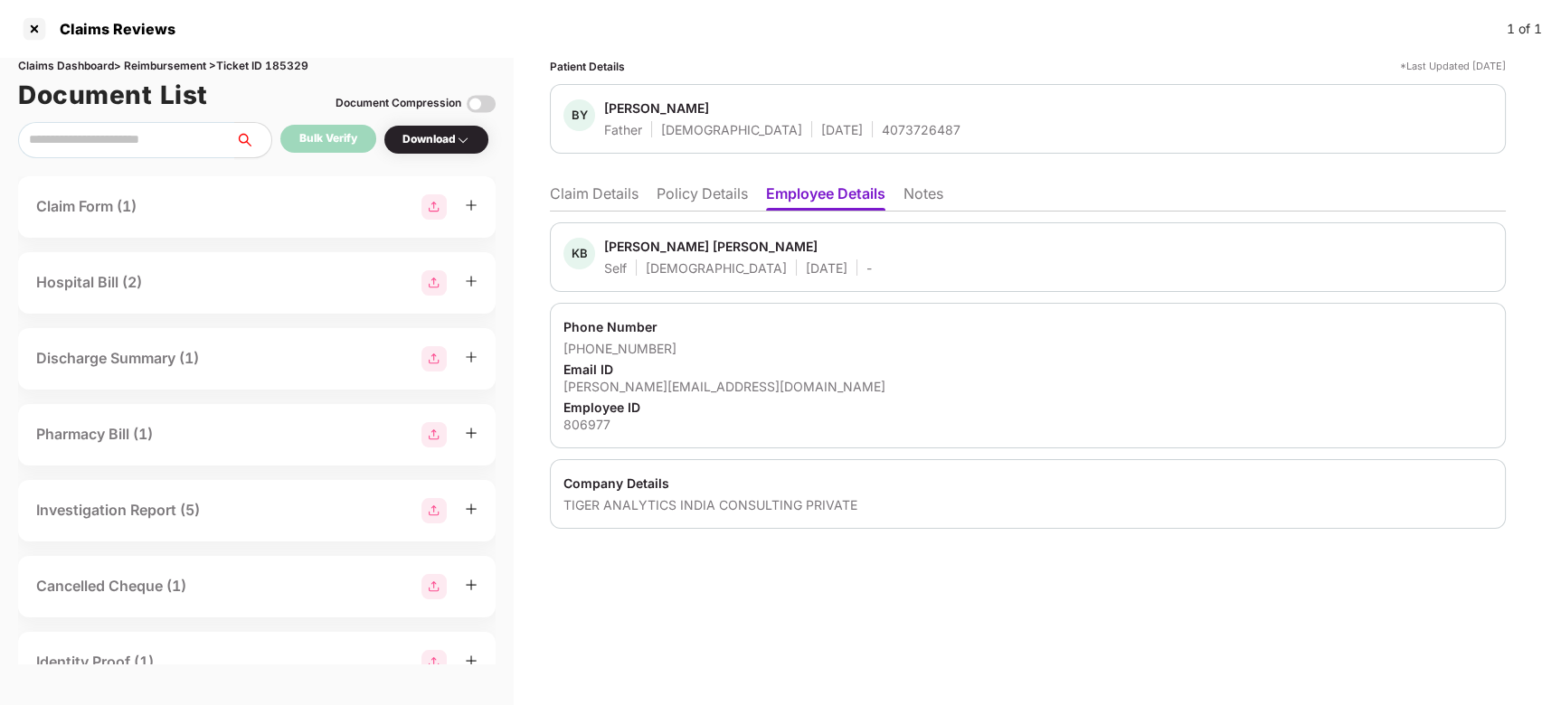
click at [621, 241] on div "[PERSON_NAME] [PERSON_NAME]" at bounding box center [710, 246] width 213 height 17
copy div "[PERSON_NAME]"
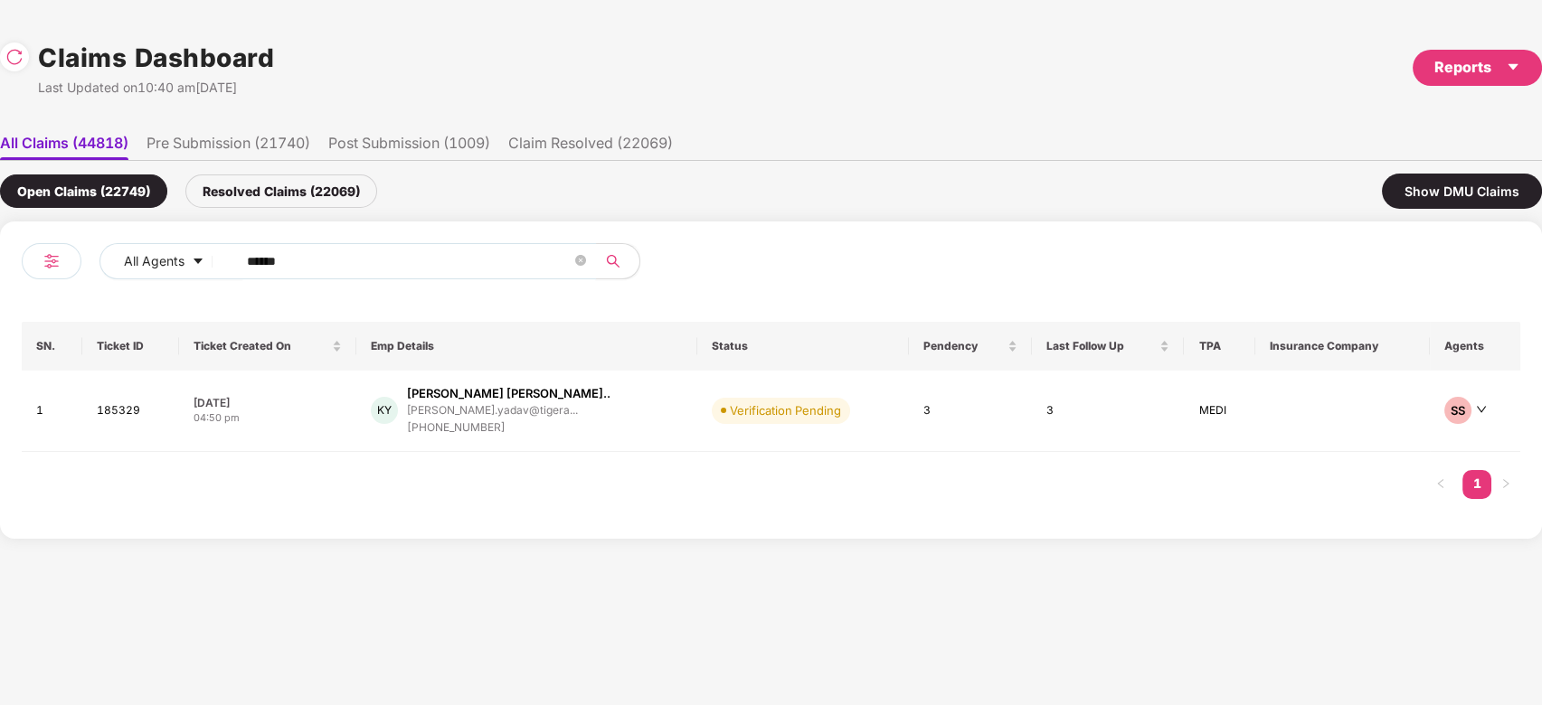
click at [433, 276] on span "******" at bounding box center [410, 261] width 371 height 36
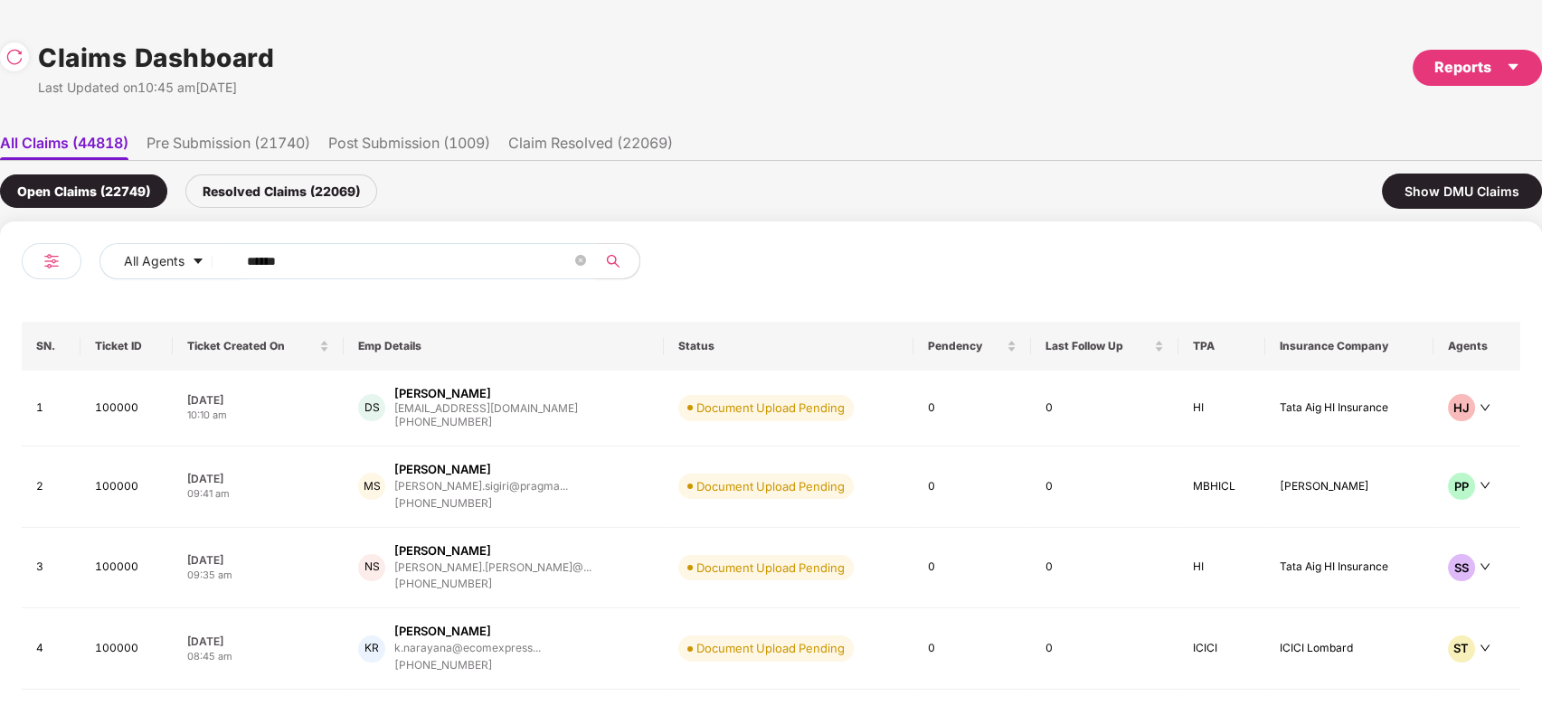
paste input "text"
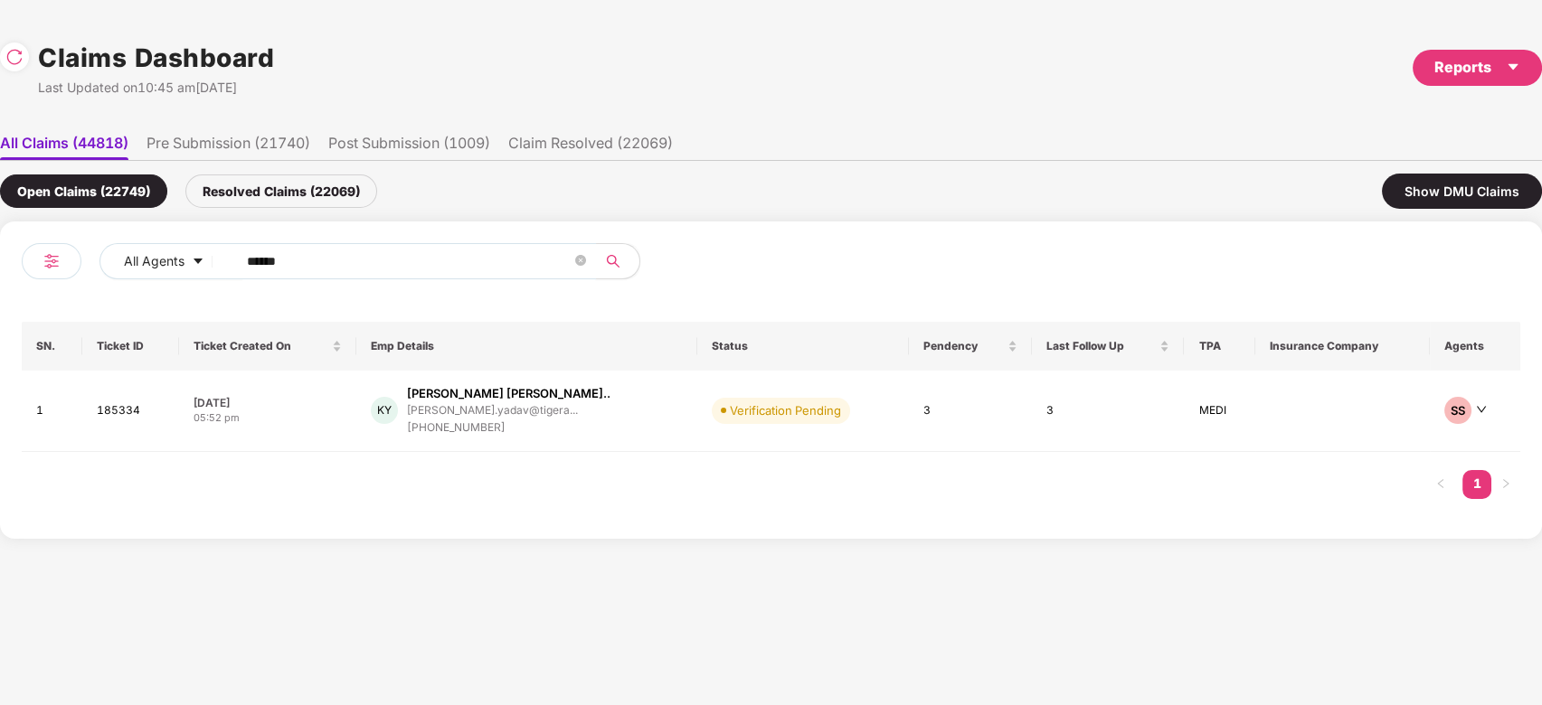
type input "******"
click at [467, 402] on div "[PERSON_NAME].yadav@tigera..." at bounding box center [509, 410] width 204 height 17
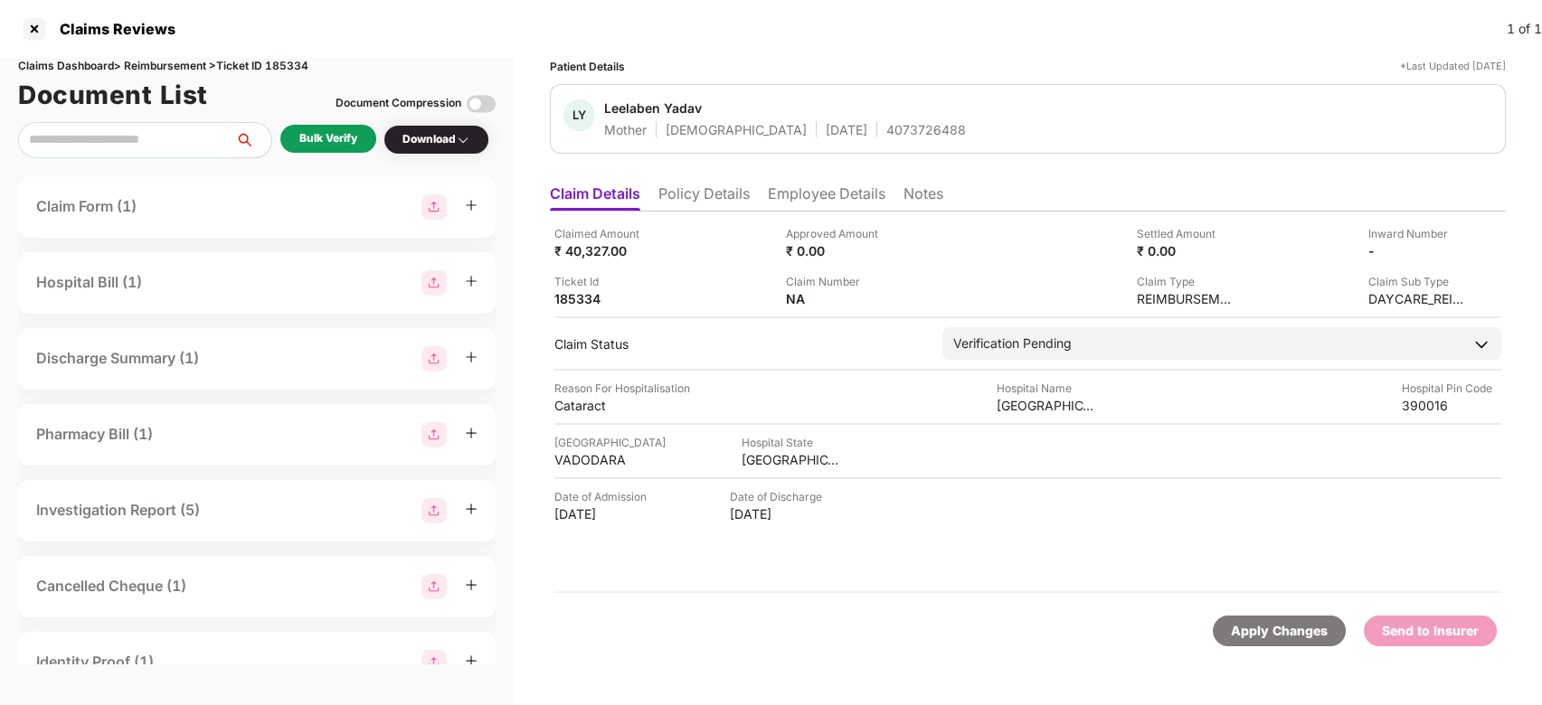
click at [335, 143] on div "Bulk Verify" at bounding box center [328, 138] width 58 height 17
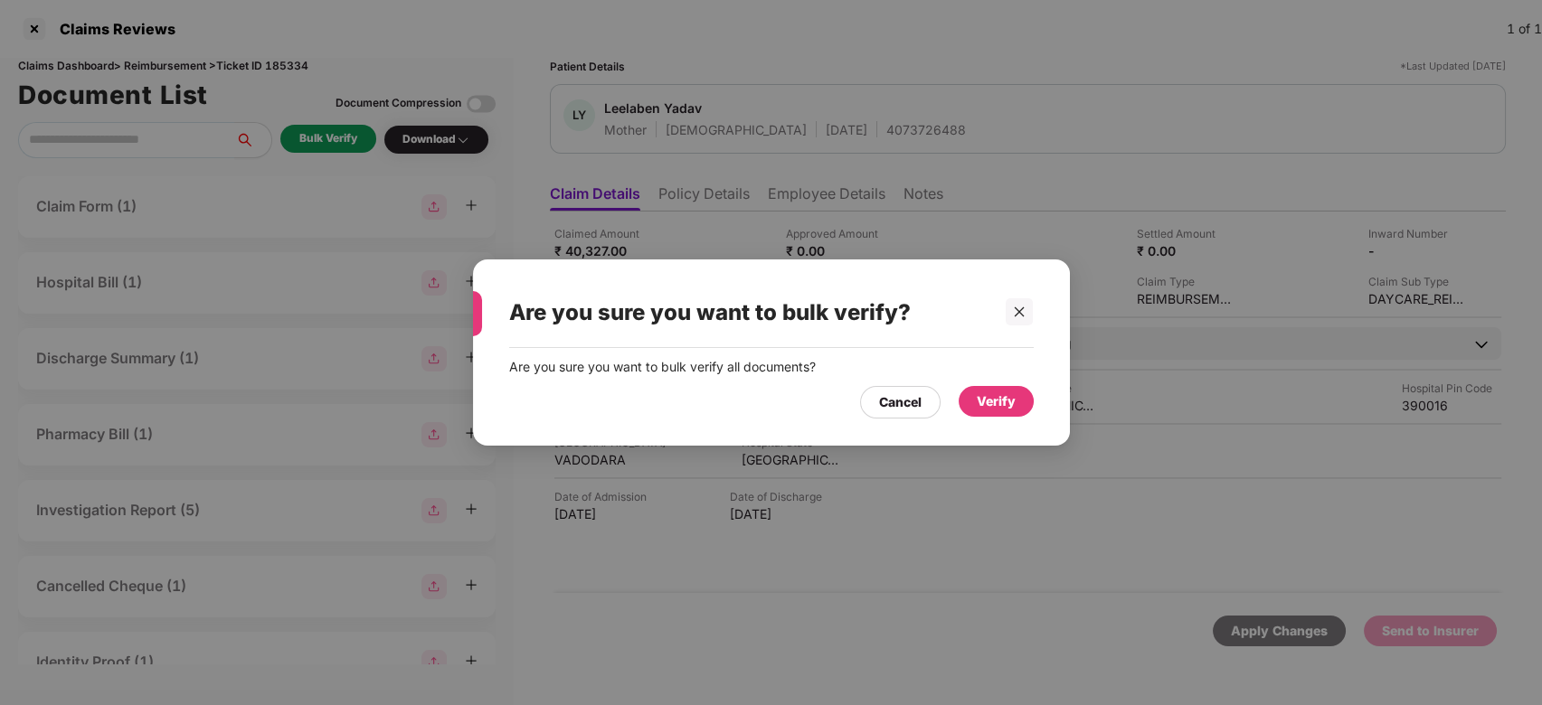
click at [1009, 402] on div "Verify" at bounding box center [996, 402] width 39 height 20
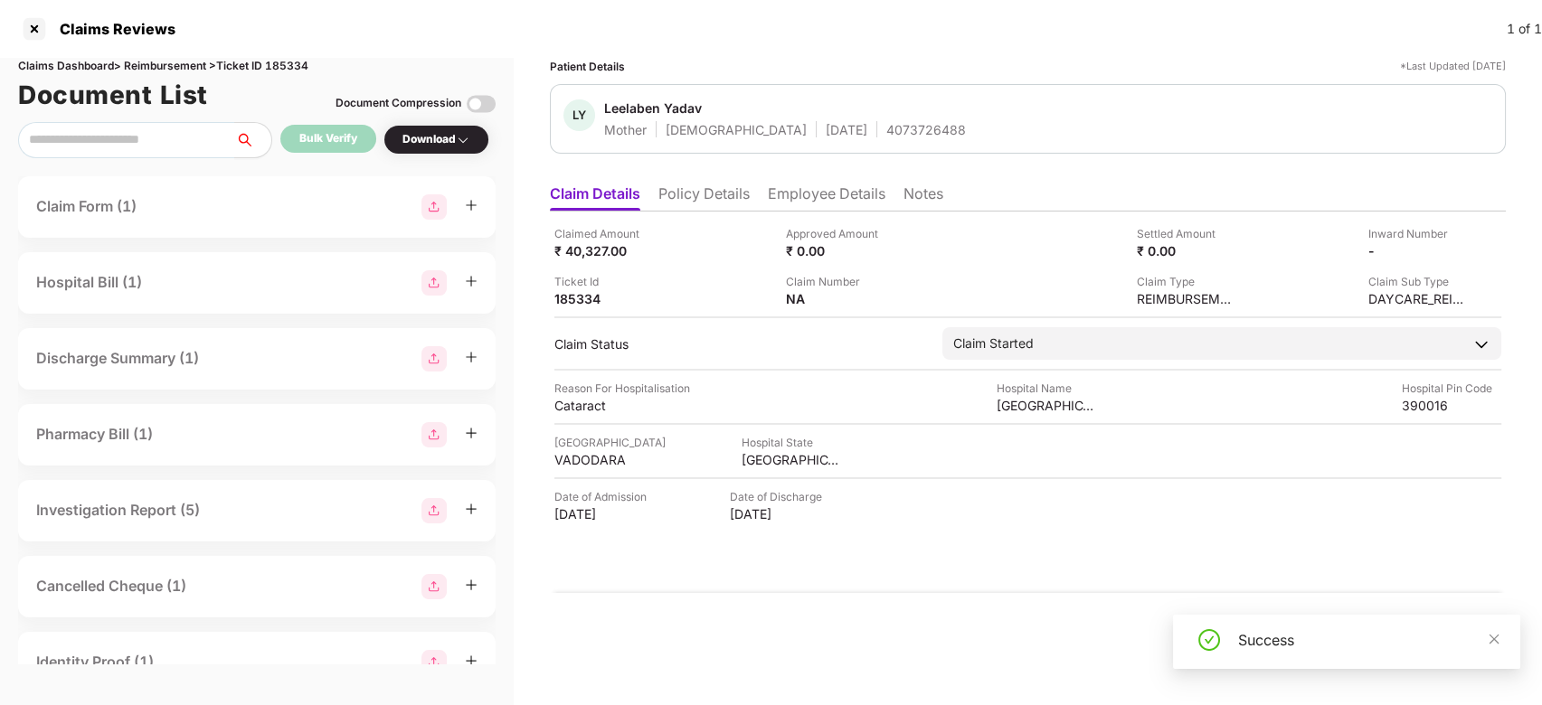
click at [1482, 640] on div "Success" at bounding box center [1368, 641] width 260 height 22
click at [1497, 635] on icon "close" at bounding box center [1495, 639] width 10 height 10
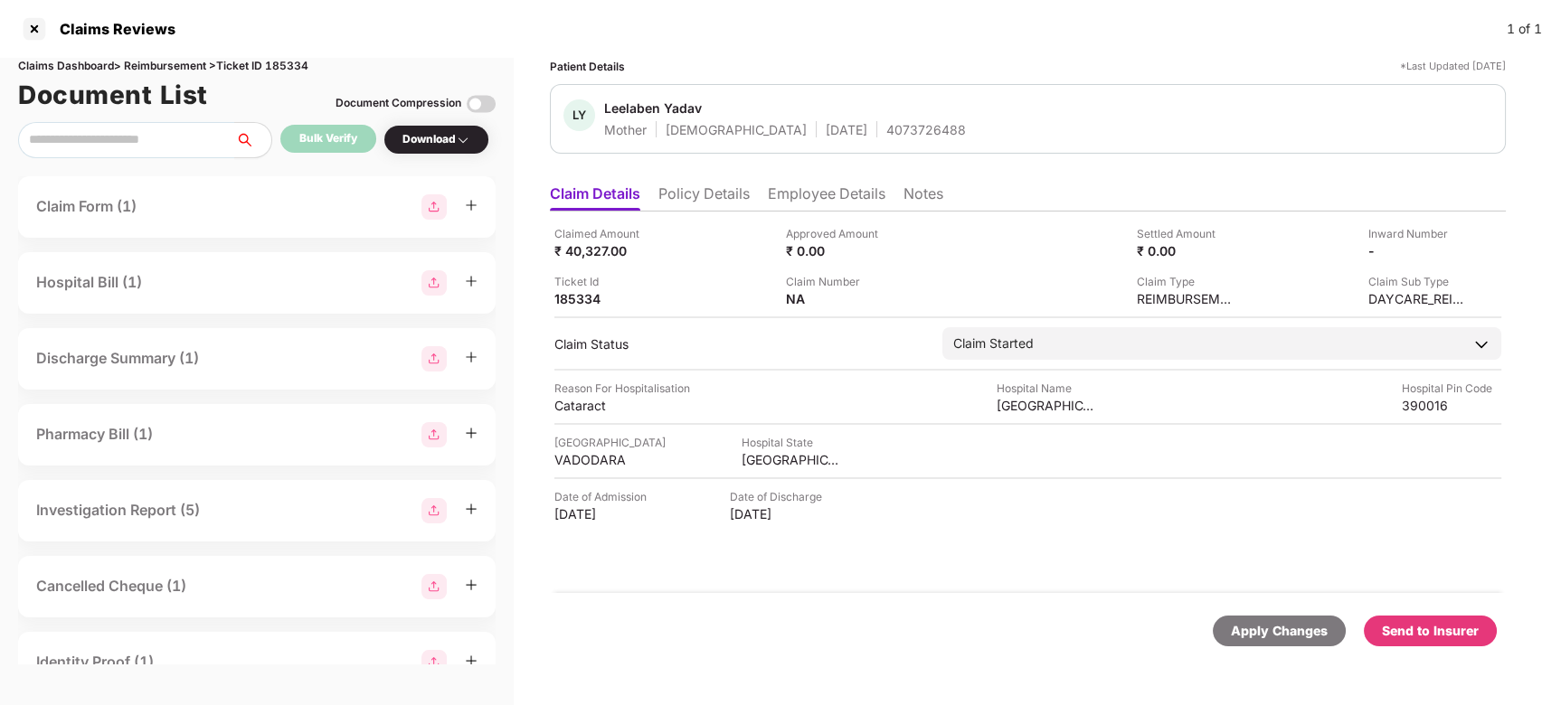
click at [1457, 613] on div "Apply Changes Send to Insurer" at bounding box center [1028, 631] width 956 height 76
click at [1455, 616] on div "Send to Insurer" at bounding box center [1430, 631] width 133 height 31
drag, startPoint x: 810, startPoint y: 172, endPoint x: 806, endPoint y: 183, distance: 11.4
click at [806, 183] on div "Patient Details *Last Updated [DATE] LY Leelaben Yadav Mother [DEMOGRAPHIC_DATA…" at bounding box center [1028, 363] width 956 height 611
click at [806, 183] on ul "Claim Details Policy Details Employee Details Notes" at bounding box center [1028, 193] width 956 height 36
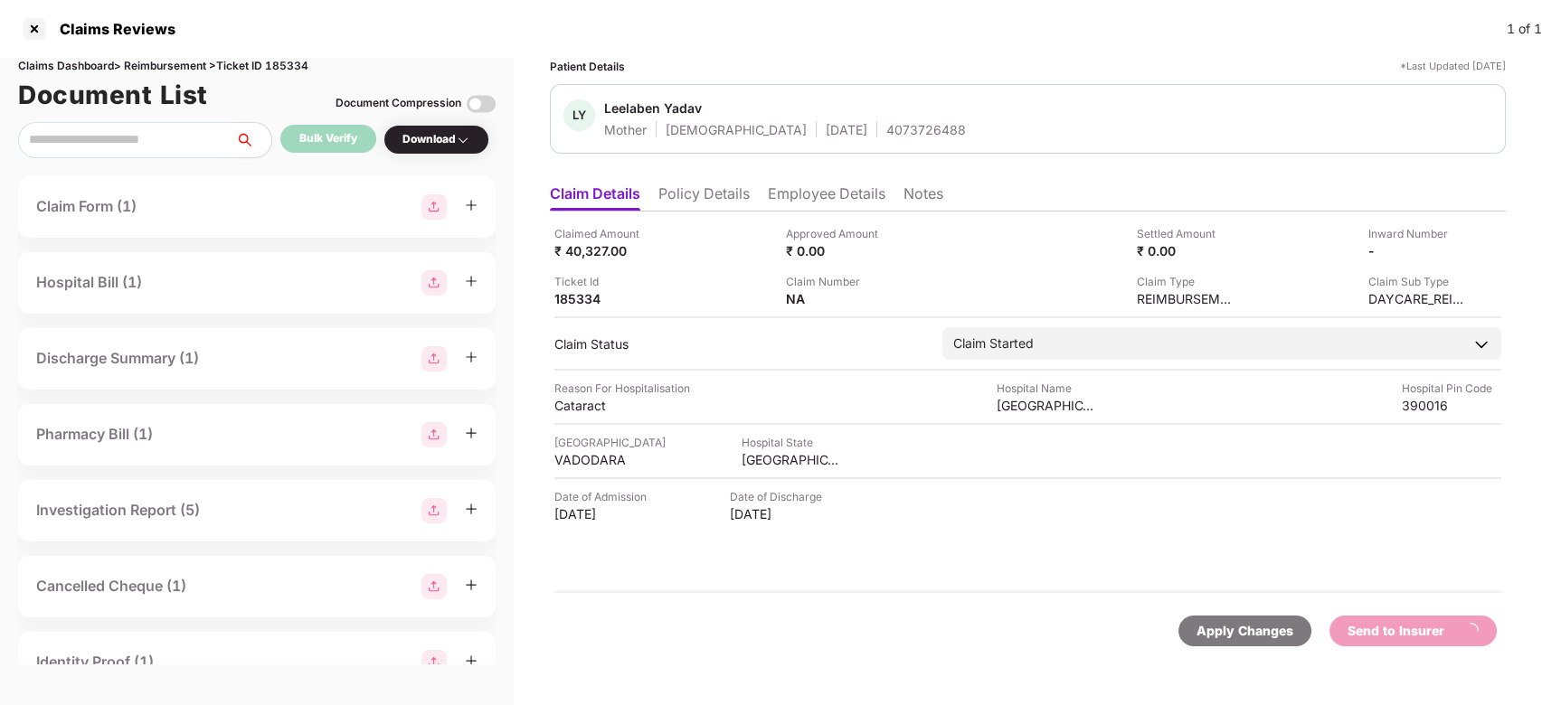
click at [806, 197] on li "Employee Details" at bounding box center [827, 198] width 118 height 26
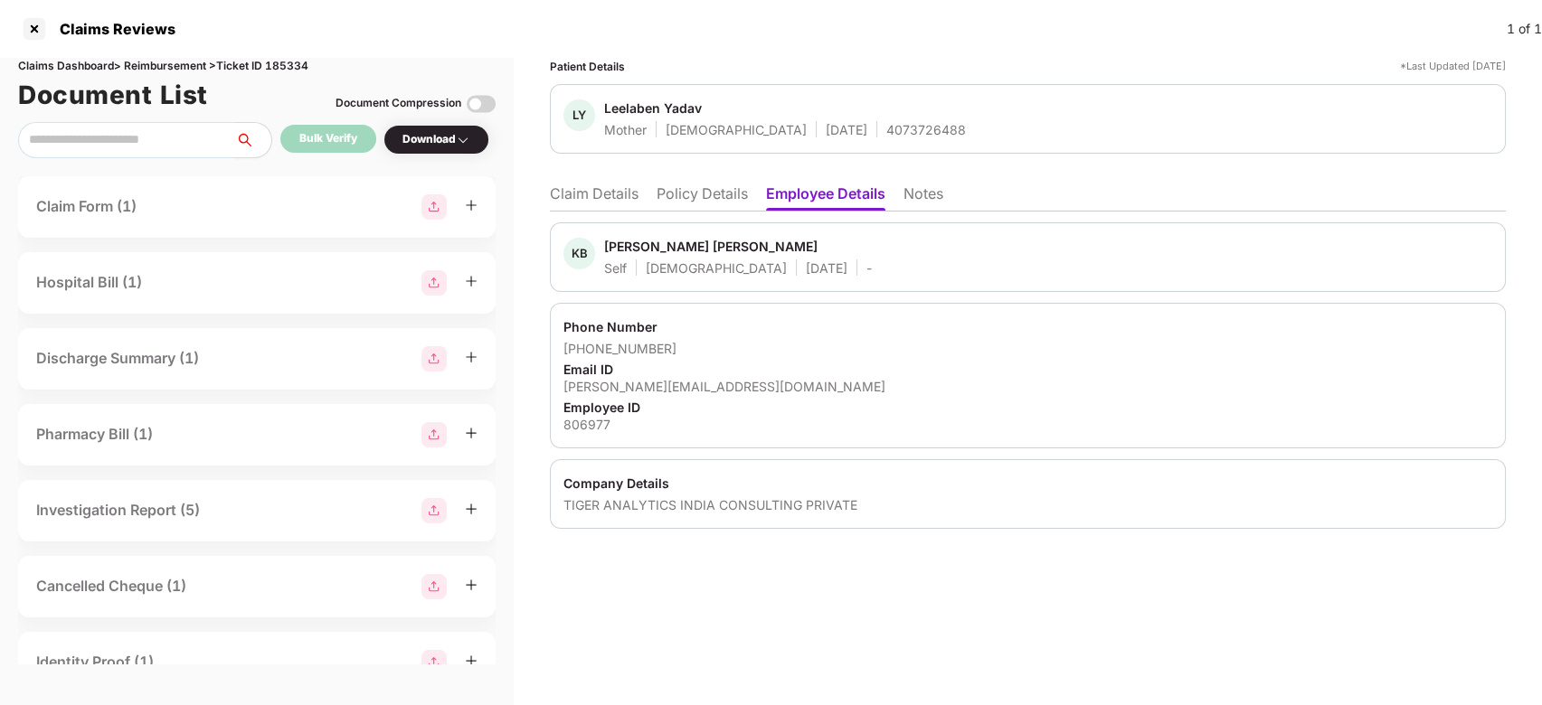
click at [625, 247] on div "[PERSON_NAME] [PERSON_NAME]" at bounding box center [710, 246] width 213 height 17
copy div "[PERSON_NAME]"
click at [599, 192] on li "Claim Details" at bounding box center [594, 198] width 89 height 26
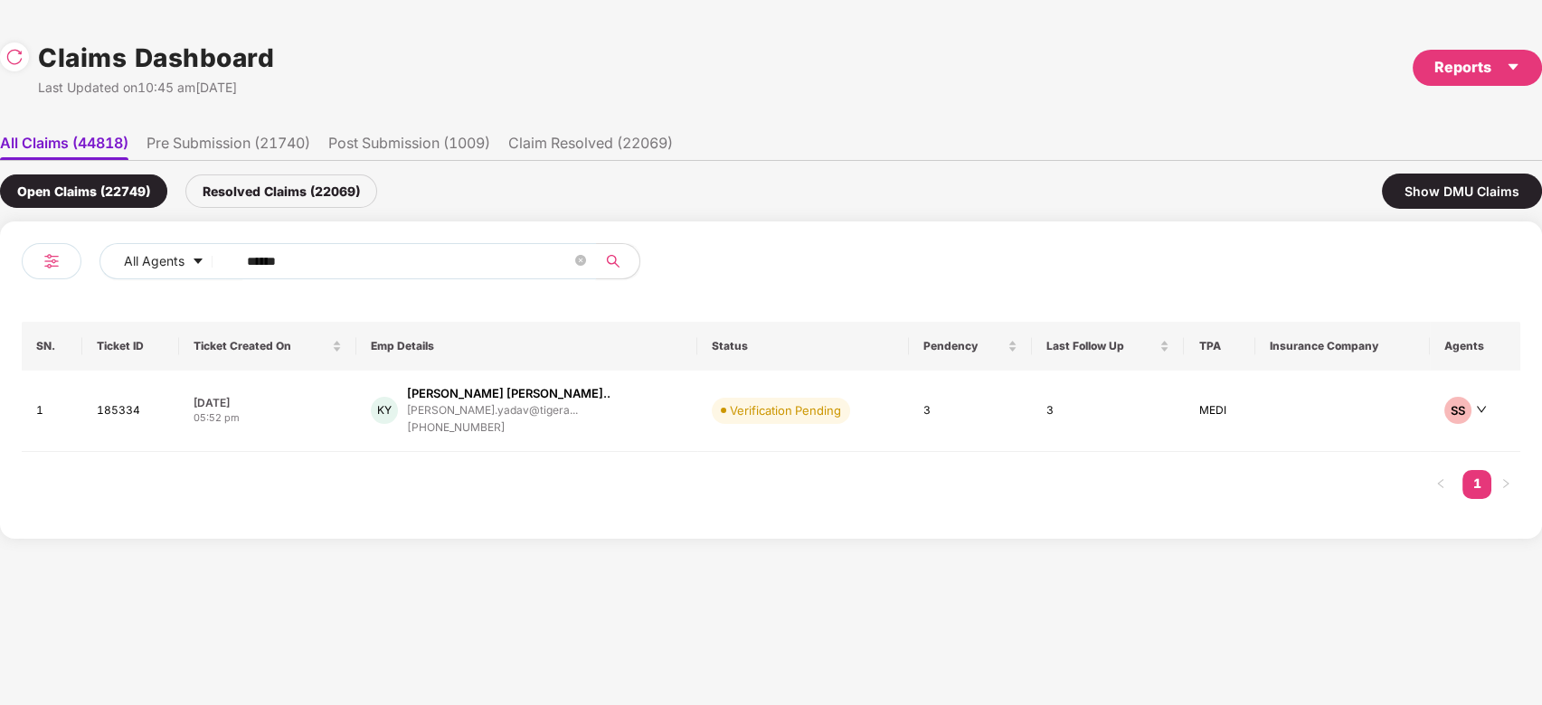
click at [471, 260] on input "******" at bounding box center [409, 261] width 325 height 27
paste input "text"
type input "******"
click at [540, 418] on div "[PERSON_NAME].sarkar@tigera..." at bounding box center [502, 410] width 173 height 17
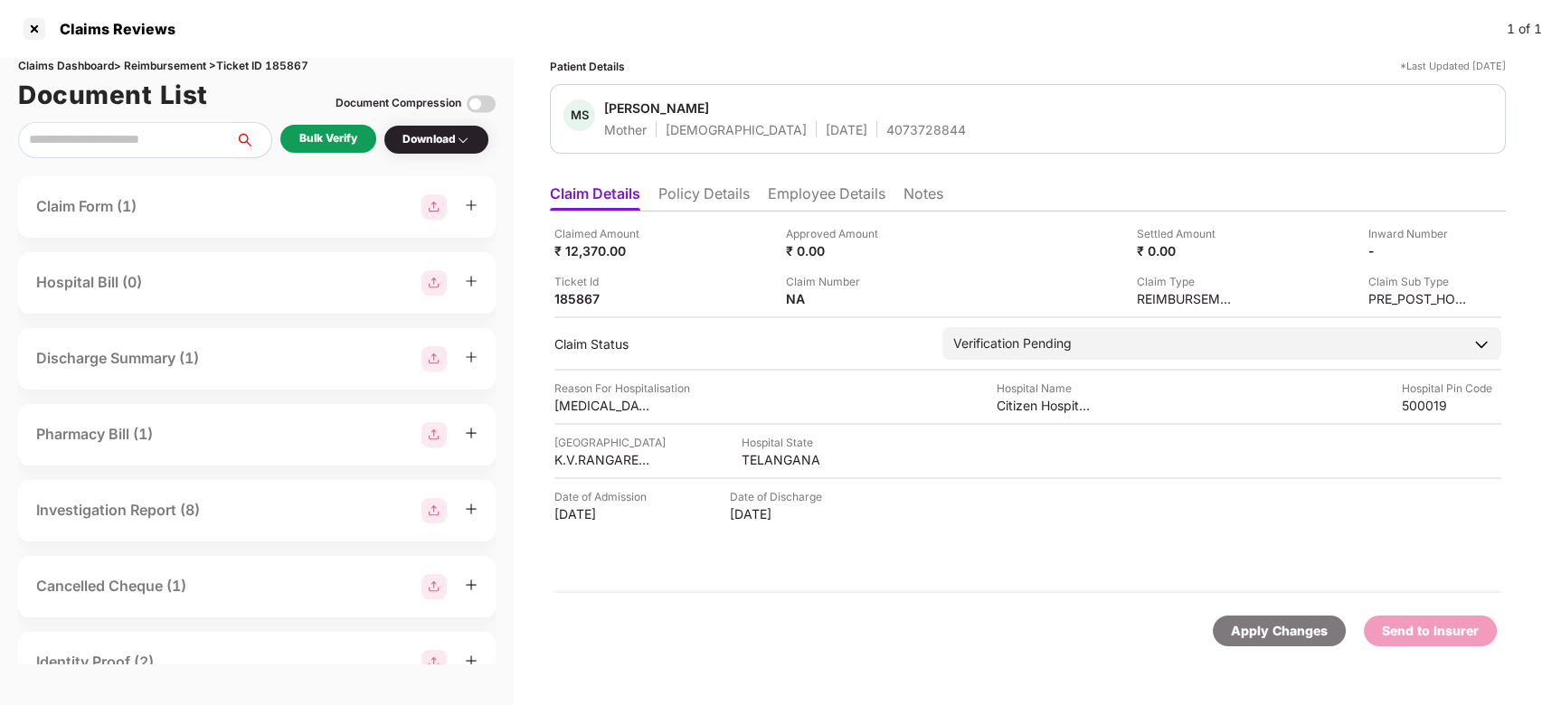
click at [353, 133] on div "Bulk Verify" at bounding box center [328, 138] width 58 height 17
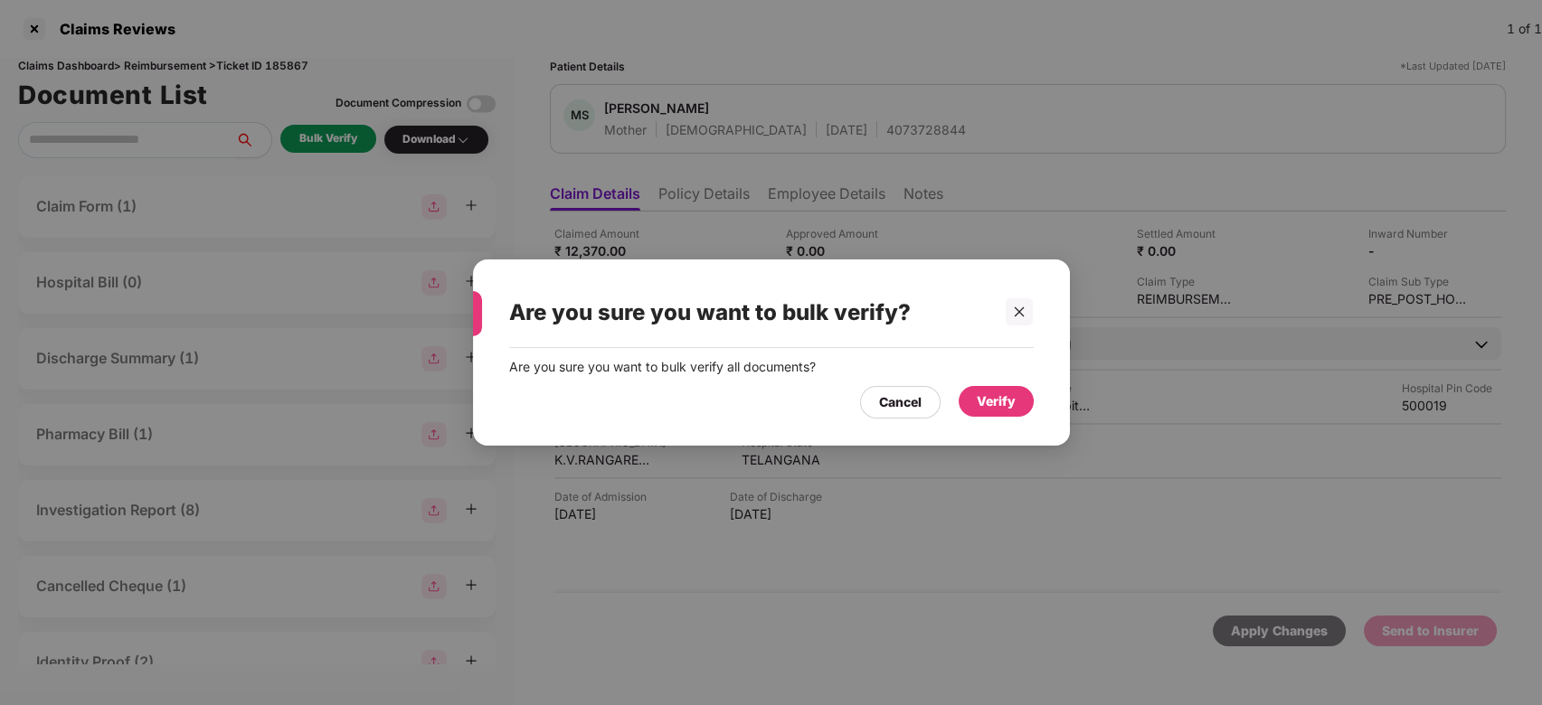
click at [981, 413] on div "Verify" at bounding box center [996, 401] width 75 height 31
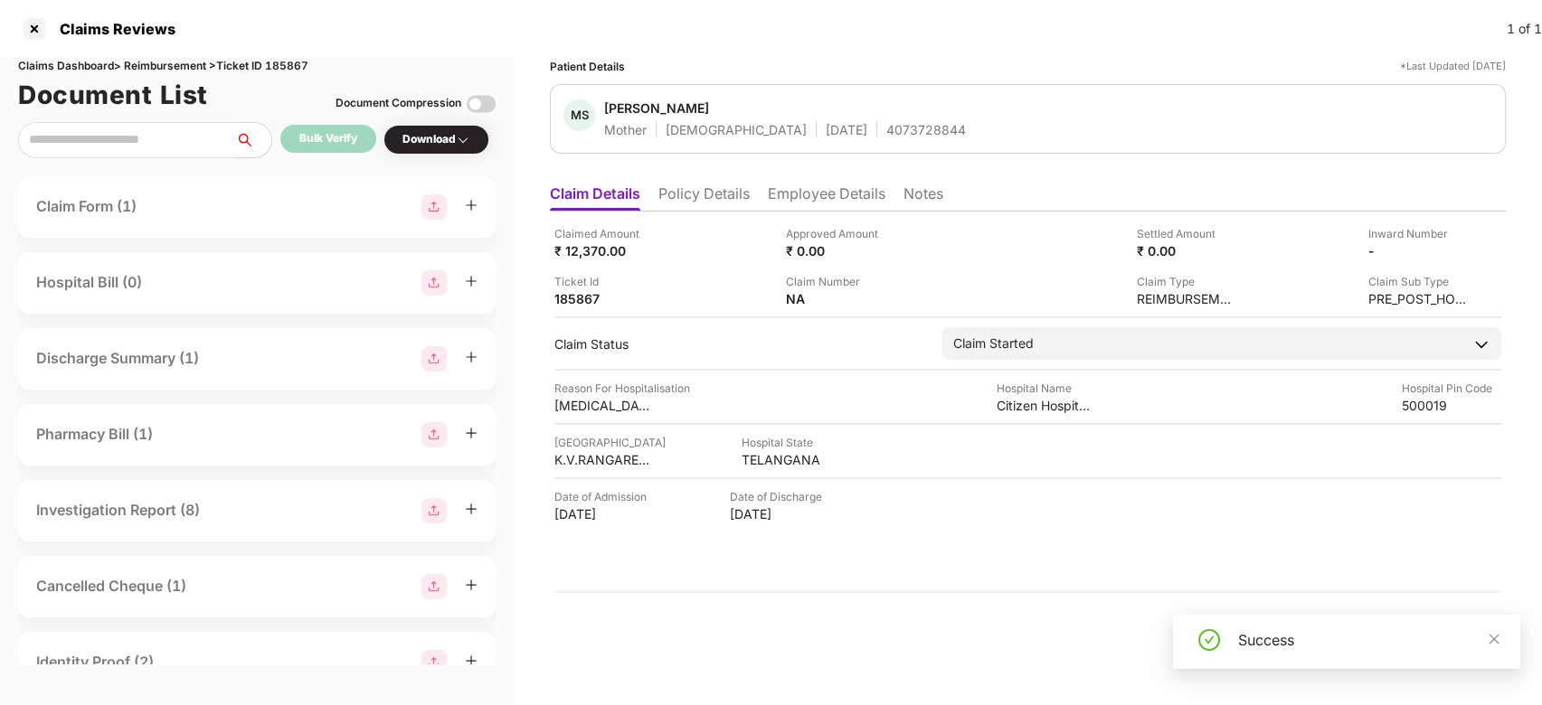
click at [475, 101] on img at bounding box center [481, 104] width 29 height 29
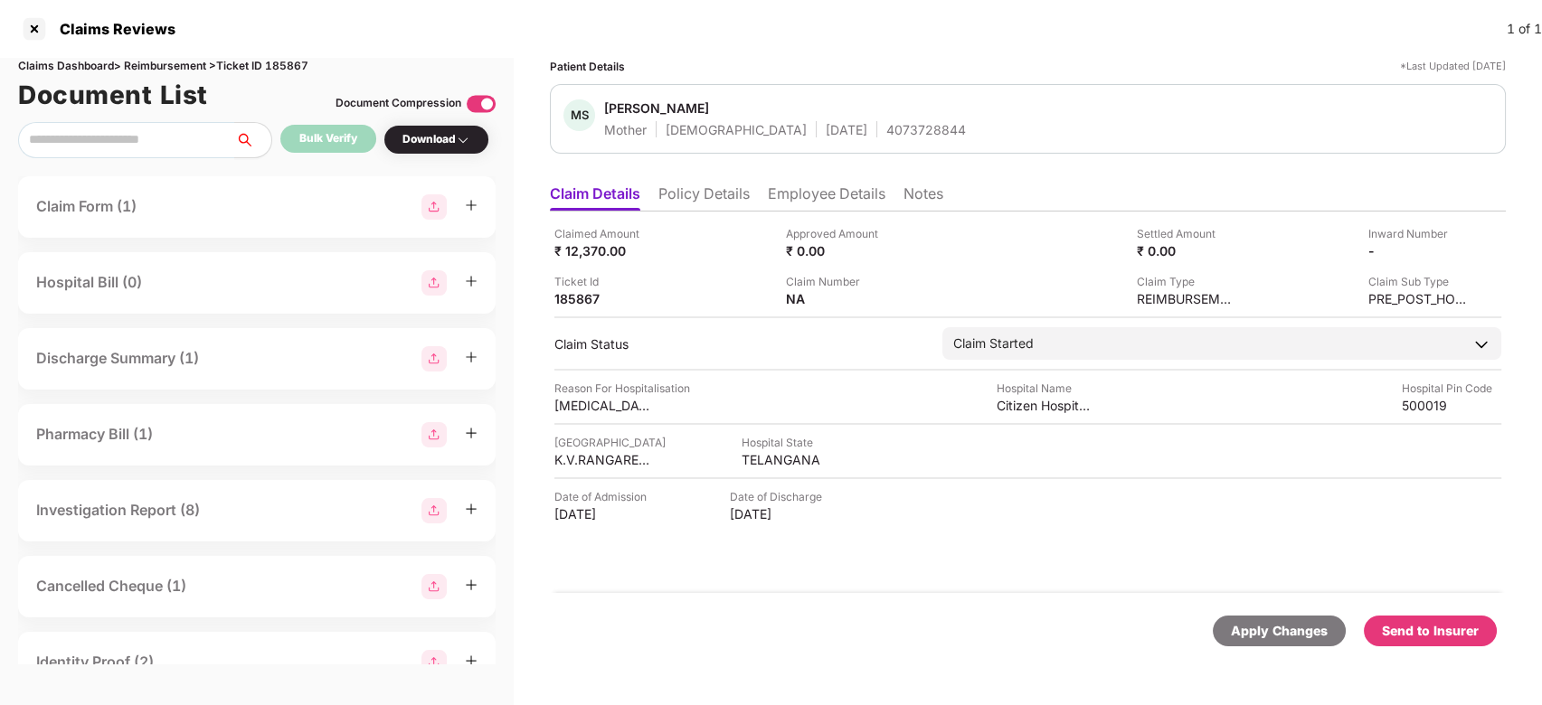
click at [1418, 646] on div "Send to Insurer" at bounding box center [1430, 631] width 133 height 31
click at [840, 185] on li "Employee Details" at bounding box center [827, 198] width 118 height 26
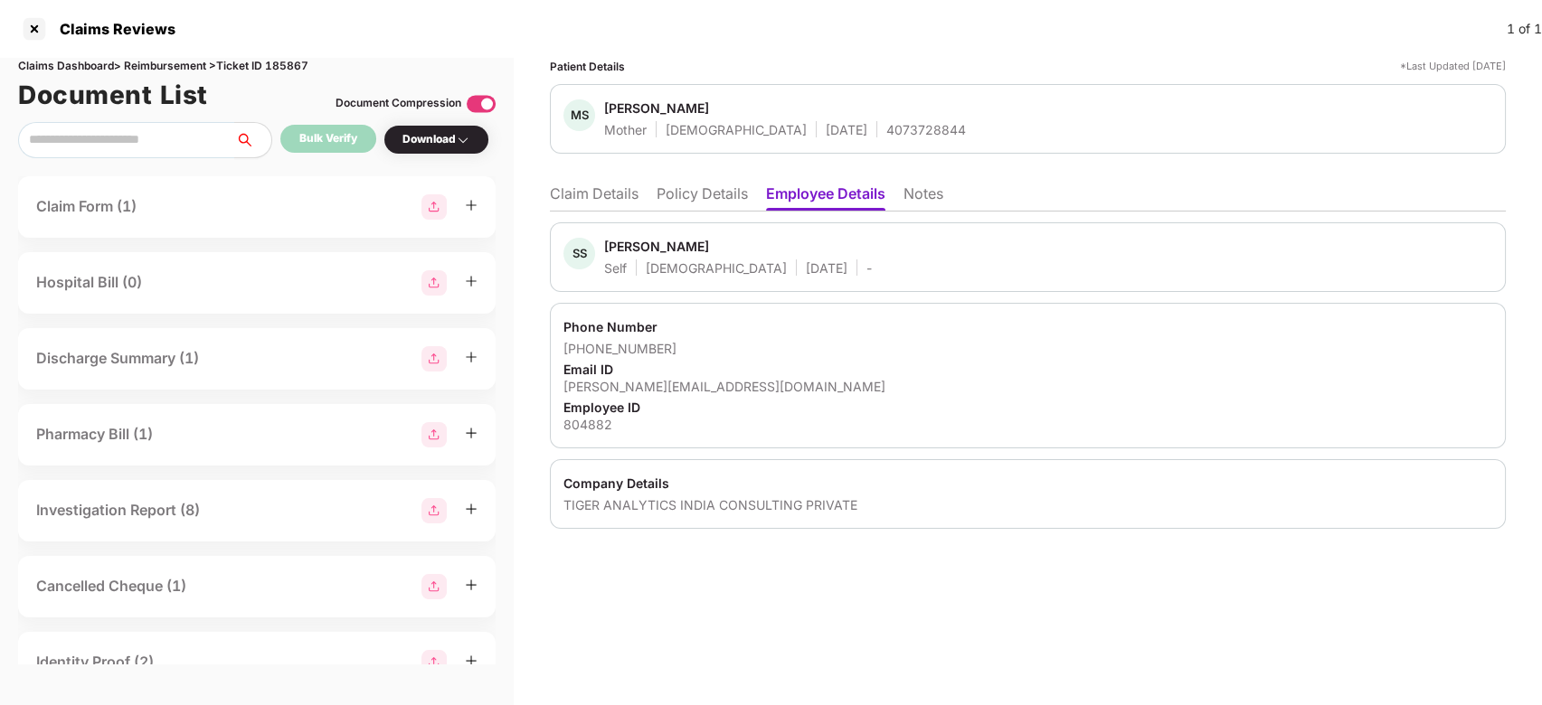
click at [622, 250] on div "[PERSON_NAME]" at bounding box center [656, 246] width 105 height 17
copy div "[PERSON_NAME]"
click at [589, 185] on li "Claim Details" at bounding box center [594, 198] width 89 height 26
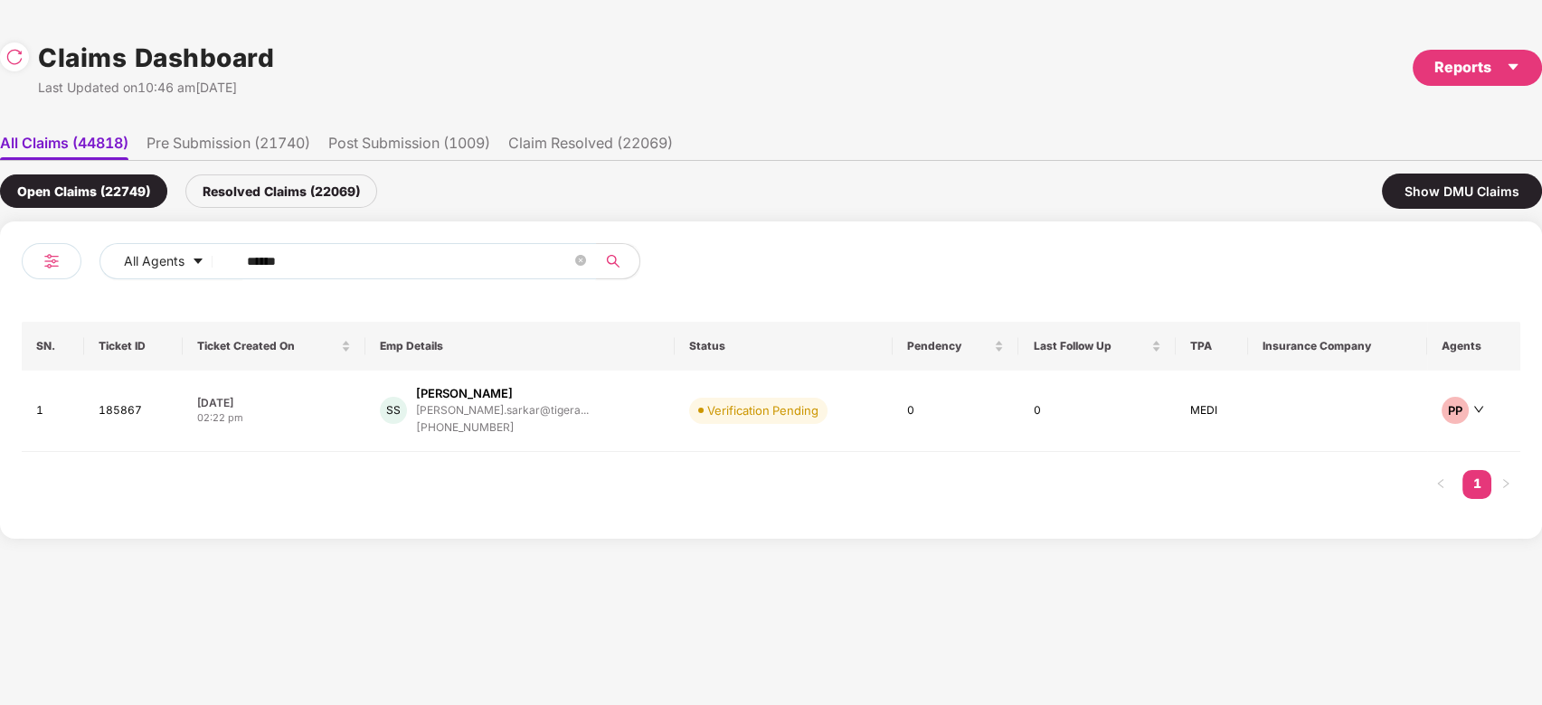
click at [401, 251] on input "******" at bounding box center [409, 261] width 325 height 27
paste input "text"
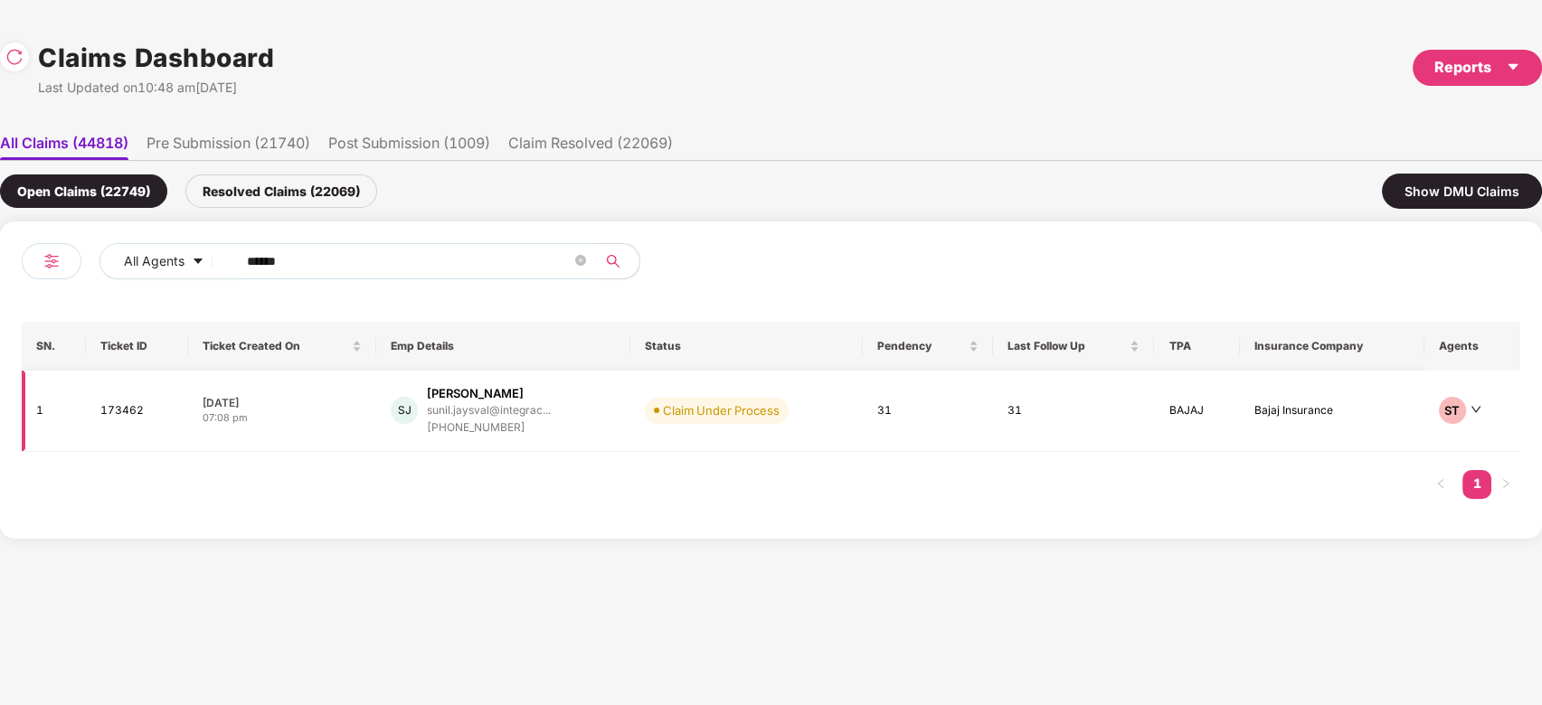
type input "******"
click at [451, 394] on div "[PERSON_NAME]" at bounding box center [475, 393] width 97 height 17
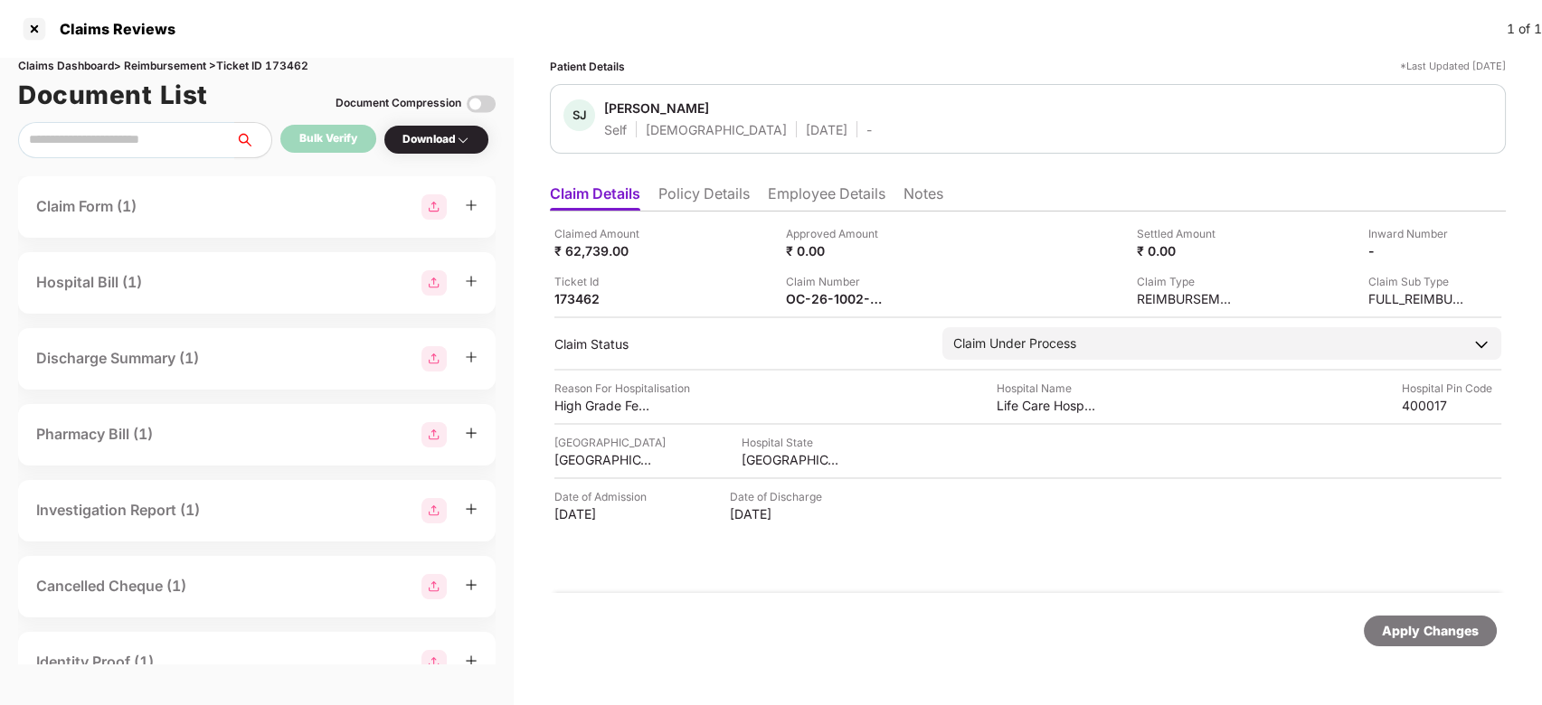
click at [687, 194] on li "Policy Details" at bounding box center [703, 198] width 91 height 26
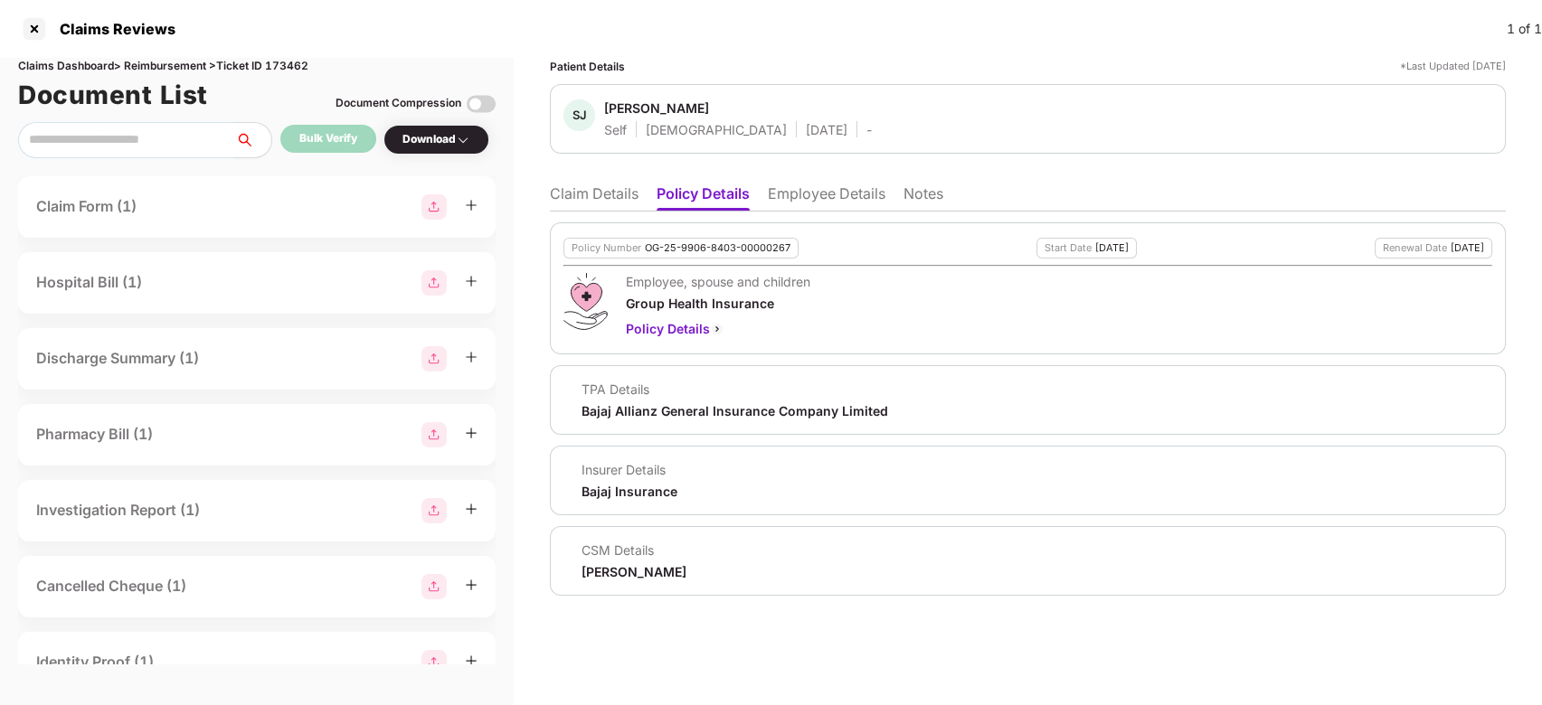
click at [575, 194] on li "Claim Details" at bounding box center [594, 198] width 89 height 26
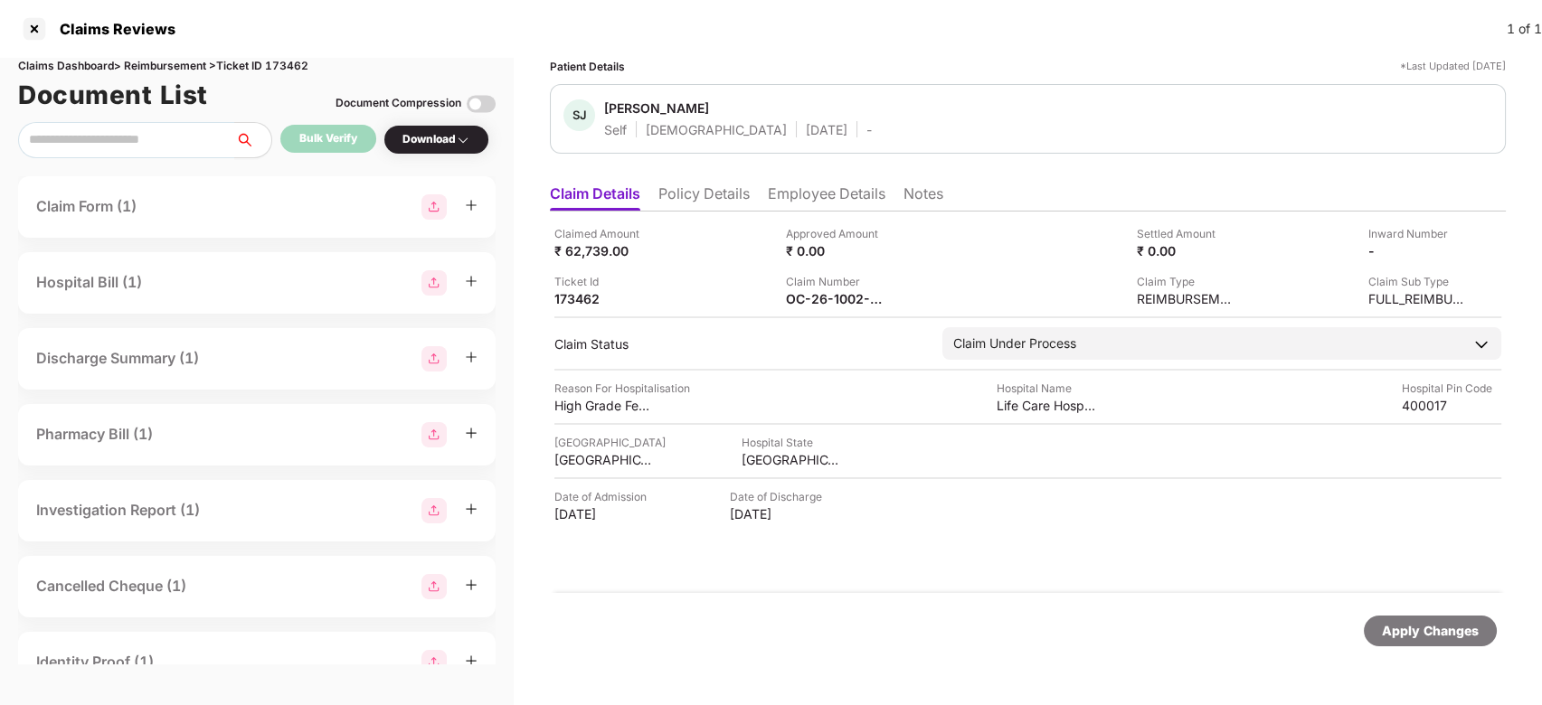
click at [821, 199] on li "Employee Details" at bounding box center [827, 198] width 118 height 26
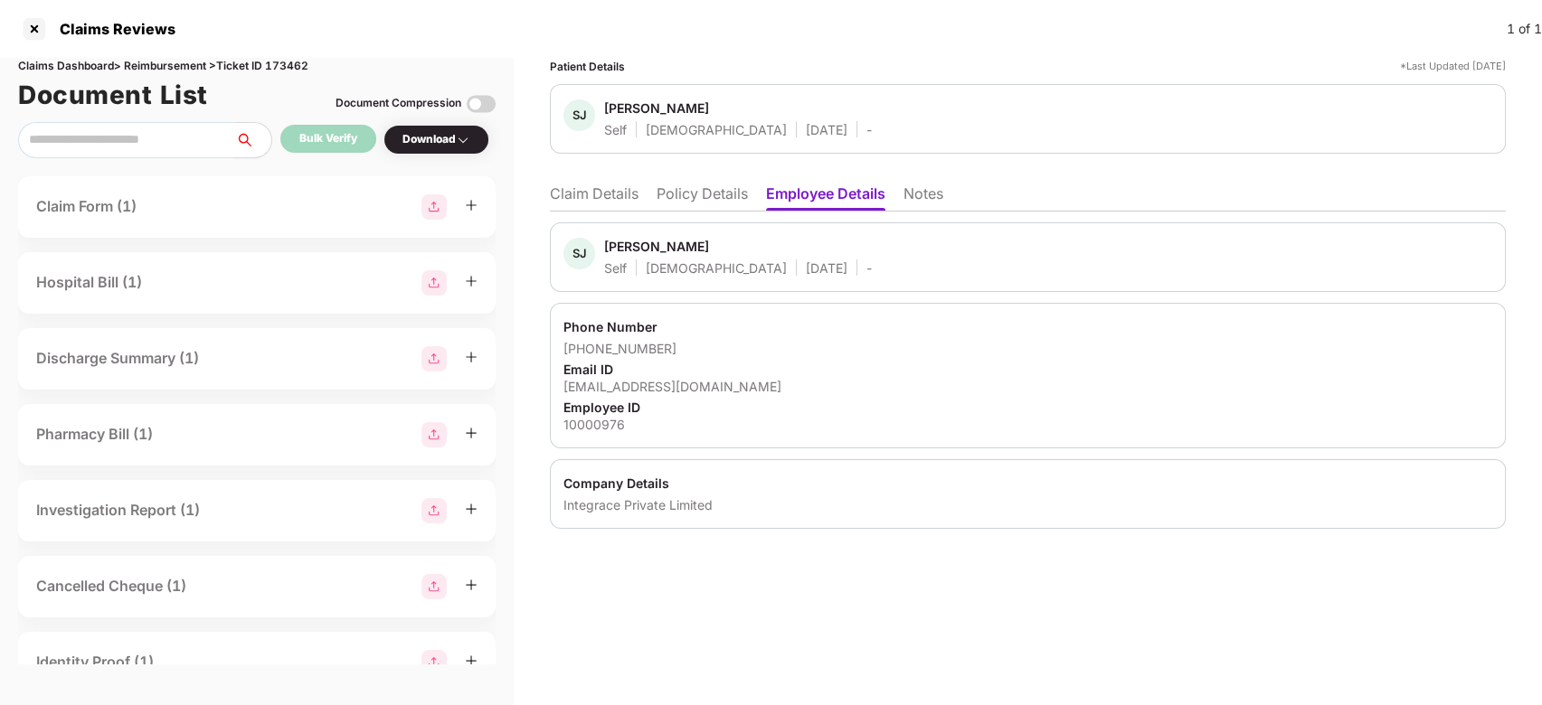
click at [597, 199] on li "Claim Details" at bounding box center [594, 198] width 89 height 26
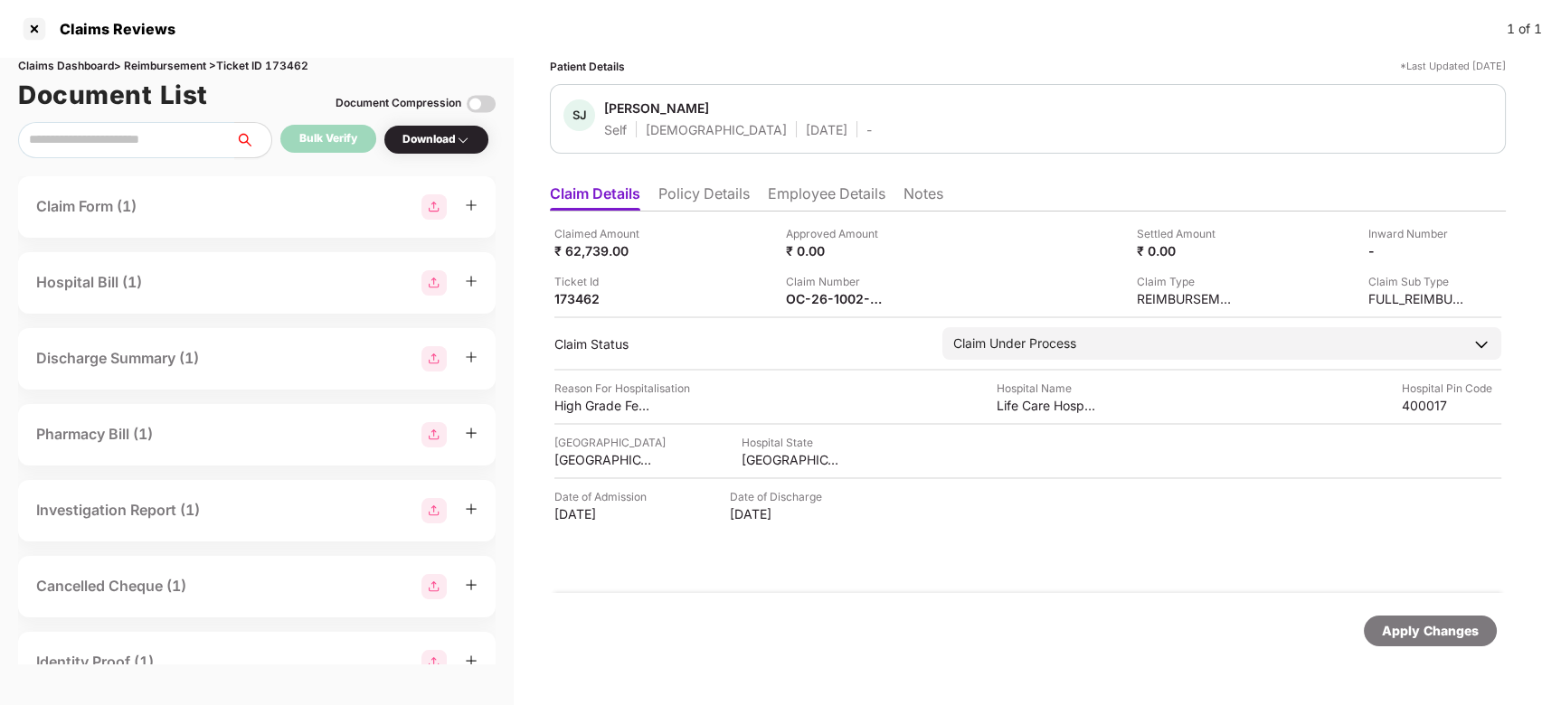
click at [789, 207] on li "Employee Details" at bounding box center [827, 198] width 118 height 26
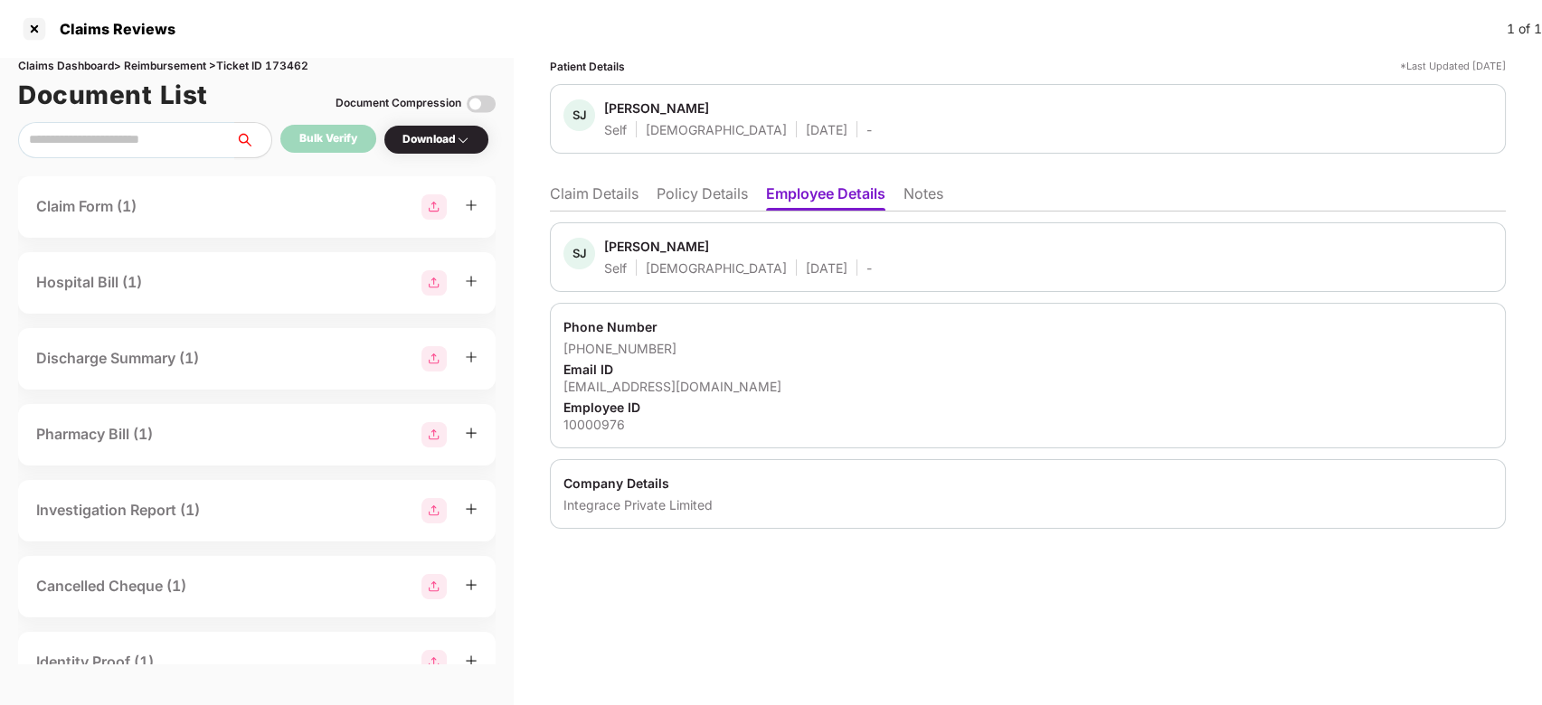
click at [687, 388] on div "[EMAIL_ADDRESS][DOMAIN_NAME]" at bounding box center [1027, 386] width 929 height 17
copy div "[EMAIL_ADDRESS][DOMAIN_NAME]"
click at [687, 388] on div "[EMAIL_ADDRESS][DOMAIN_NAME]" at bounding box center [1027, 386] width 929 height 17
click at [703, 195] on li "Policy Details" at bounding box center [702, 198] width 91 height 26
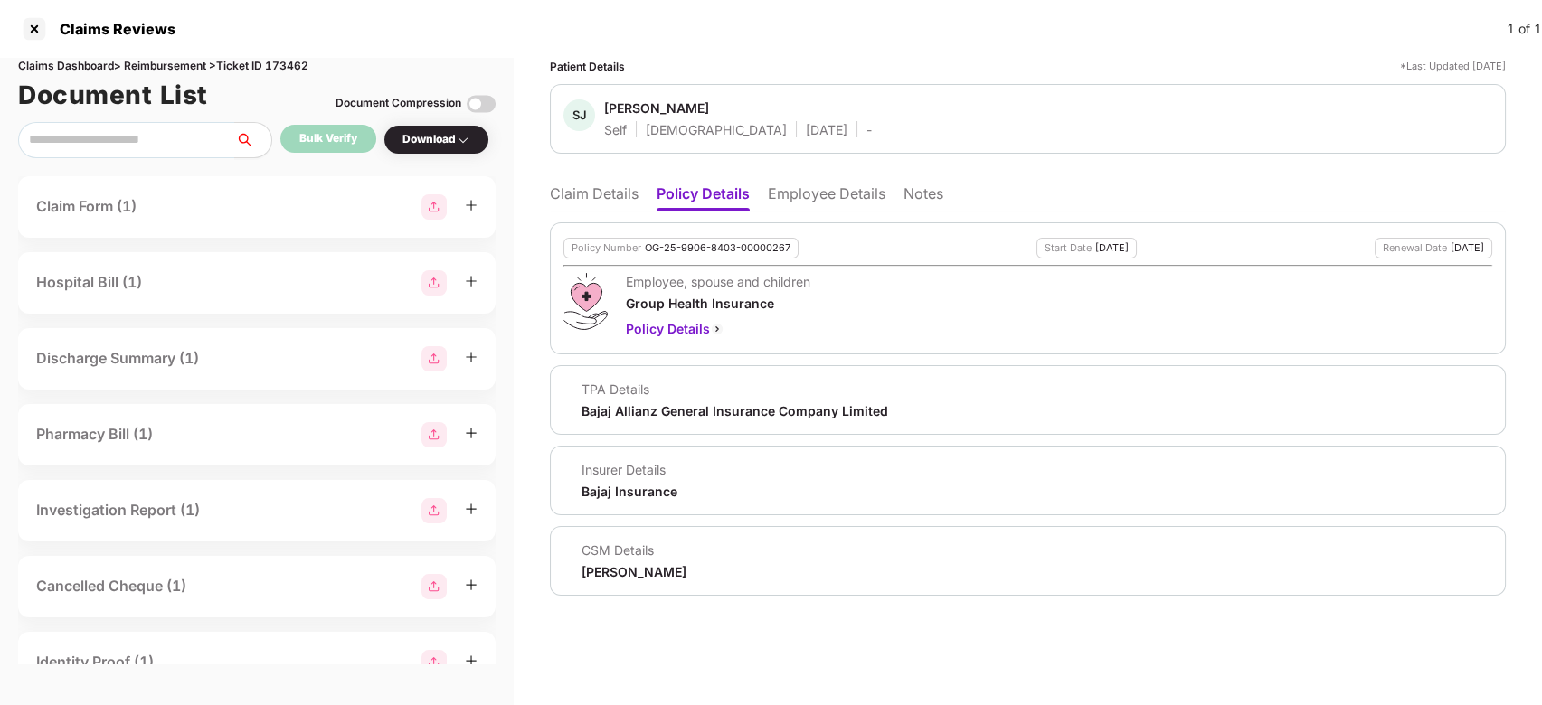
click at [560, 182] on ul "Claim Details Policy Details Employee Details Notes" at bounding box center [1028, 193] width 956 height 36
click at [572, 193] on li "Claim Details" at bounding box center [594, 198] width 89 height 26
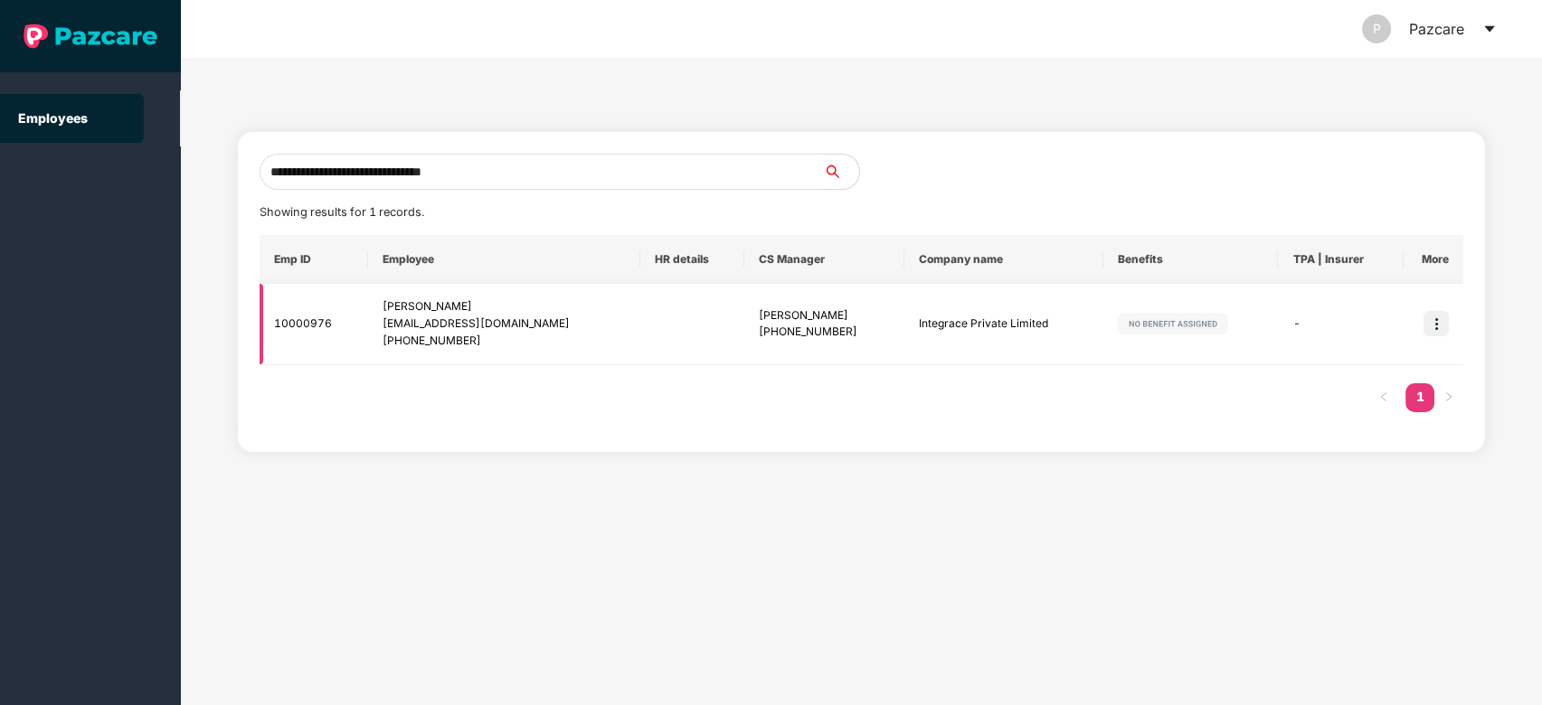
type input "**********"
click at [1437, 314] on img at bounding box center [1436, 323] width 25 height 25
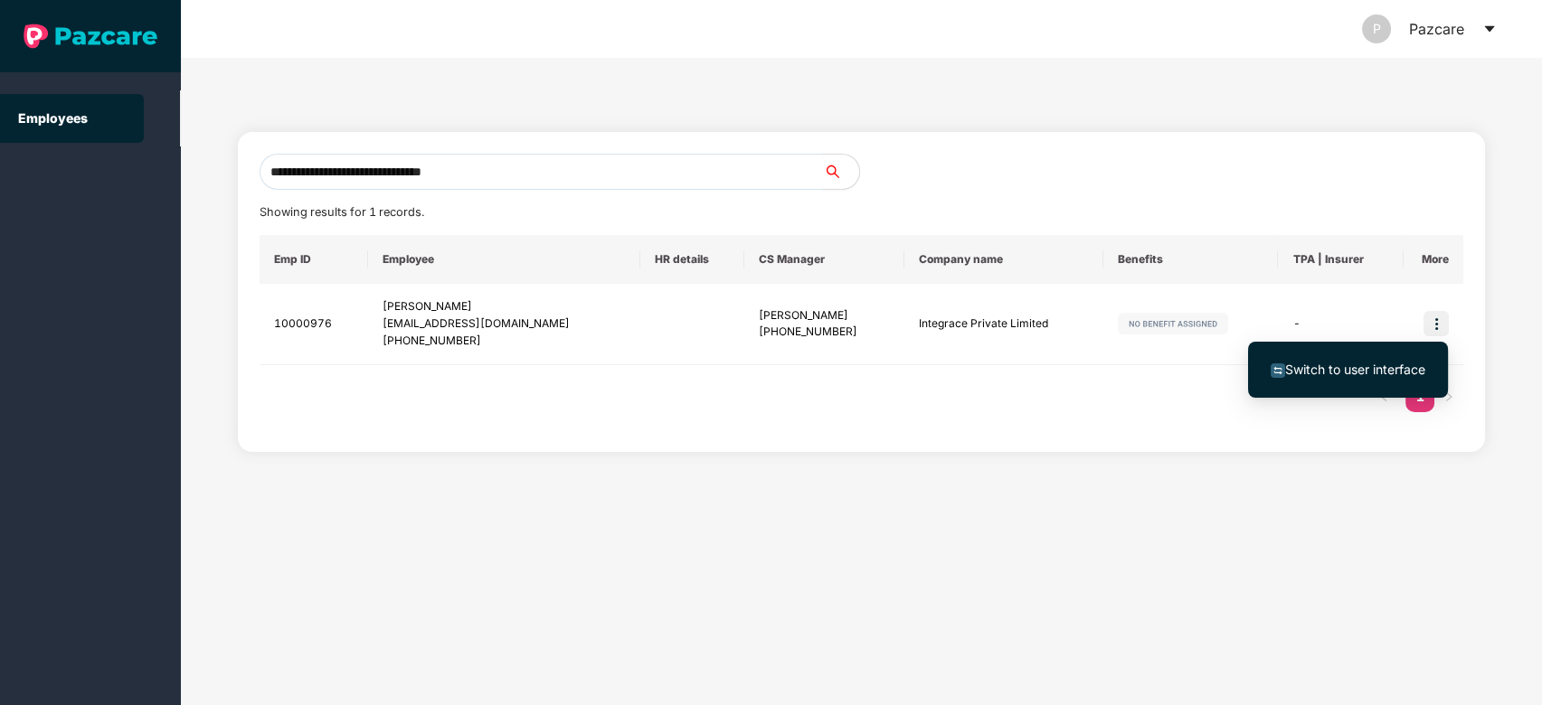
click at [1360, 376] on span "Switch to user interface" at bounding box center [1355, 369] width 140 height 15
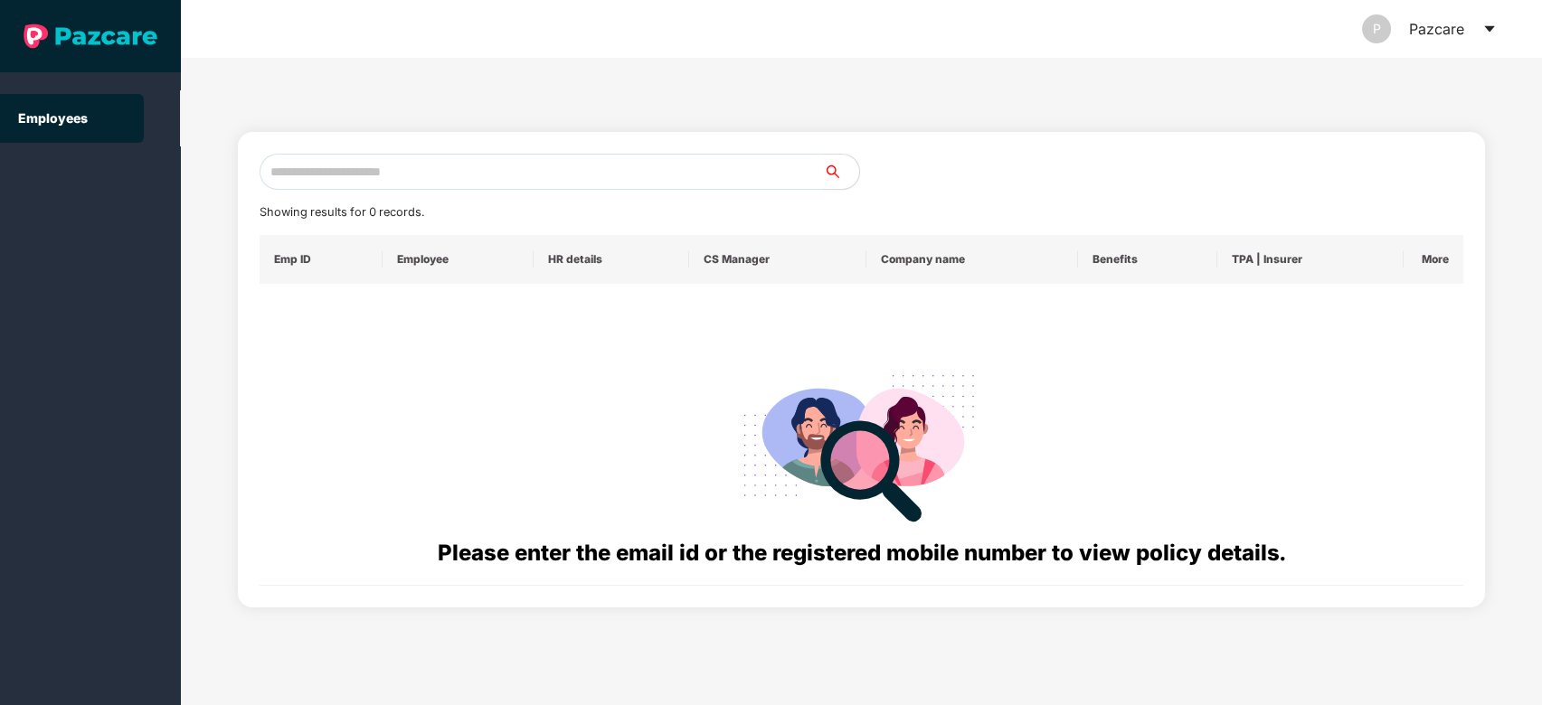
click at [645, 185] on input "text" at bounding box center [542, 172] width 564 height 36
paste input "**********"
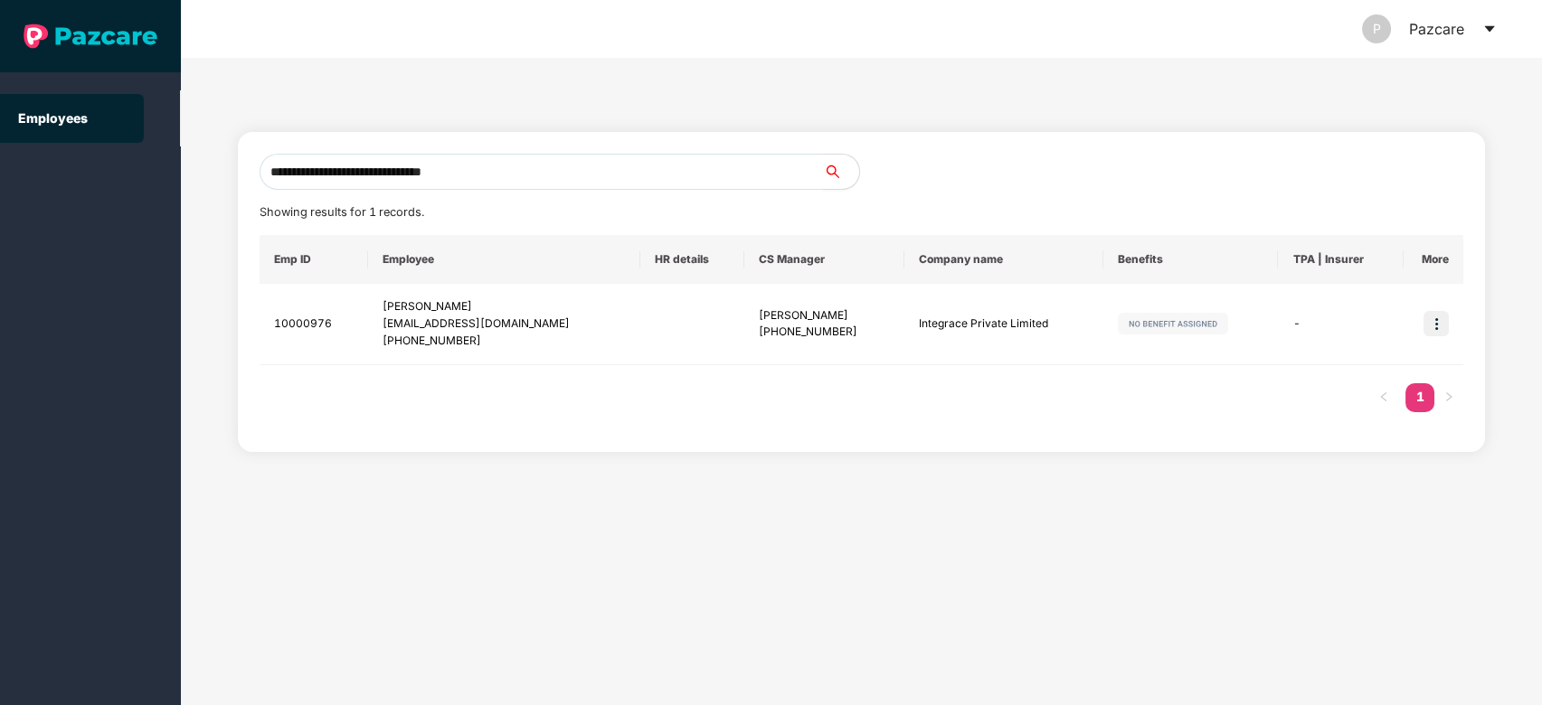
type input "**********"
